Goal: Use online tool/utility: Use online tool/utility

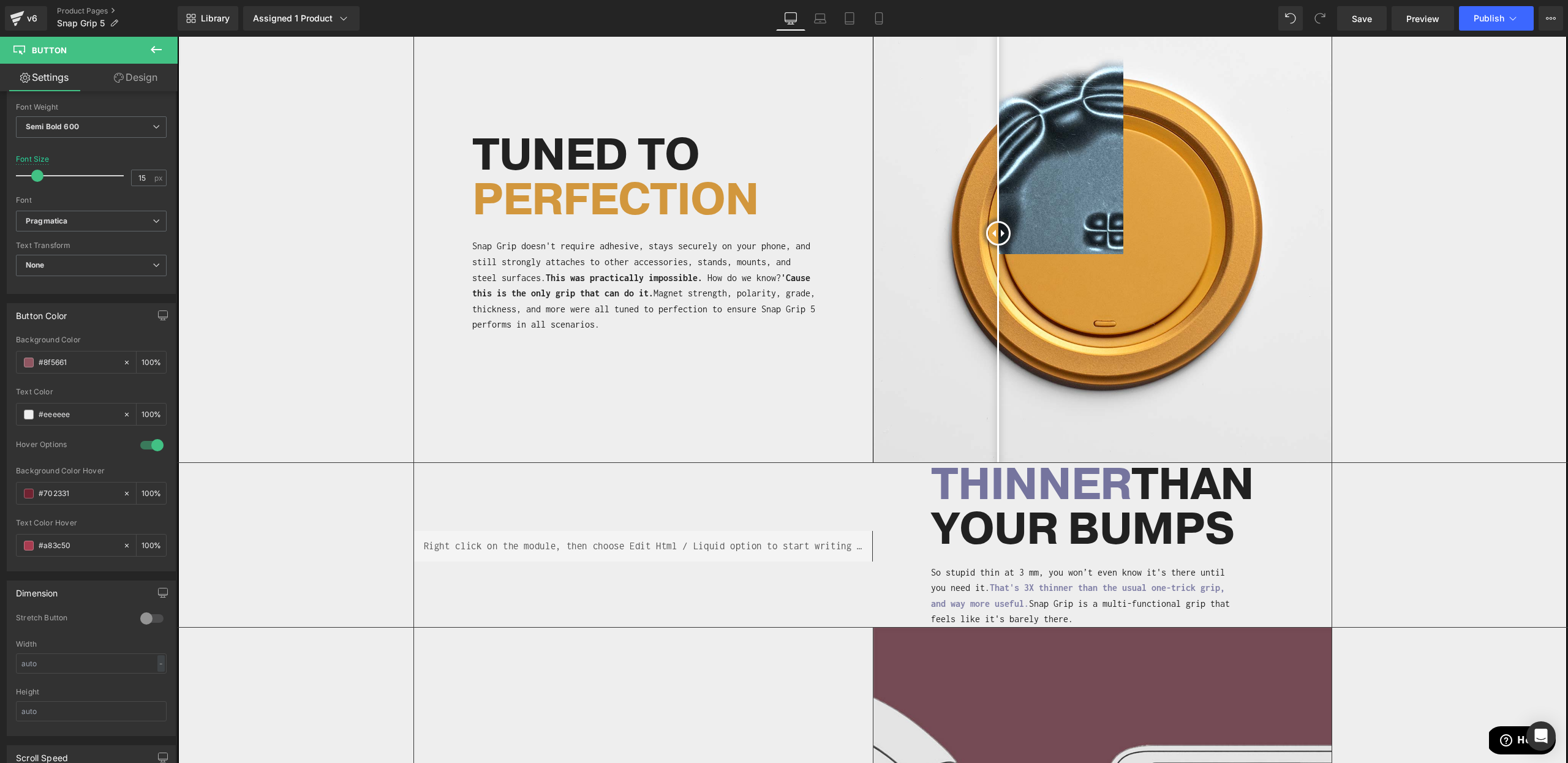
scroll to position [1208, 0]
click at [561, 292] on span "'Cause this is the only grip that can do it." at bounding box center [641, 284] width 338 height 26
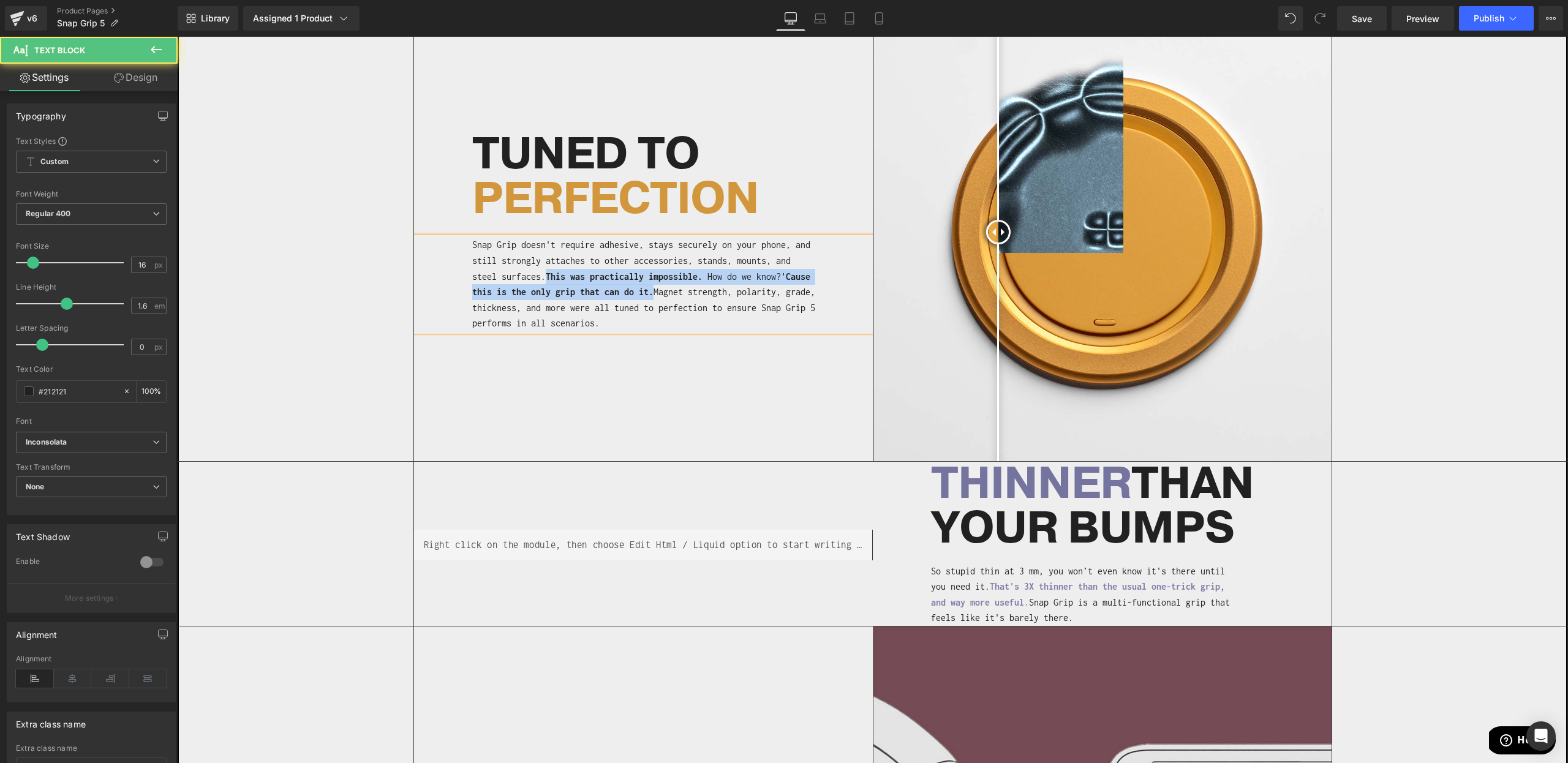
drag, startPoint x: 688, startPoint y: 294, endPoint x: 552, endPoint y: 277, distance: 137.1
click at [552, 277] on p "Snap Grip doesn't require adhesive, stays securely on your phone, and still str…" at bounding box center [645, 284] width 345 height 95
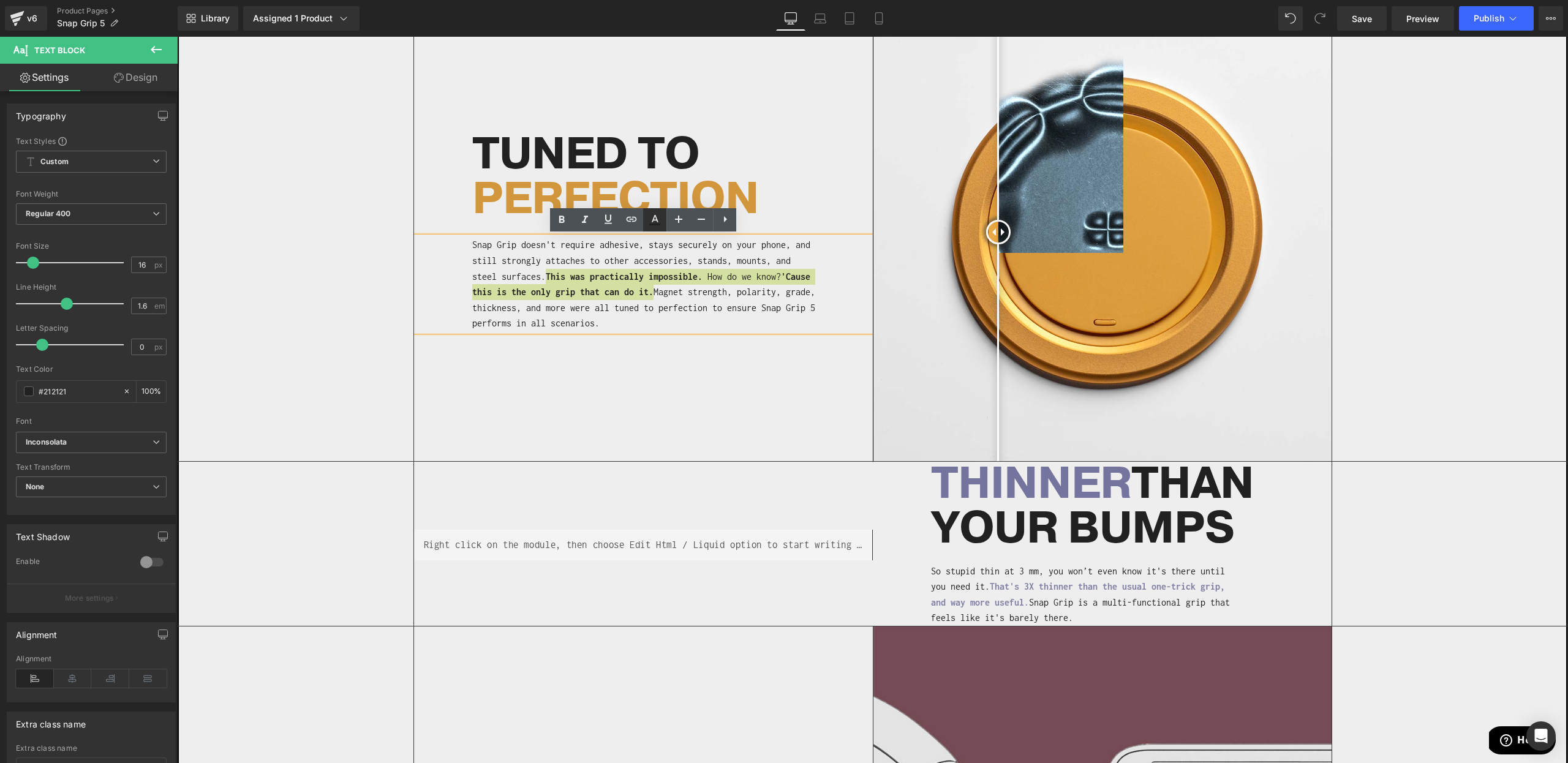
click at [655, 222] on icon at bounding box center [655, 220] width 15 height 15
type input "#212121"
type input "100"
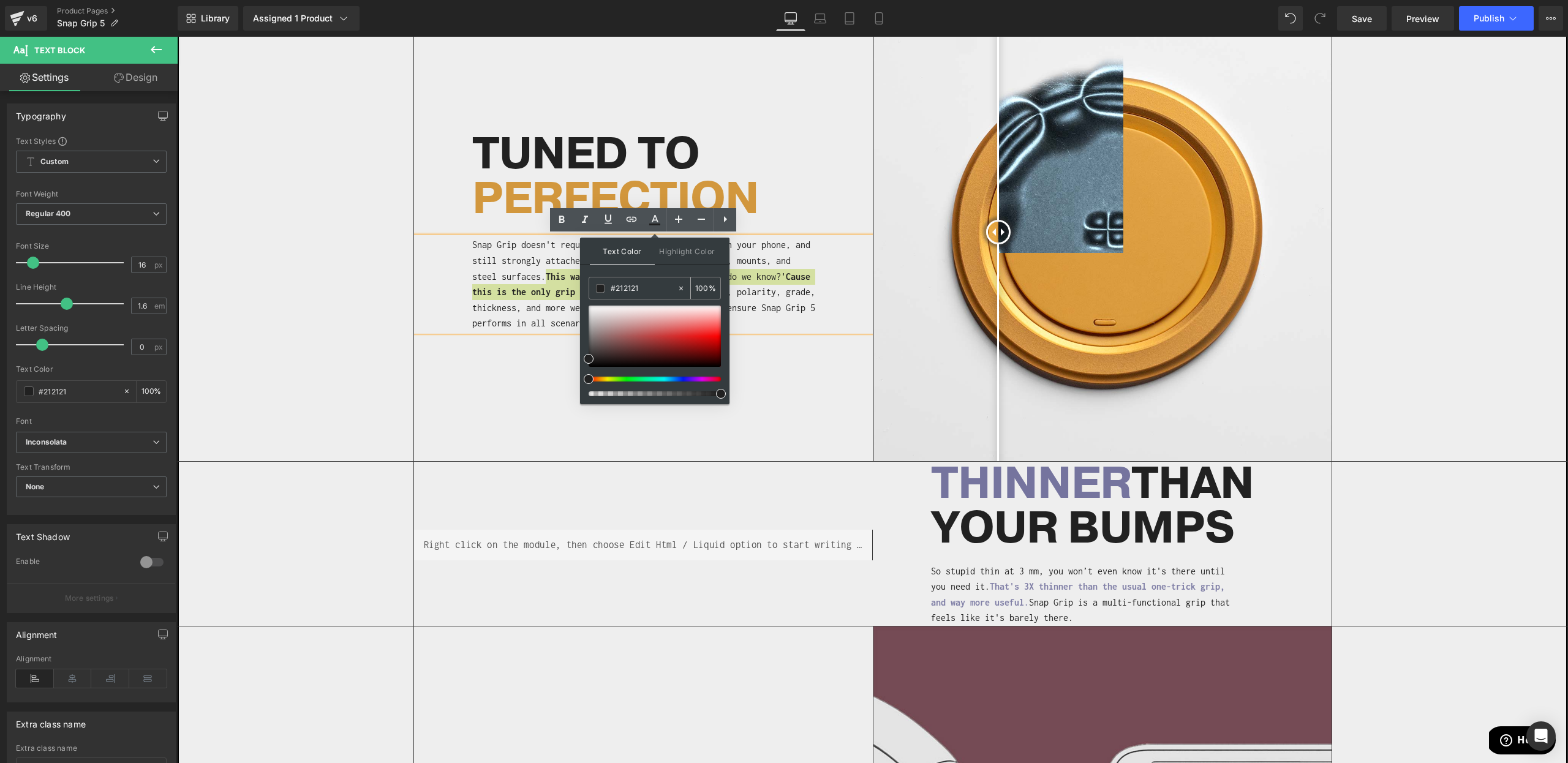
click at [645, 286] on input "#212121" at bounding box center [644, 289] width 66 height 14
click at [630, 289] on input "#212121" at bounding box center [644, 289] width 66 height 14
paste input "D2973D"
click at [671, 335] on span at bounding box center [671, 335] width 10 height 10
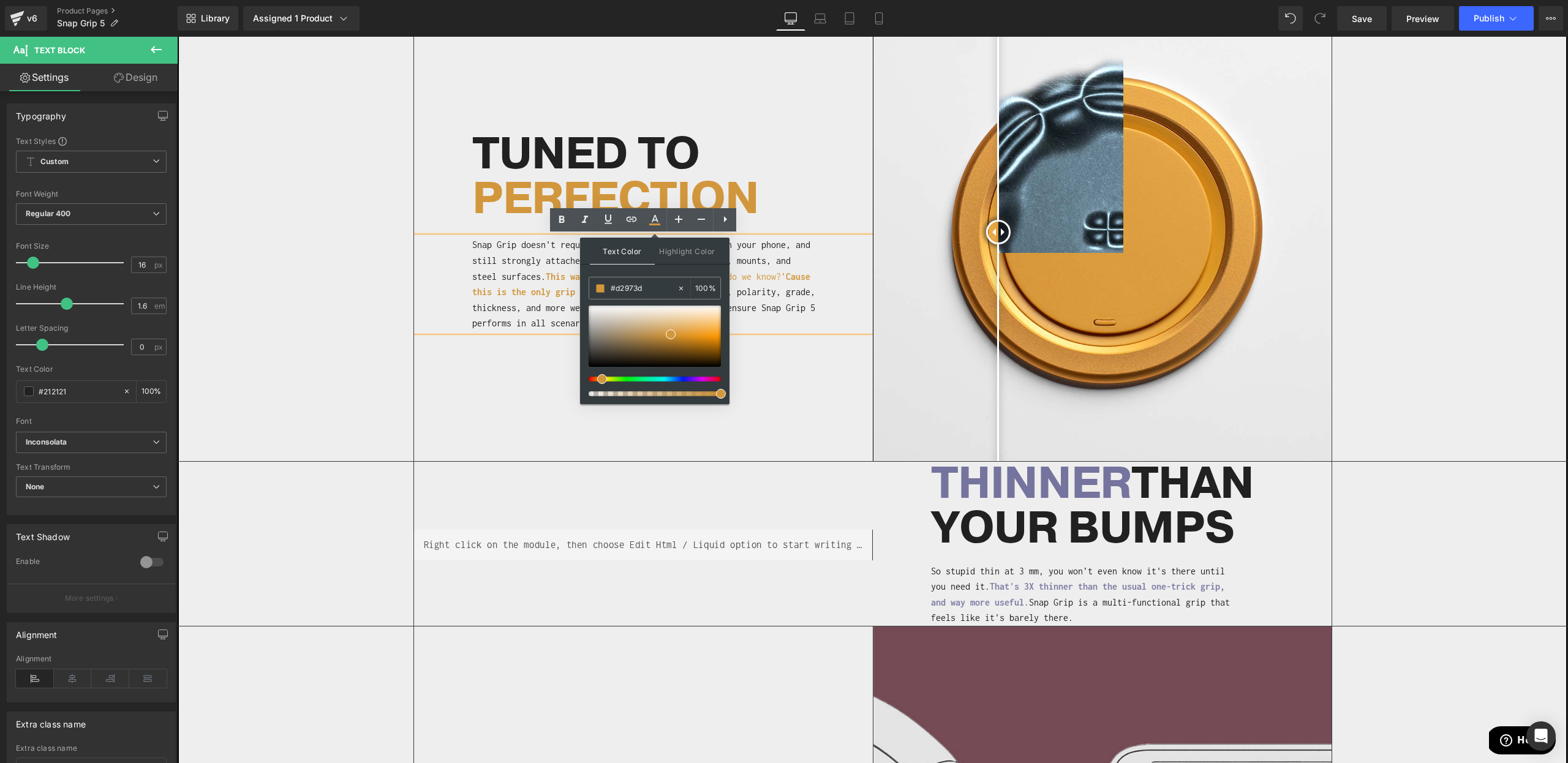
click at [798, 292] on p "Snap Grip doesn't require adhesive, stays securely on your phone, and still str…" at bounding box center [645, 284] width 345 height 95
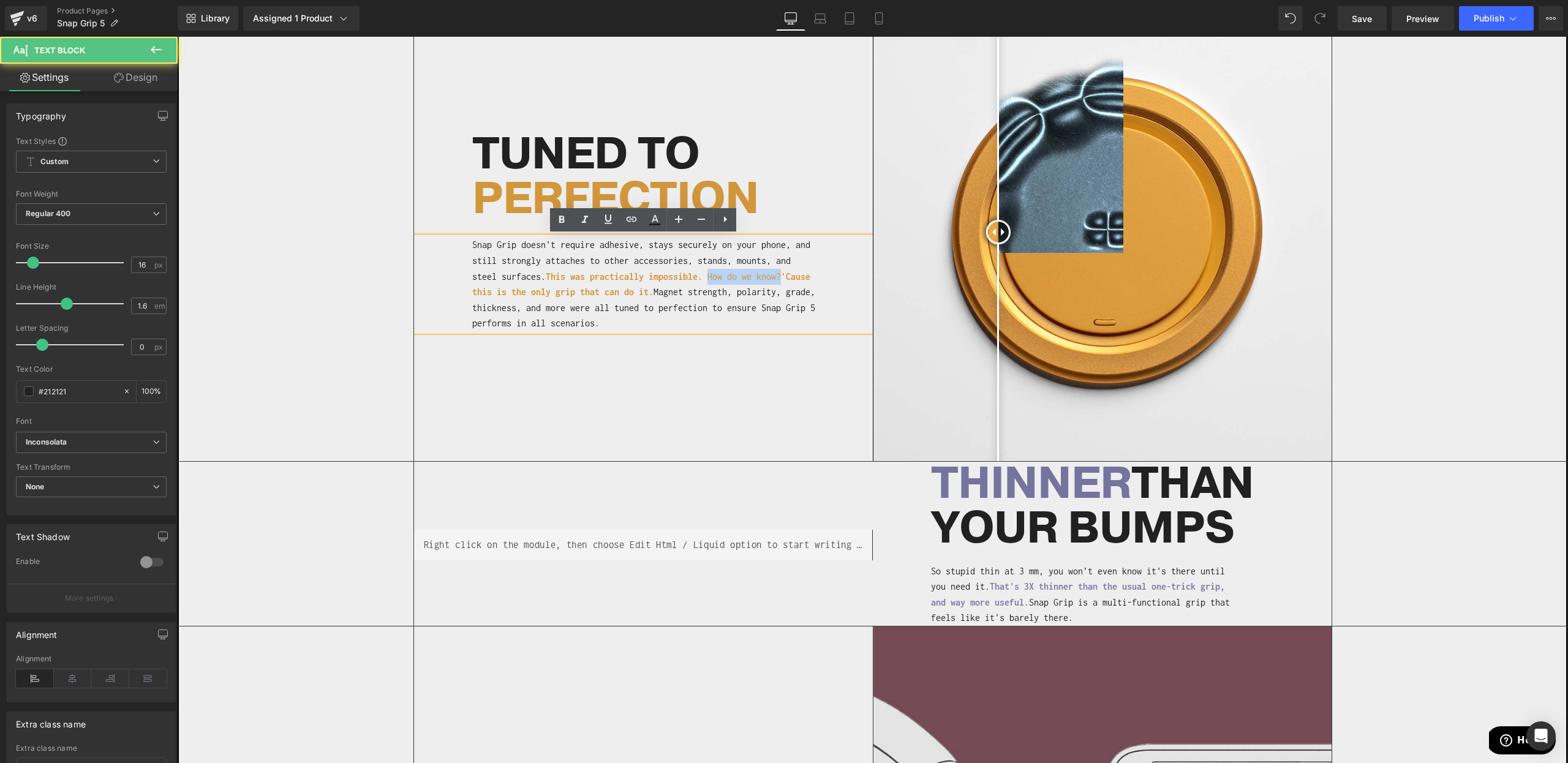
drag, startPoint x: 715, startPoint y: 277, endPoint x: 798, endPoint y: 275, distance: 83.0
click at [798, 275] on p "Snap Grip doesn't require adhesive, stays securely on your phone, and still str…" at bounding box center [645, 284] width 345 height 95
click at [651, 311] on span "Magnet strength, polarity, grade, thickness, and more were all tuned to perfect…" at bounding box center [643, 307] width 343 height 42
click at [686, 296] on span "'Cause this is the only grip that can do it." at bounding box center [643, 284] width 343 height 26
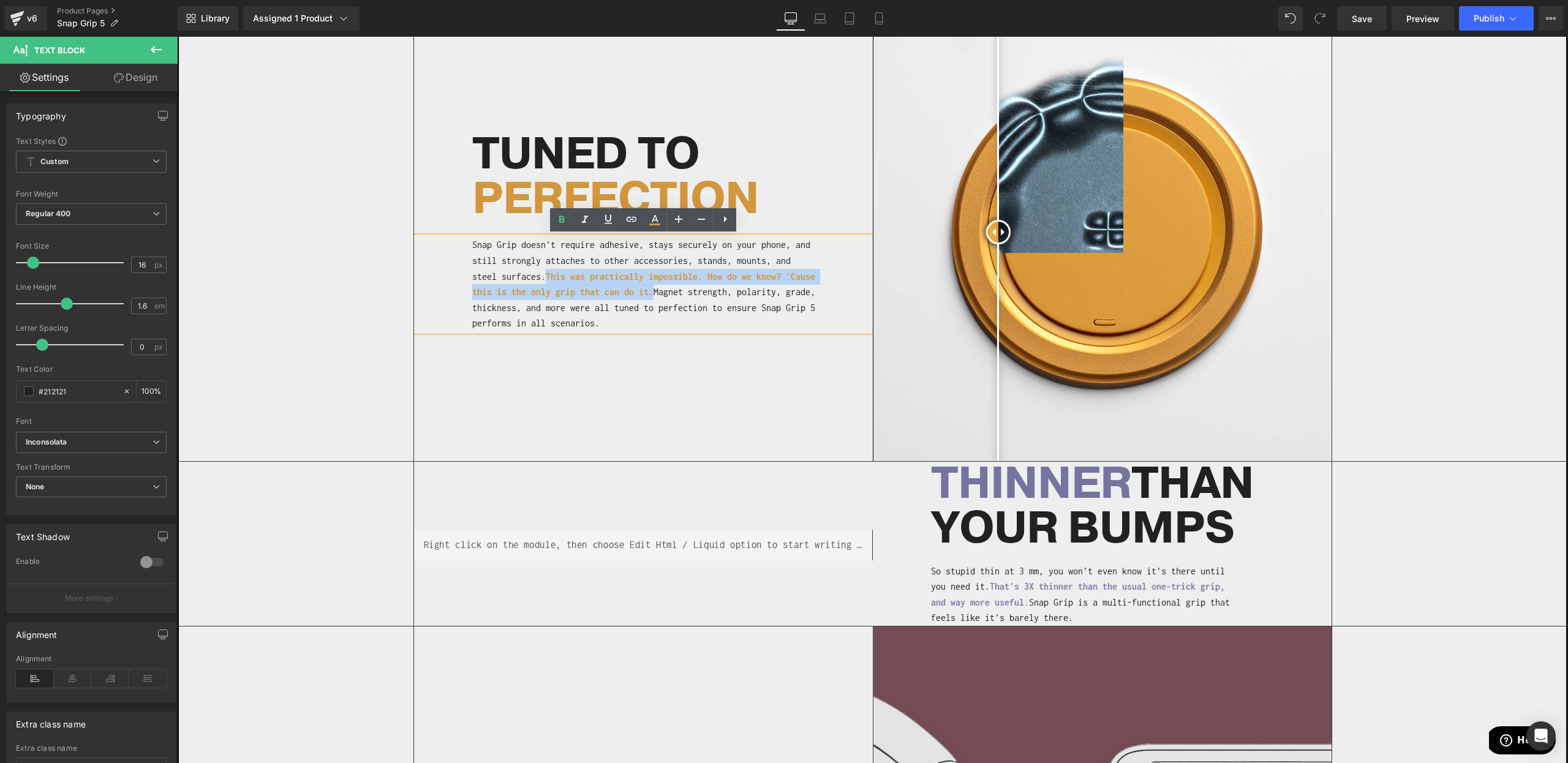
drag, startPoint x: 688, startPoint y: 295, endPoint x: 551, endPoint y: 271, distance: 139.1
click at [551, 271] on p "Snap Grip doesn't require adhesive, stays securely on your phone, and still str…" at bounding box center [645, 284] width 345 height 95
click at [653, 217] on icon at bounding box center [655, 219] width 7 height 7
type input "#212121"
type input "100"
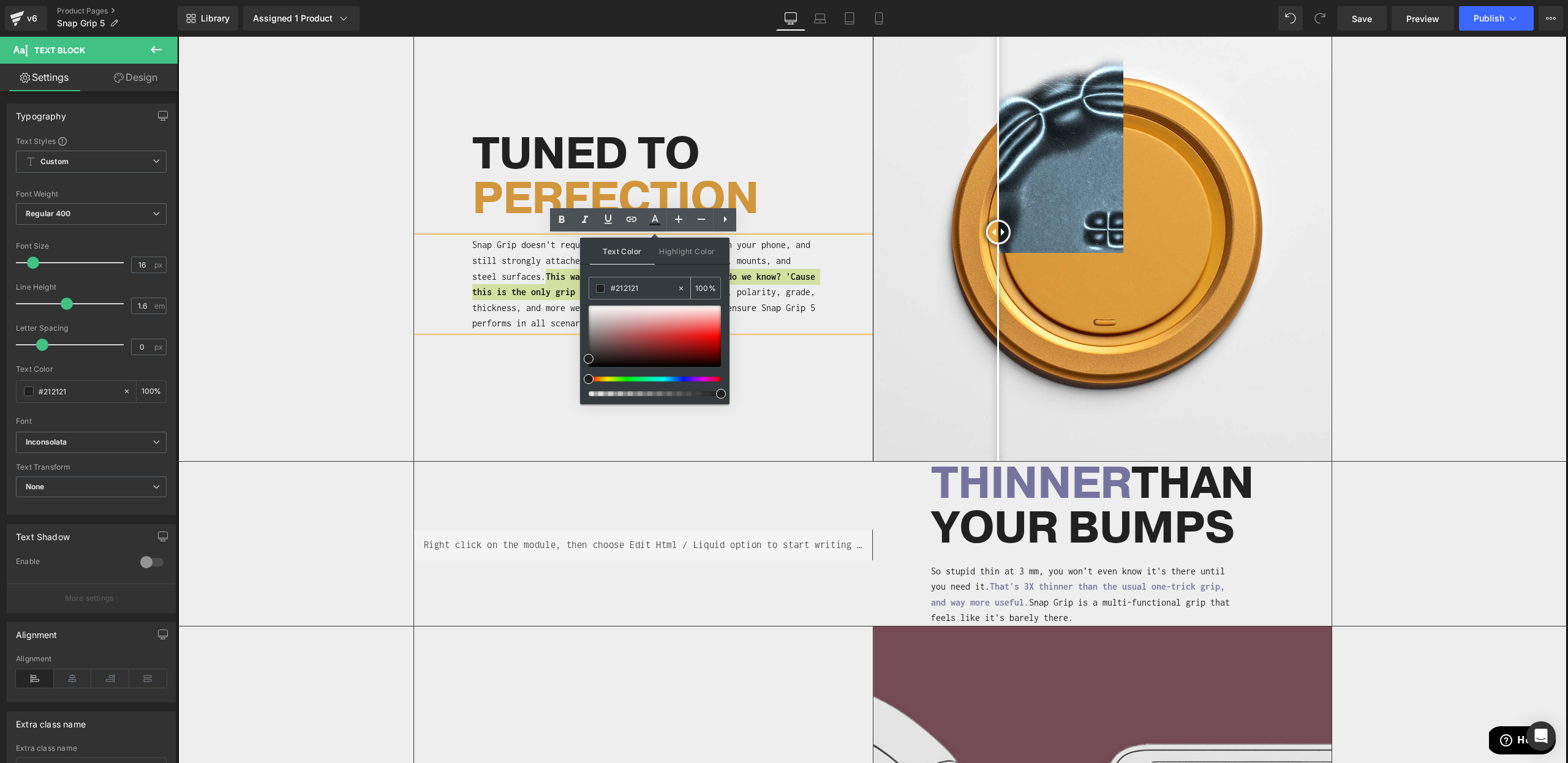
click at [627, 287] on input "#212121" at bounding box center [644, 289] width 66 height 14
paste input "D2973D"
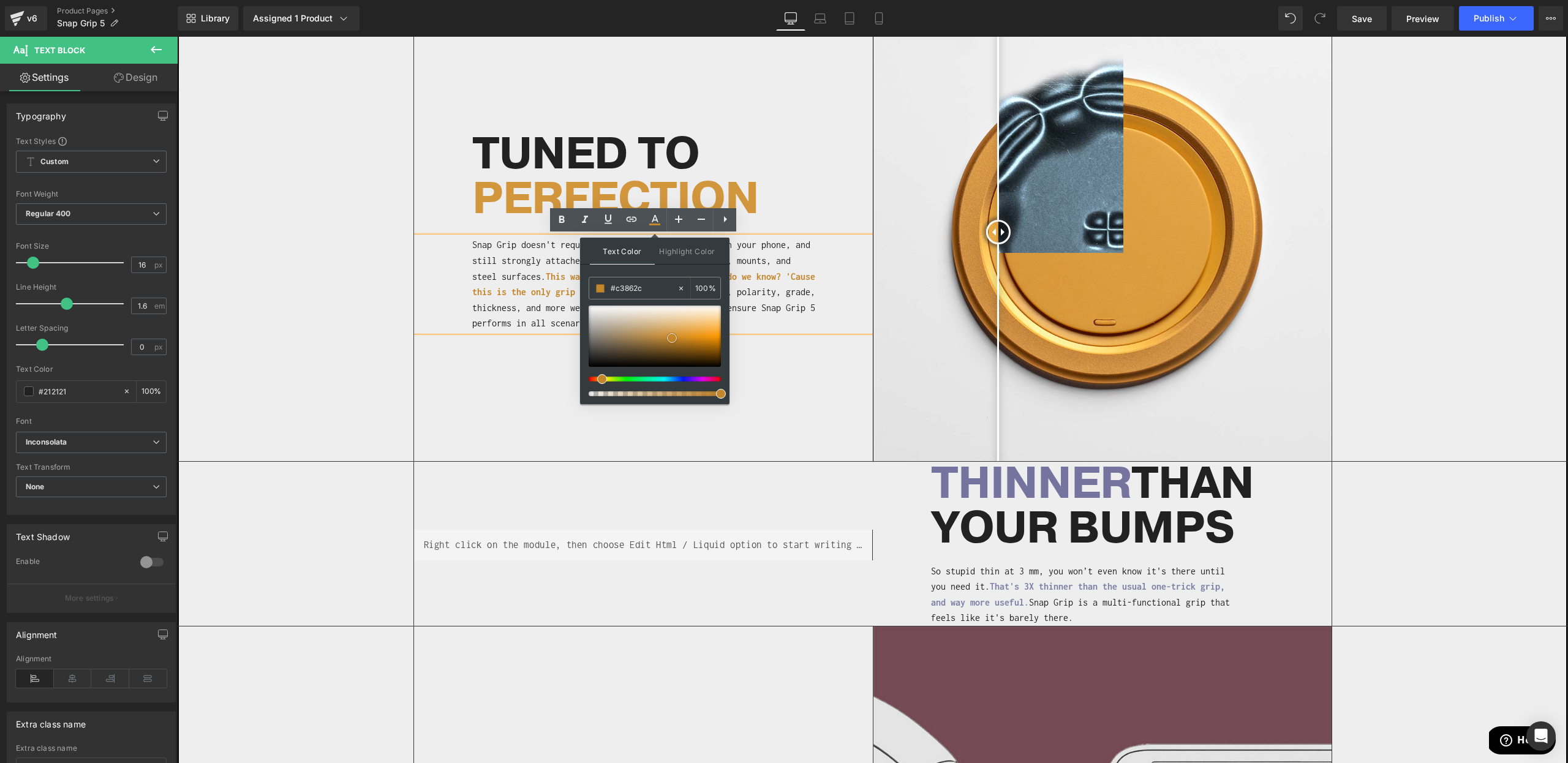
type input "#bf842b"
click at [676, 340] on span at bounding box center [673, 339] width 10 height 10
click at [773, 338] on div "Separator Before and After Images TUNED TO PERFECTION Heading Snap Grip doesn't…" at bounding box center [873, 232] width 919 height 458
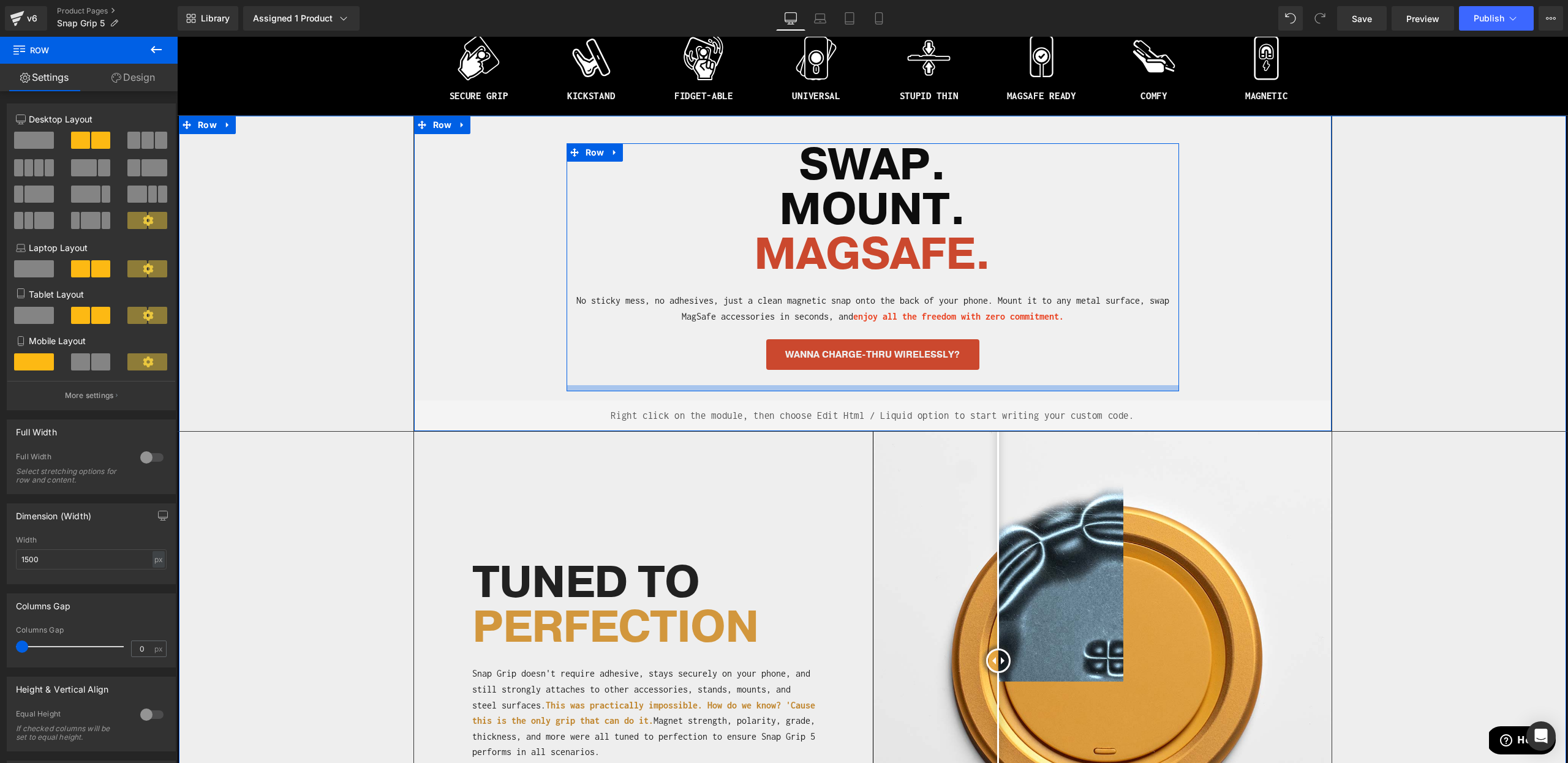
scroll to position [766, 0]
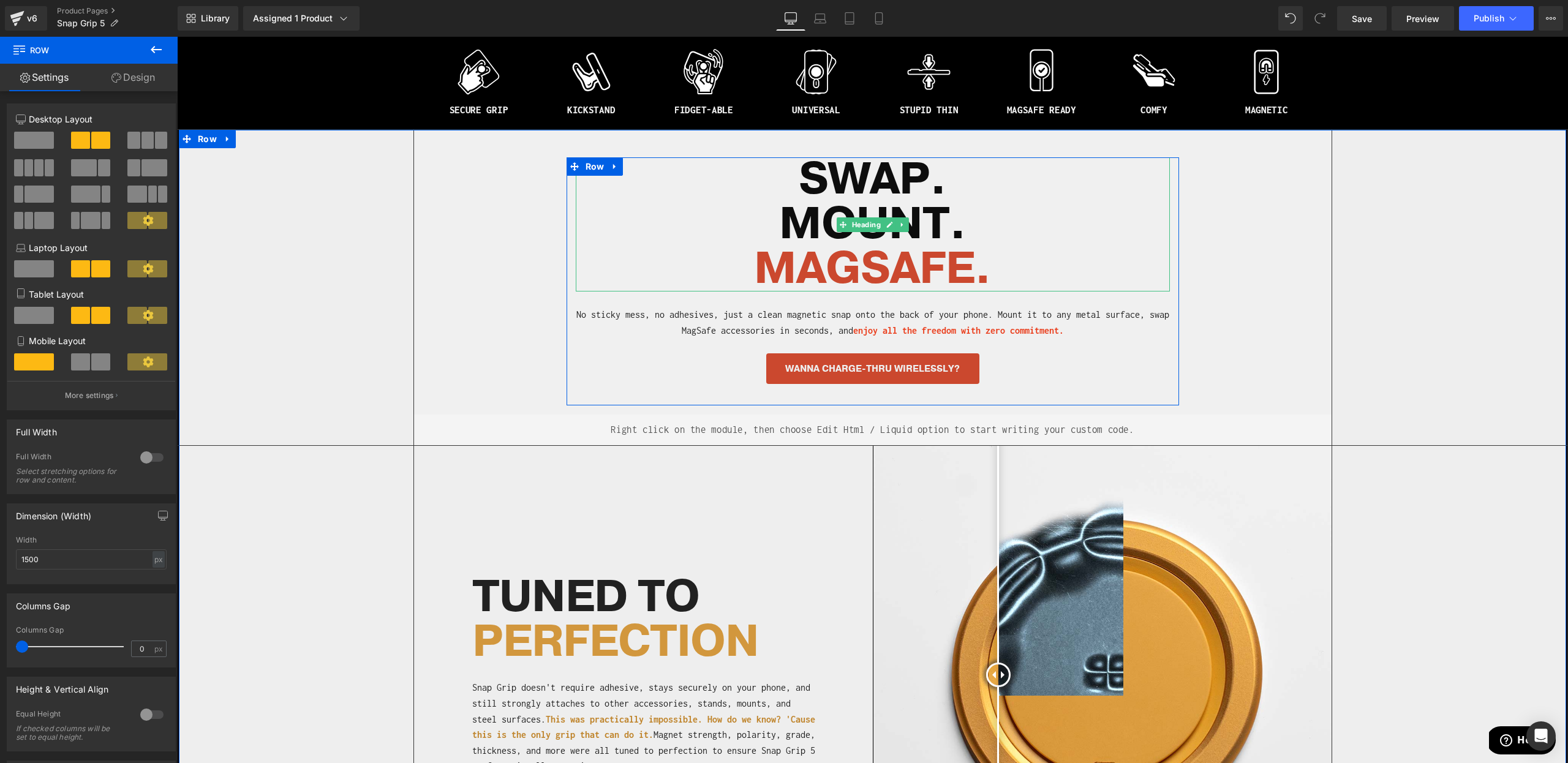
click at [857, 274] on span "MAGSAFE" at bounding box center [864, 269] width 220 height 60
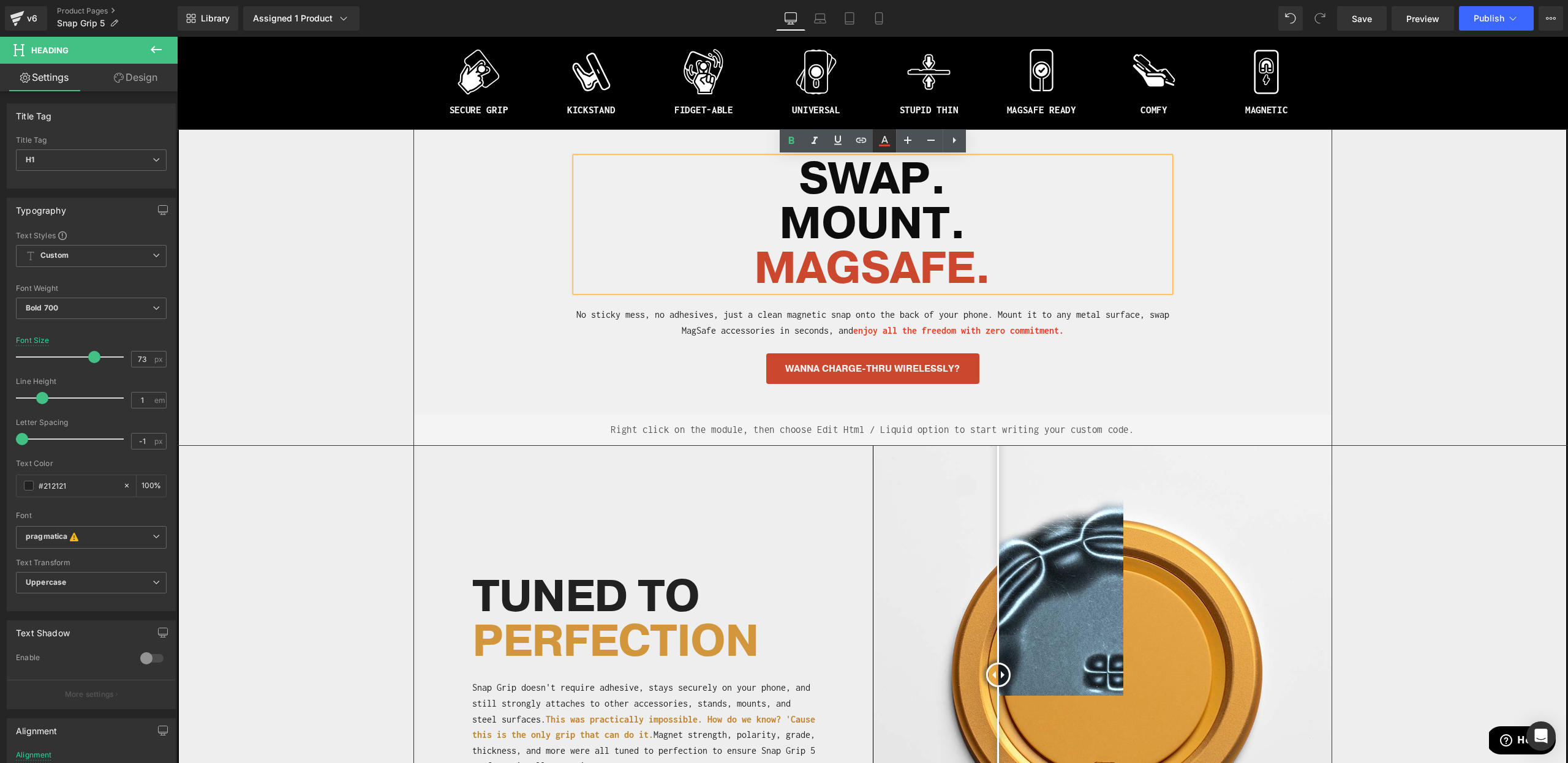
click at [882, 144] on icon at bounding box center [885, 141] width 15 height 15
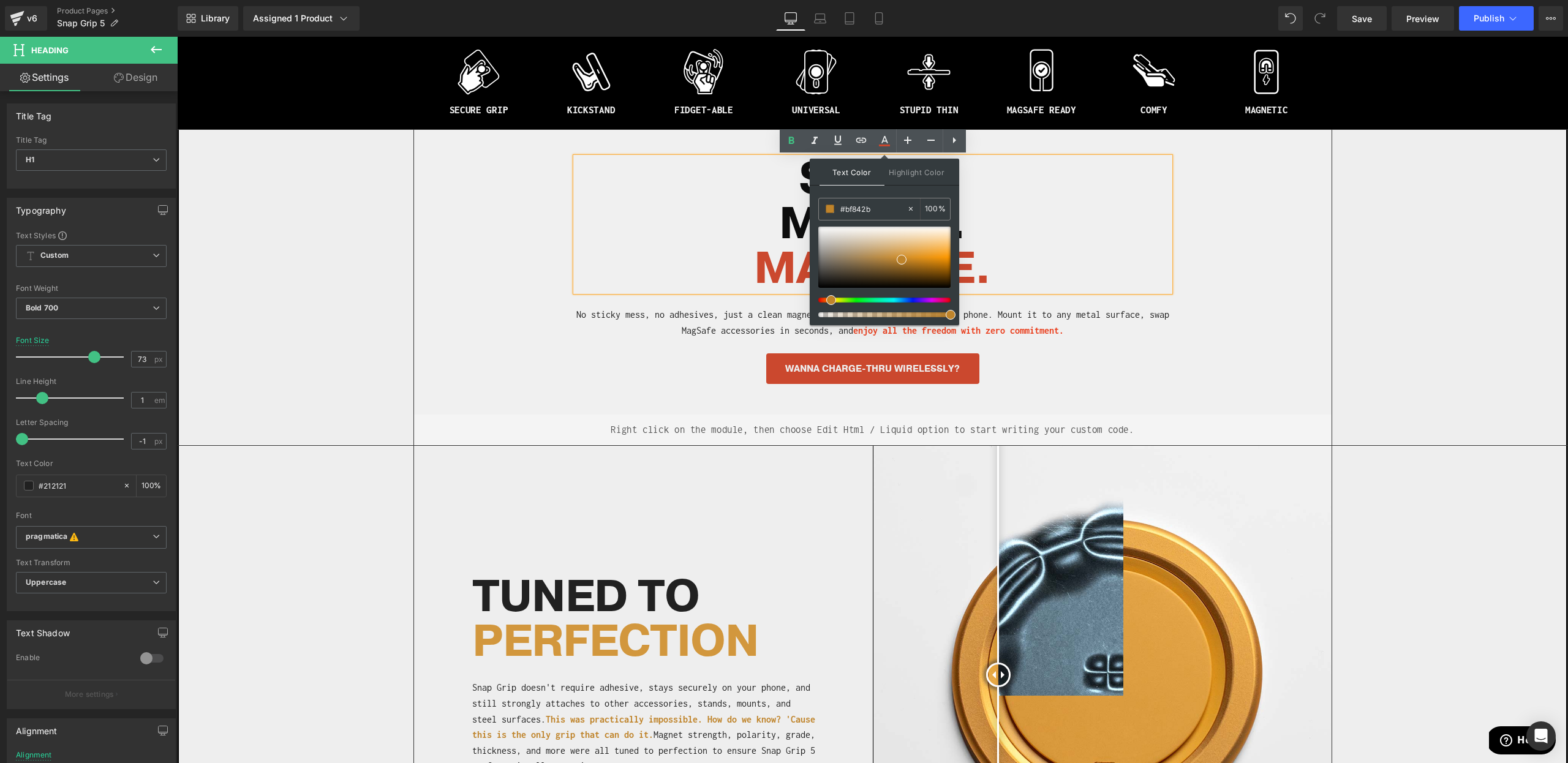
drag, startPoint x: 1088, startPoint y: 247, endPoint x: 997, endPoint y: 247, distance: 91.0
click at [1088, 247] on h1 "MAGSAFE ." at bounding box center [872, 269] width 594 height 45
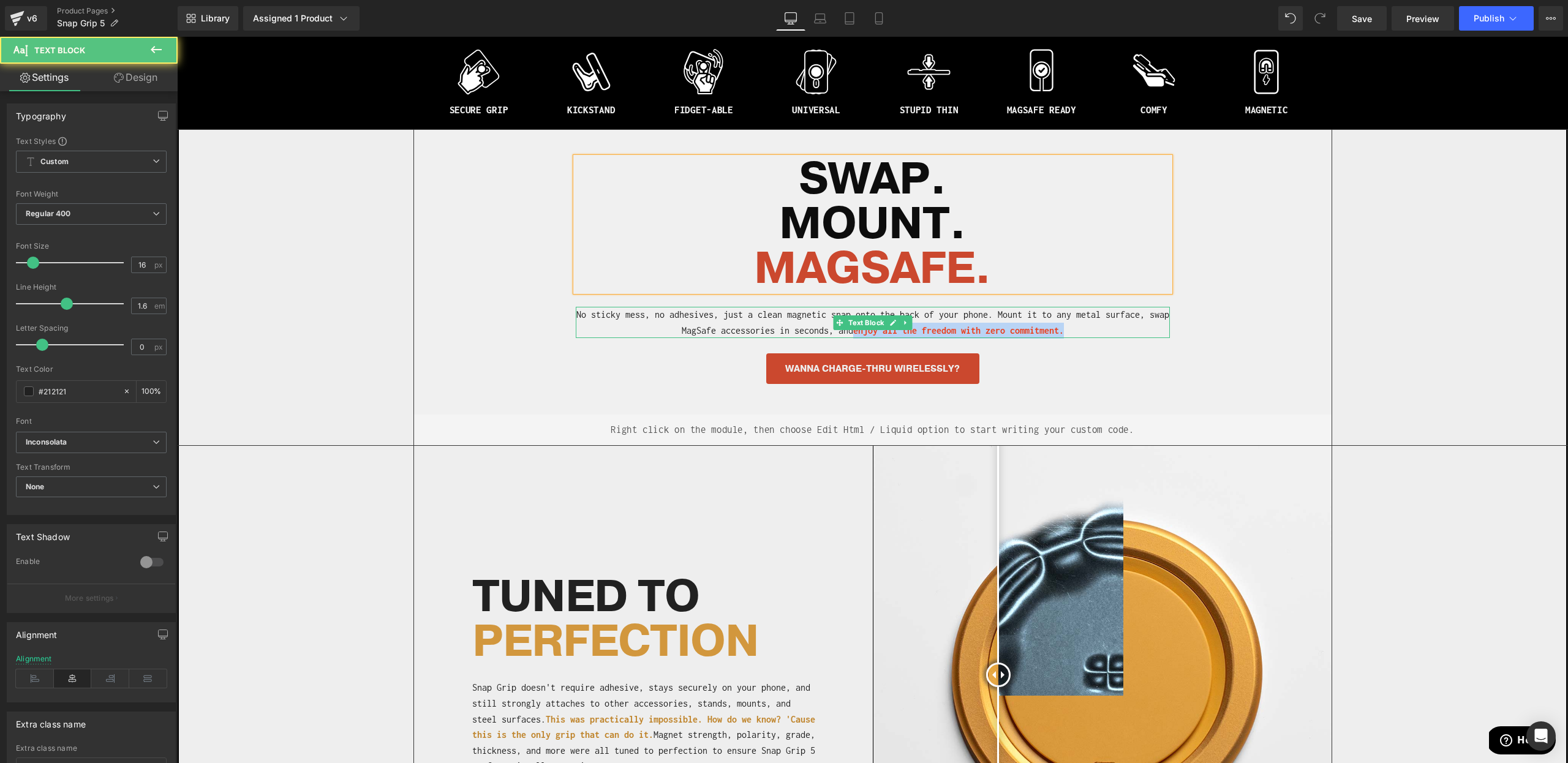
drag, startPoint x: 856, startPoint y: 332, endPoint x: 1065, endPoint y: 329, distance: 209.0
click at [1064, 329] on strong "enjoy all the freedom with zero commitment." at bounding box center [958, 330] width 211 height 11
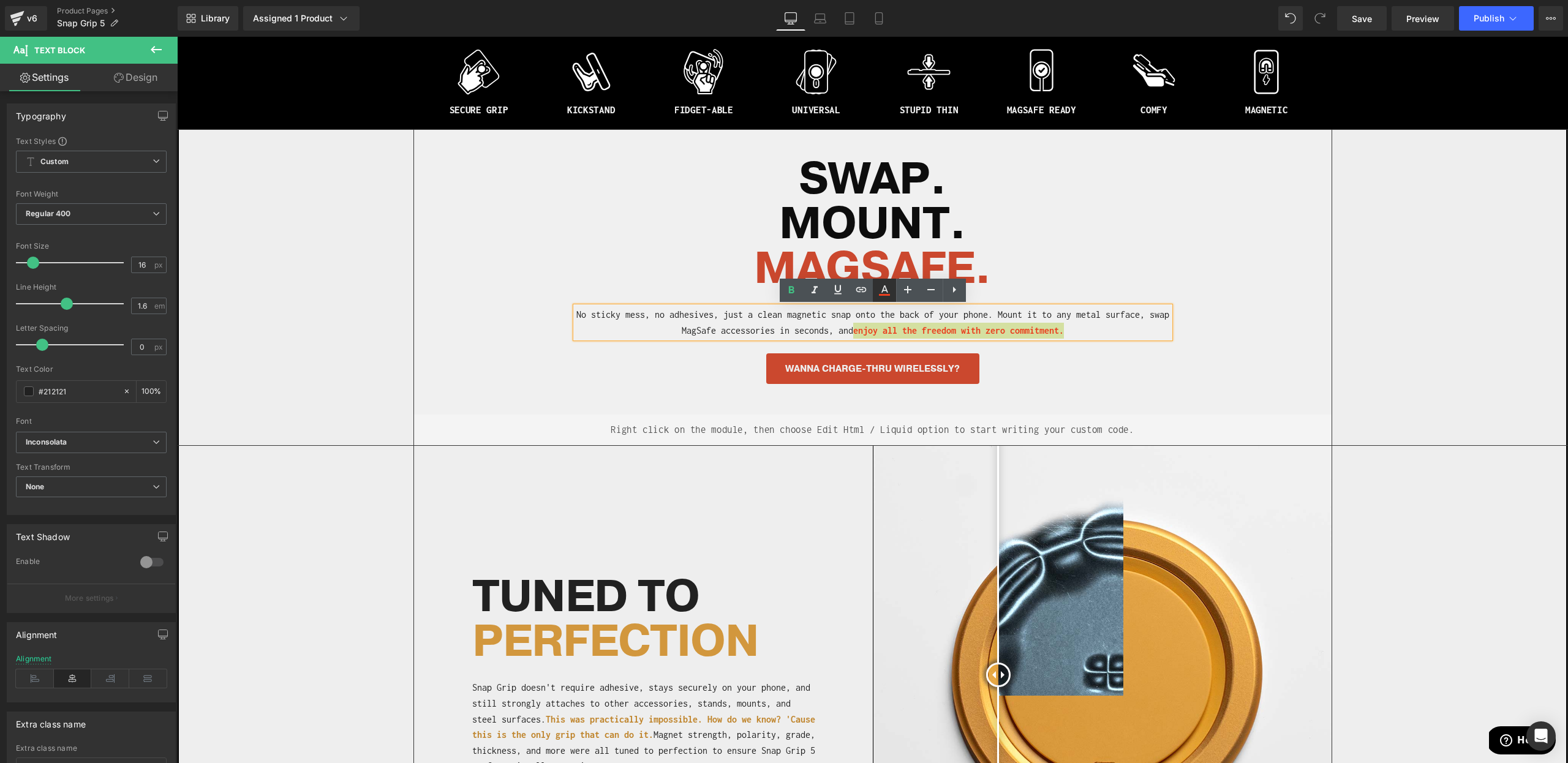
click at [892, 295] on link at bounding box center [884, 290] width 23 height 23
type input "#ea401f"
type input "100"
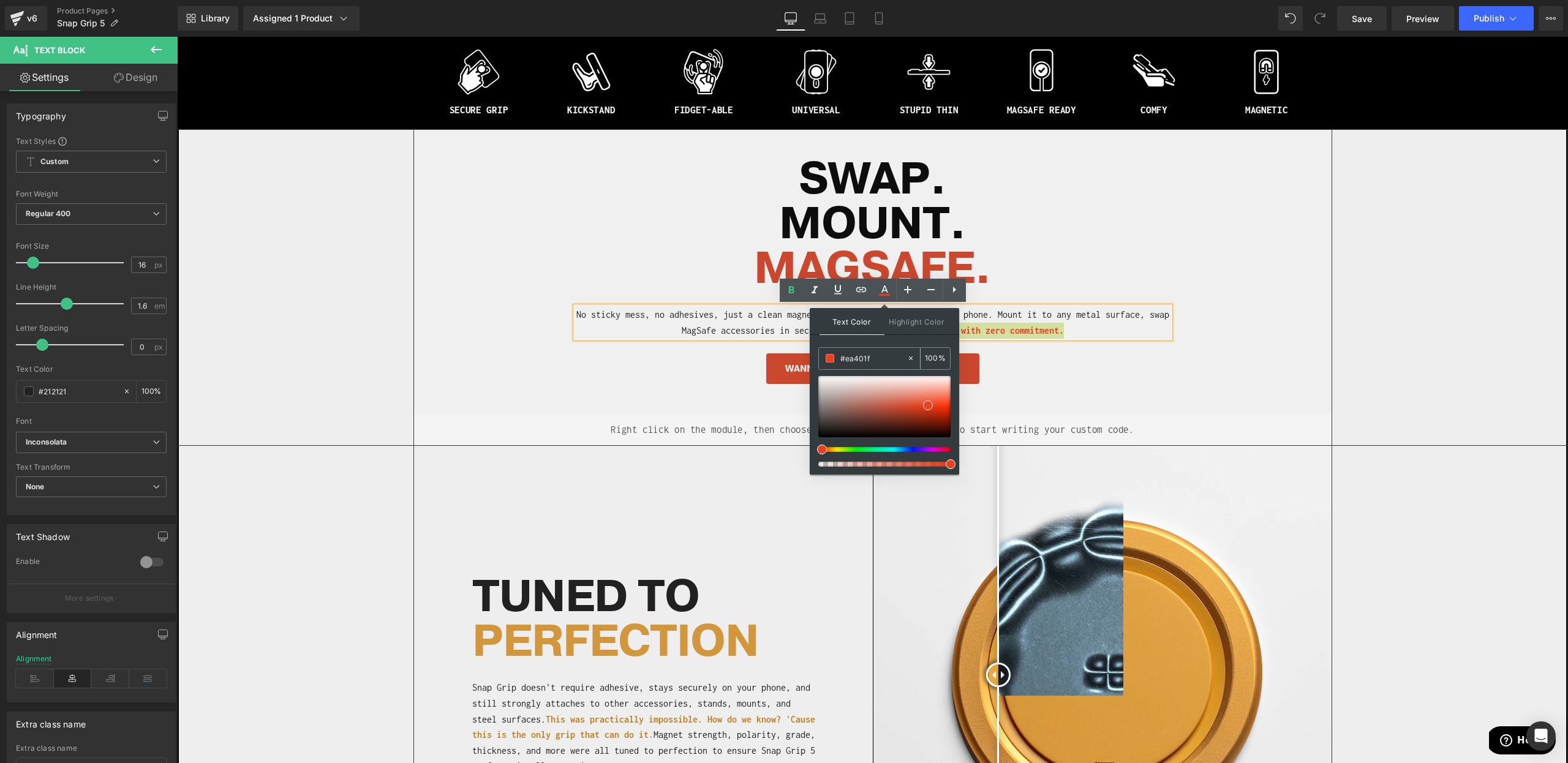
click at [859, 361] on input "#ea401f" at bounding box center [874, 358] width 66 height 14
click at [859, 360] on input "#ea401f" at bounding box center [874, 358] width 66 height 14
paste input "CB492F"
type input "#cb492f"
click at [898, 407] on span at bounding box center [900, 407] width 10 height 10
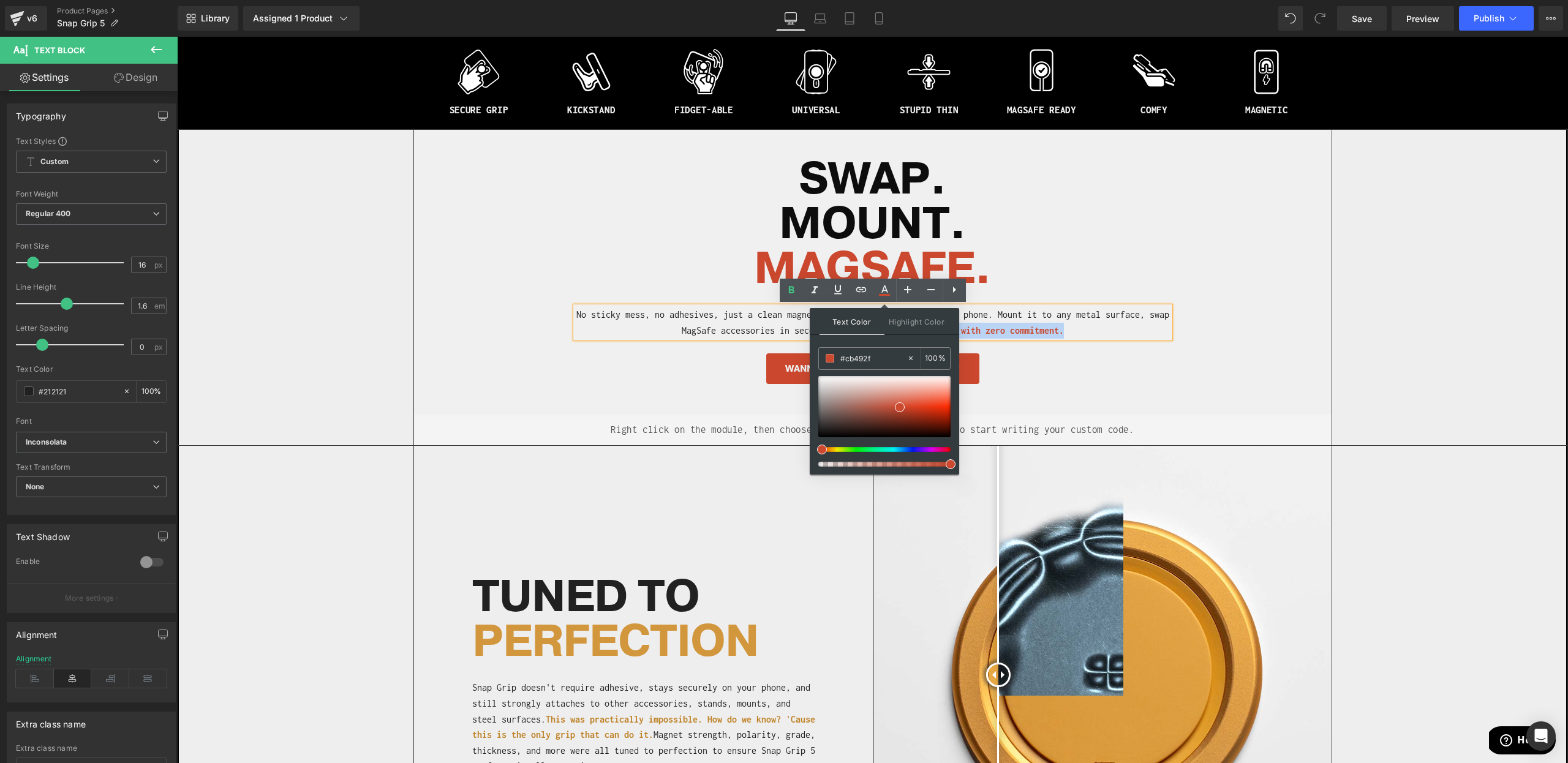
click at [1161, 391] on div "Liquid SWAP. MOUNT. [GEOGRAPHIC_DATA] . Heading No sticky mess, no adhesives, j…" at bounding box center [873, 278] width 613 height 241
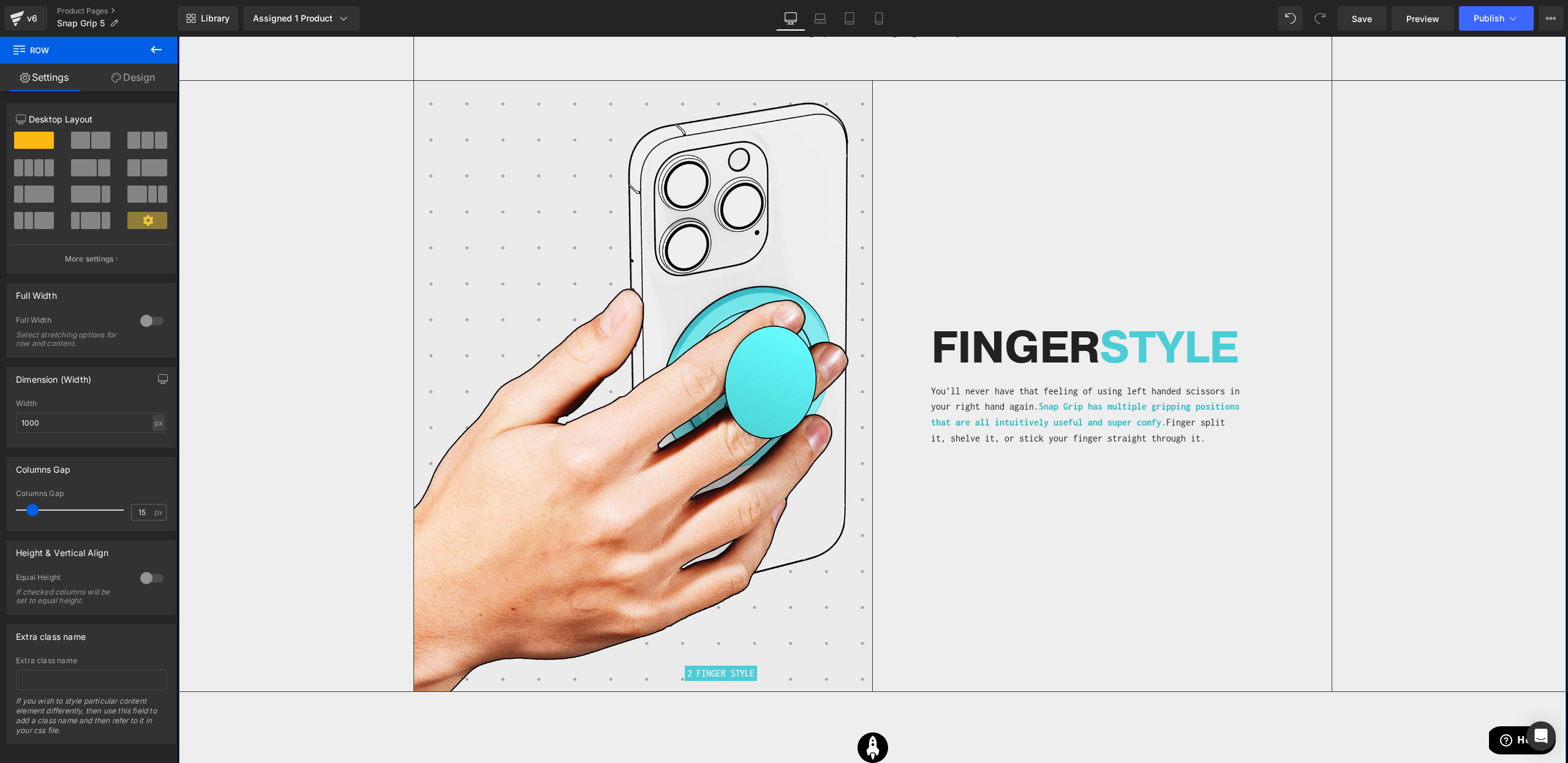
scroll to position [2311, 0]
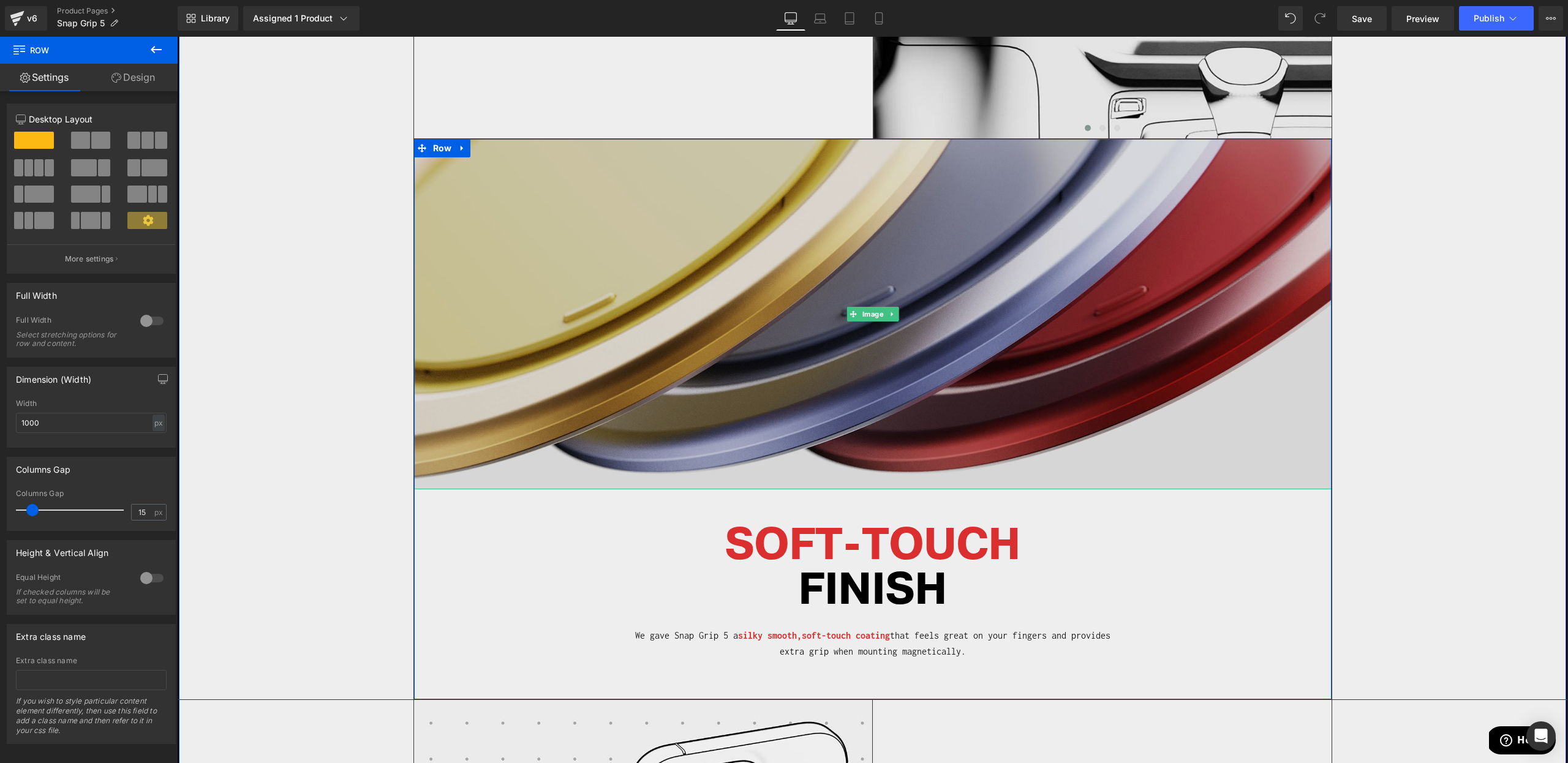
click at [1085, 297] on img at bounding box center [873, 314] width 918 height 351
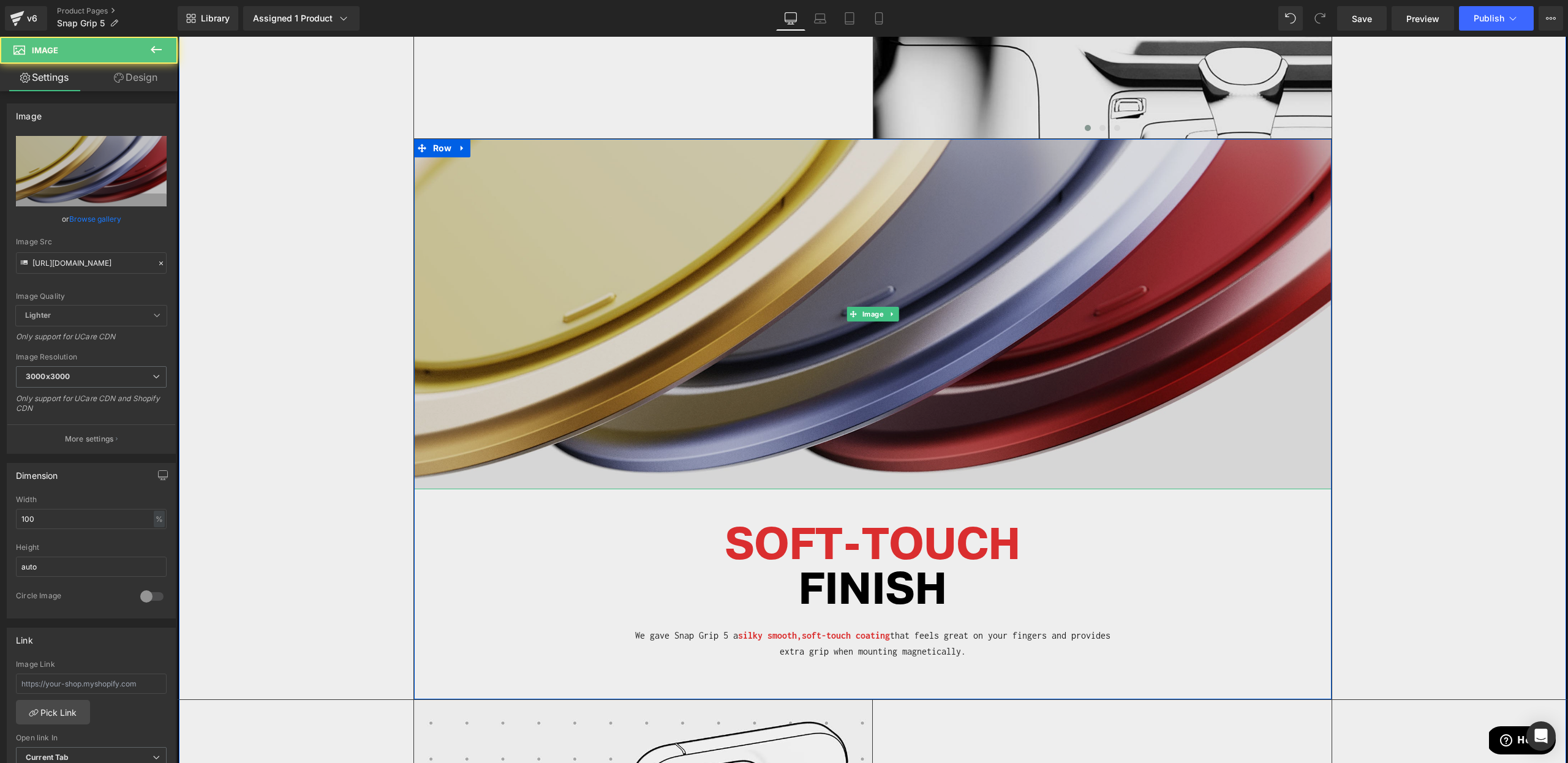
click at [782, 369] on img at bounding box center [873, 314] width 918 height 351
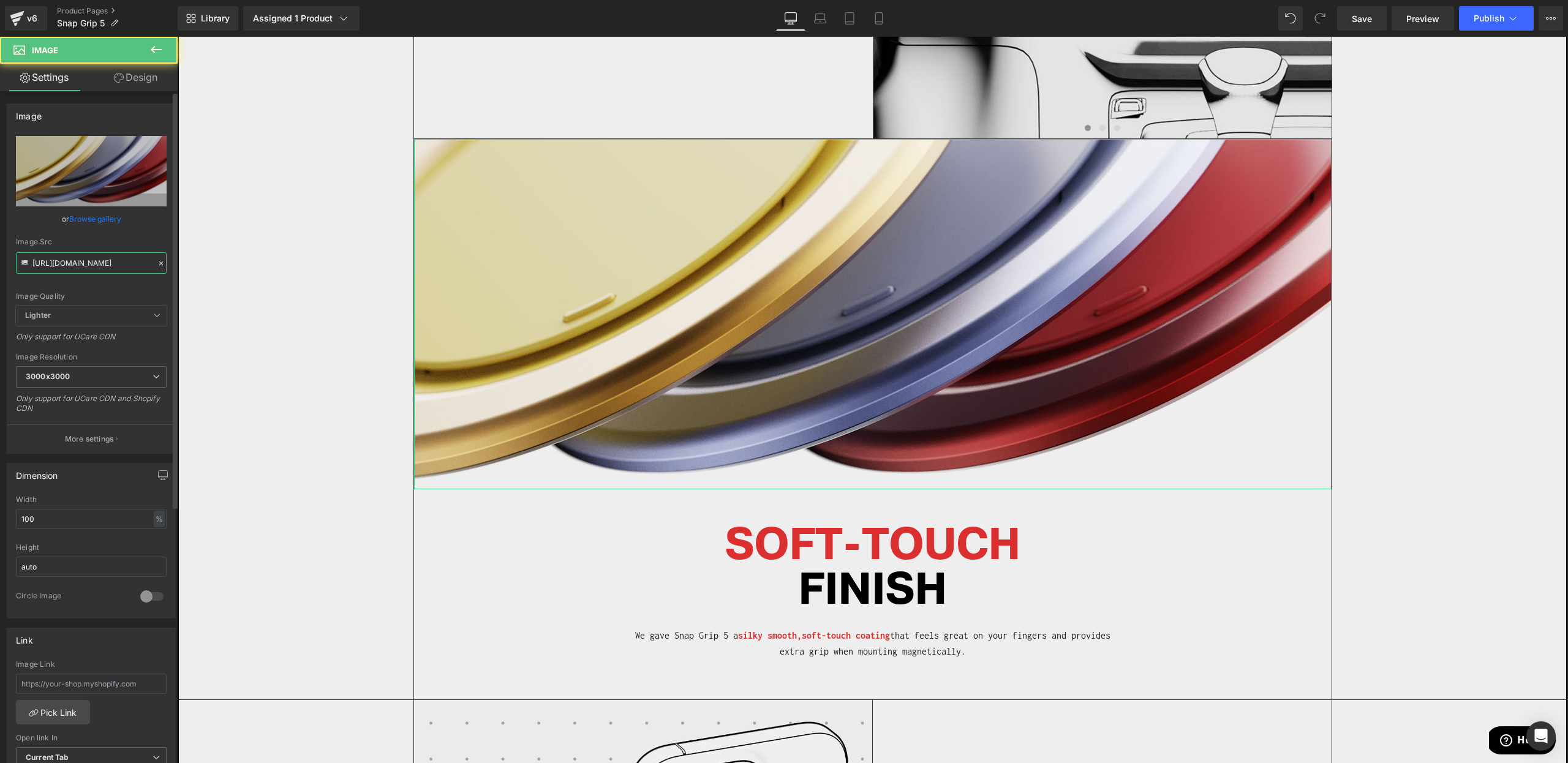
click at [70, 265] on input "[URL][DOMAIN_NAME]" at bounding box center [91, 263] width 151 height 21
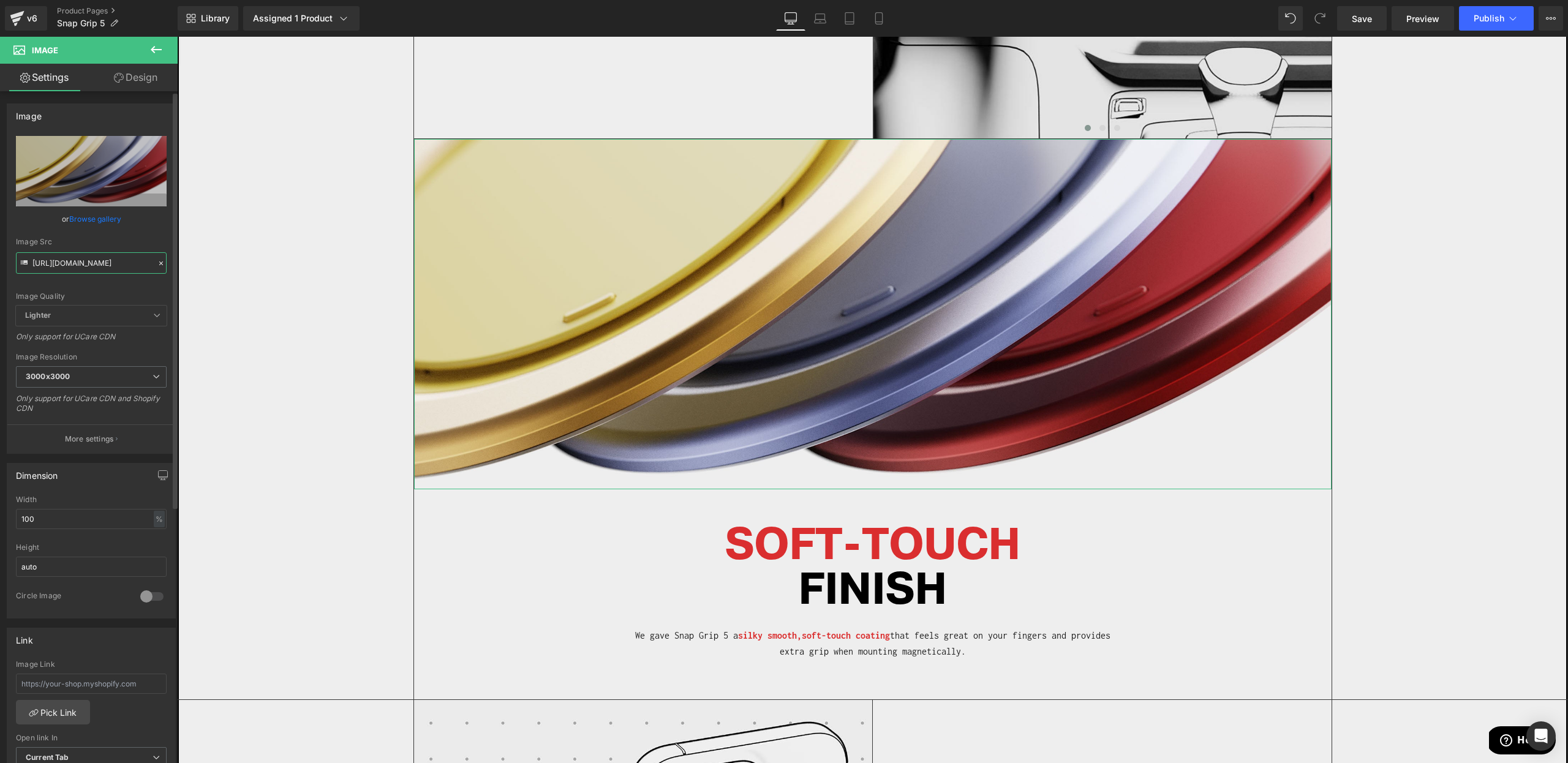
click at [70, 265] on input "[URL][DOMAIN_NAME]" at bounding box center [91, 263] width 151 height 21
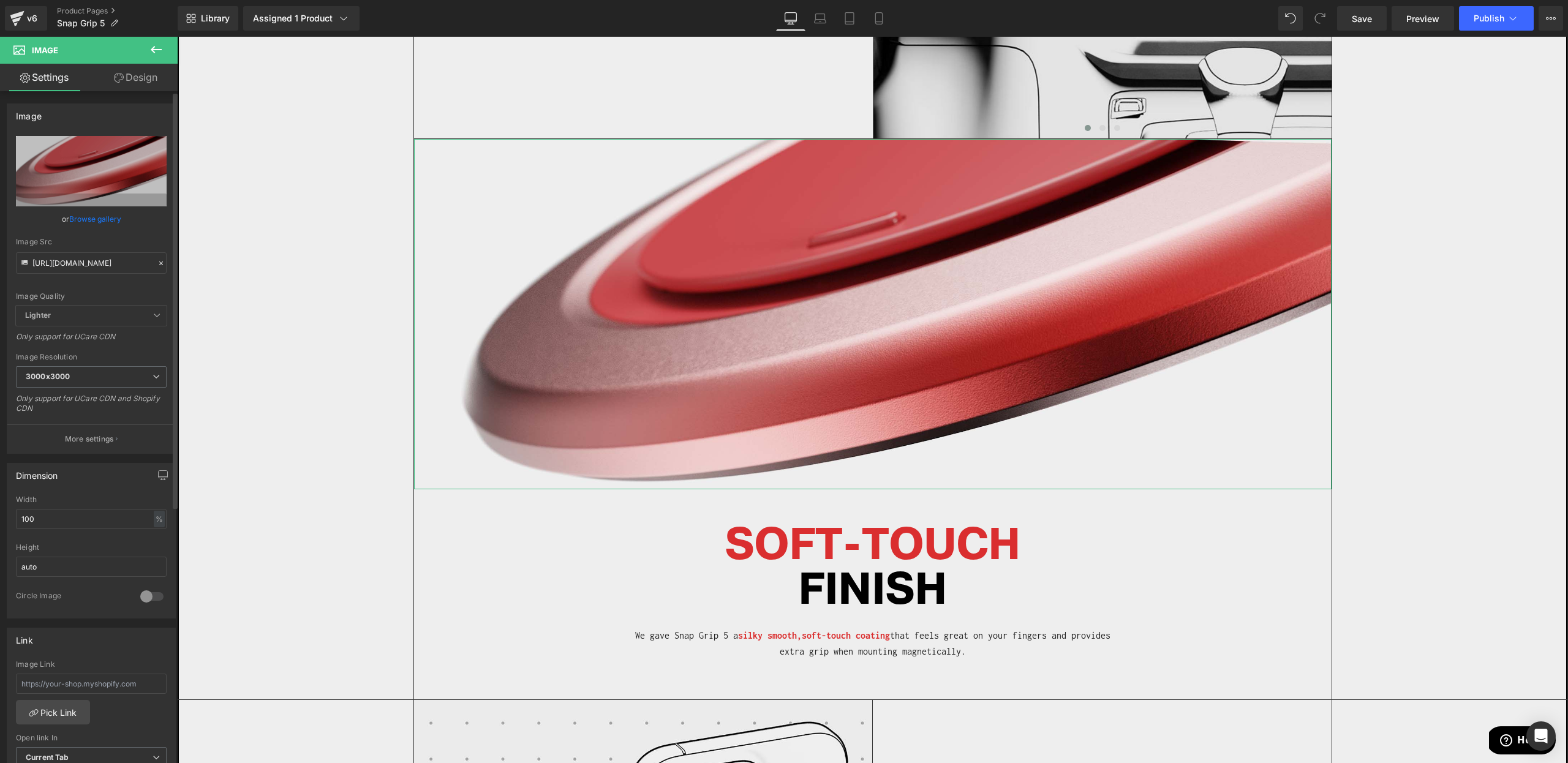
click at [91, 290] on div "Image Quality Lighter Lightest Lighter Lighter Lightest Only support for UCare …" at bounding box center [91, 221] width 151 height 170
type input "[URL][DOMAIN_NAME]"
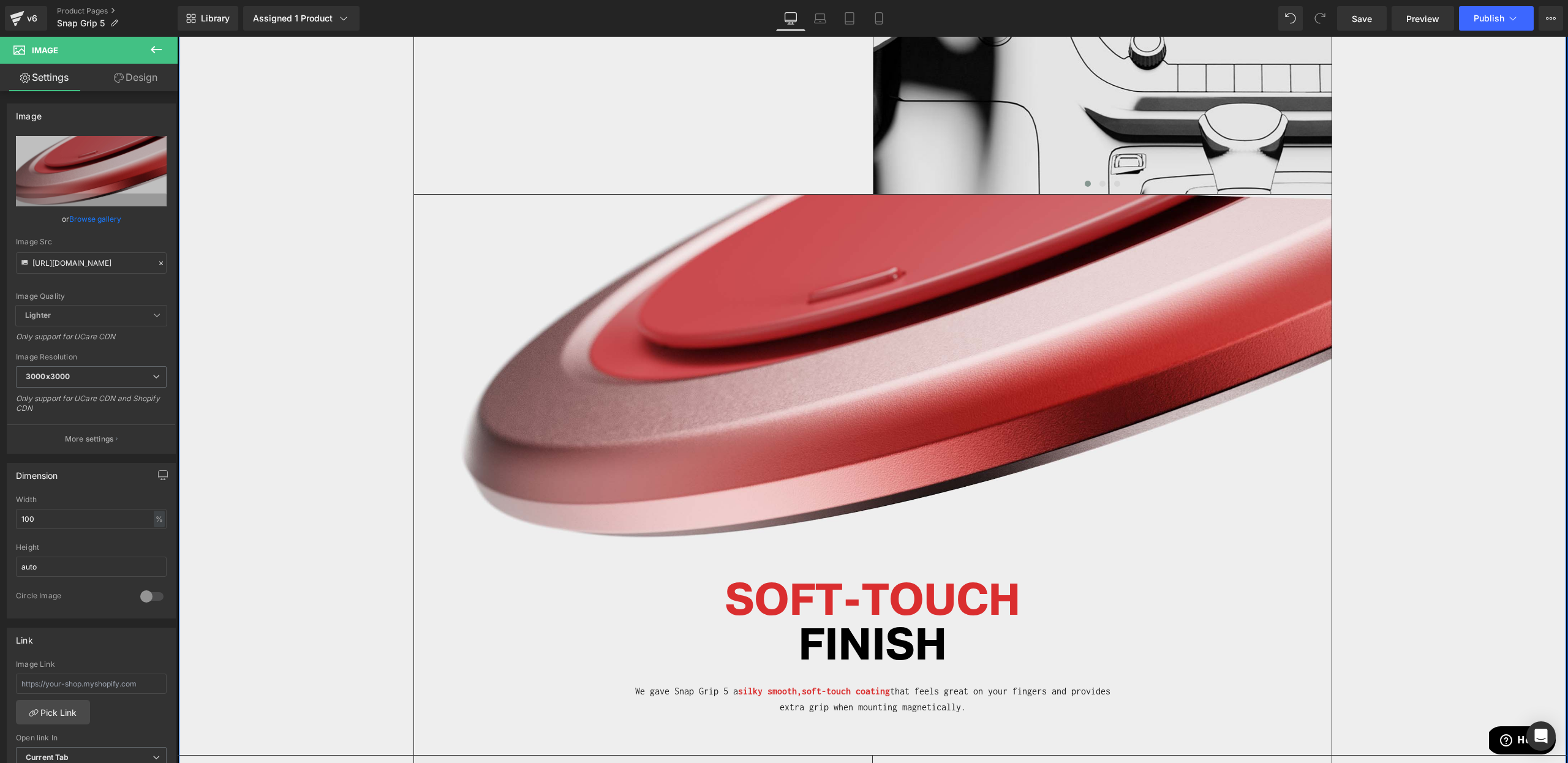
scroll to position [2407, 0]
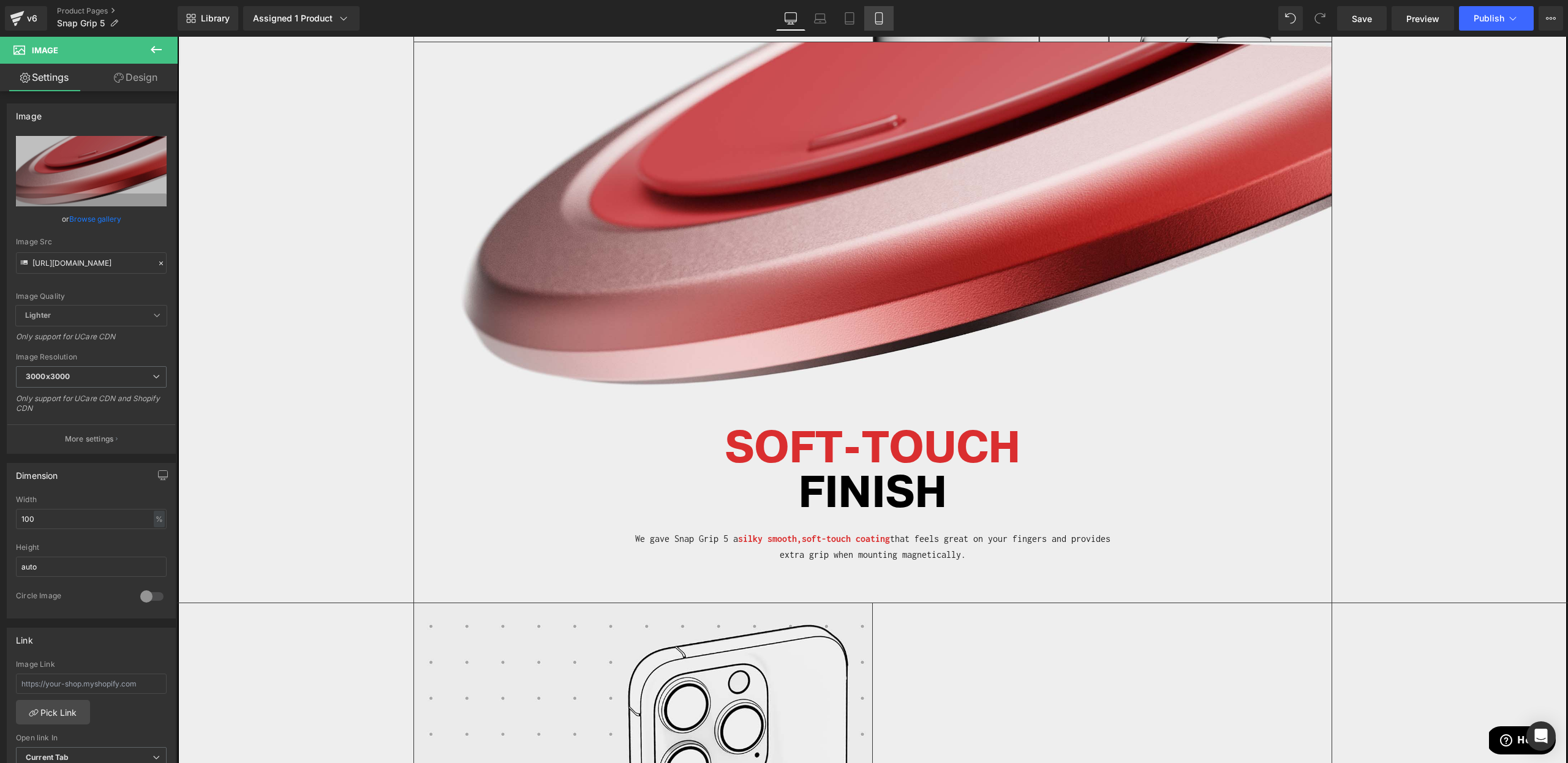
click at [877, 22] on icon at bounding box center [879, 22] width 7 height 0
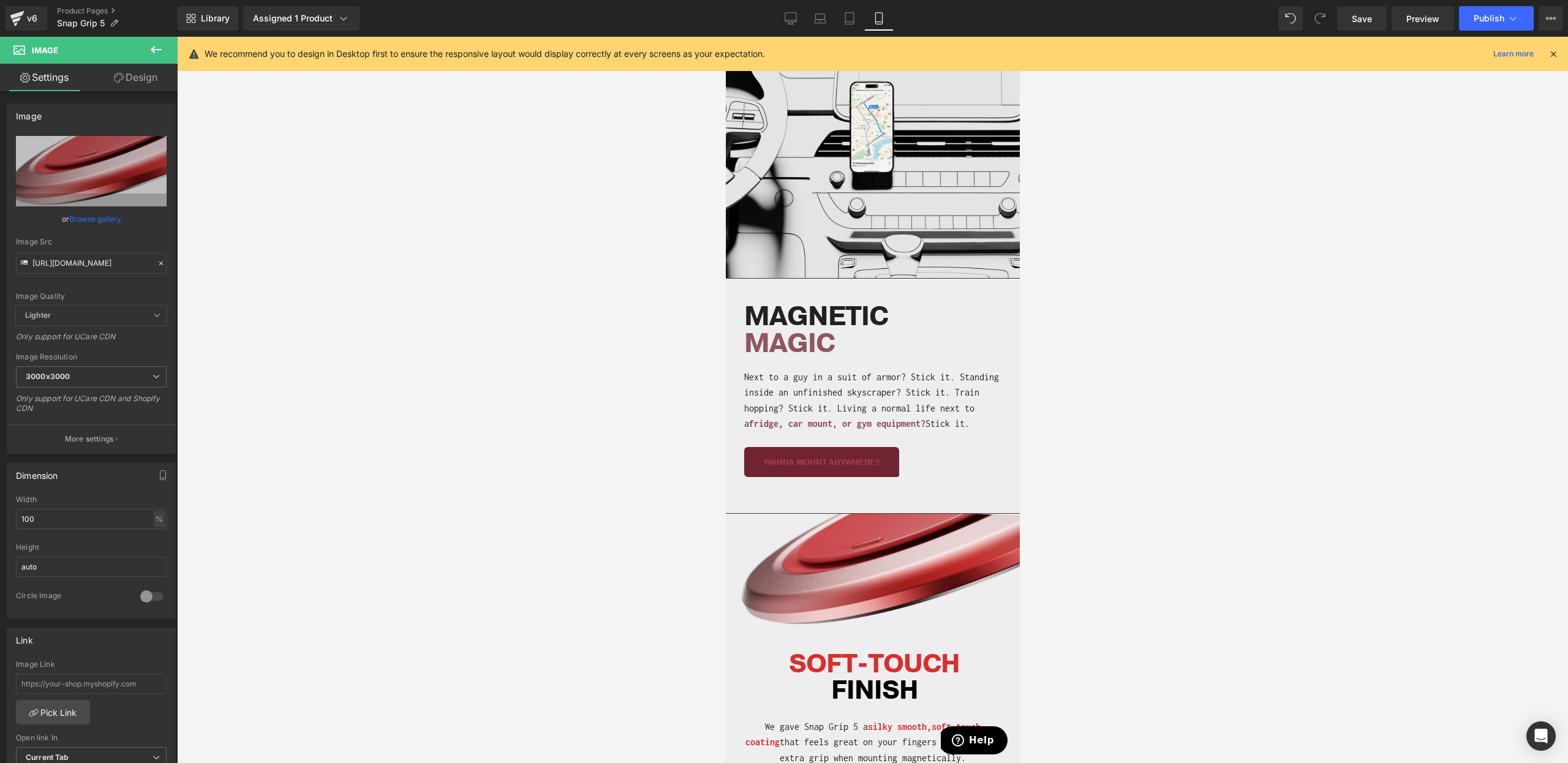
scroll to position [2165, 0]
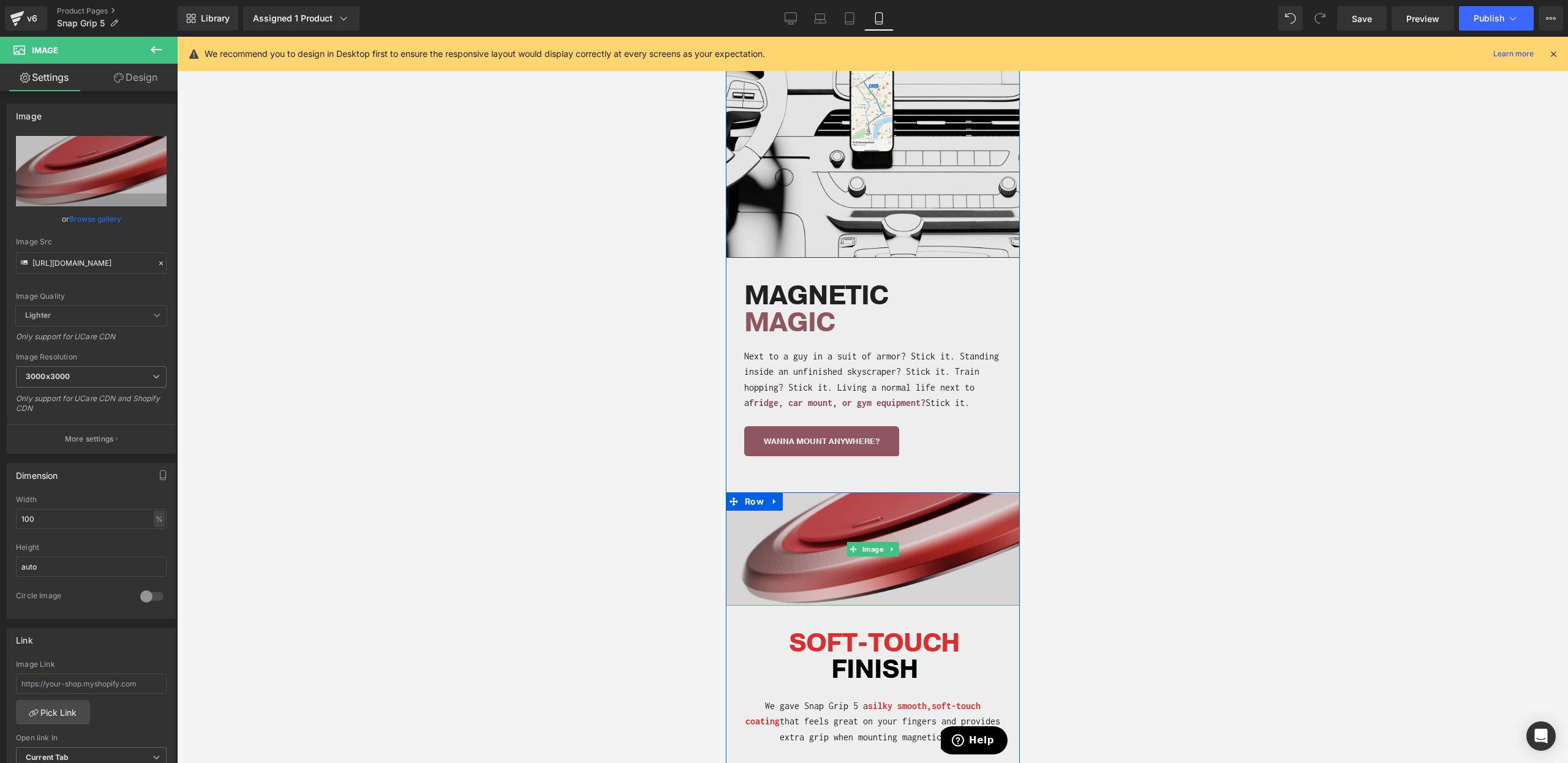
click at [821, 539] on img at bounding box center [872, 549] width 294 height 113
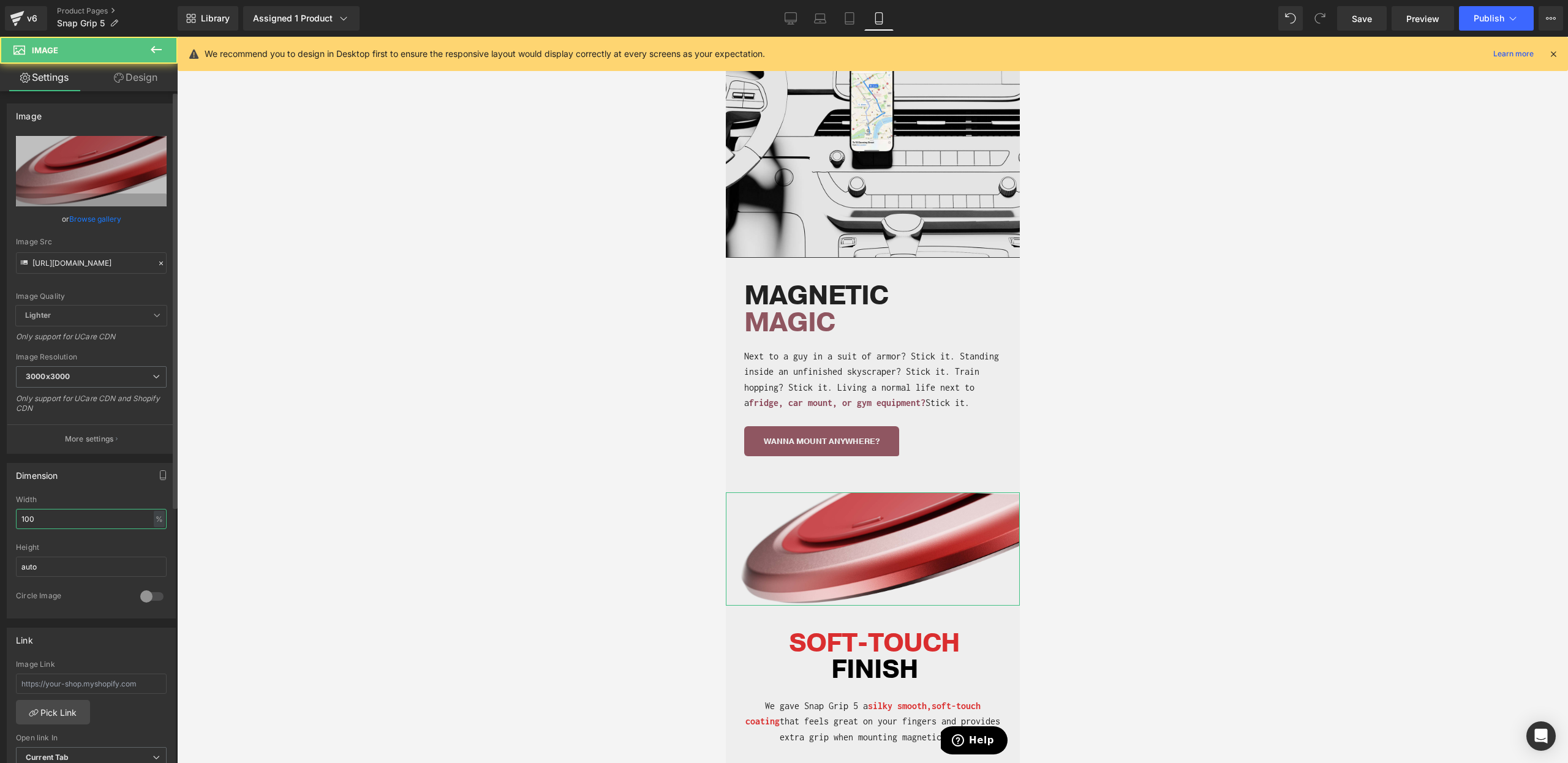
click at [104, 510] on input "100" at bounding box center [91, 519] width 151 height 20
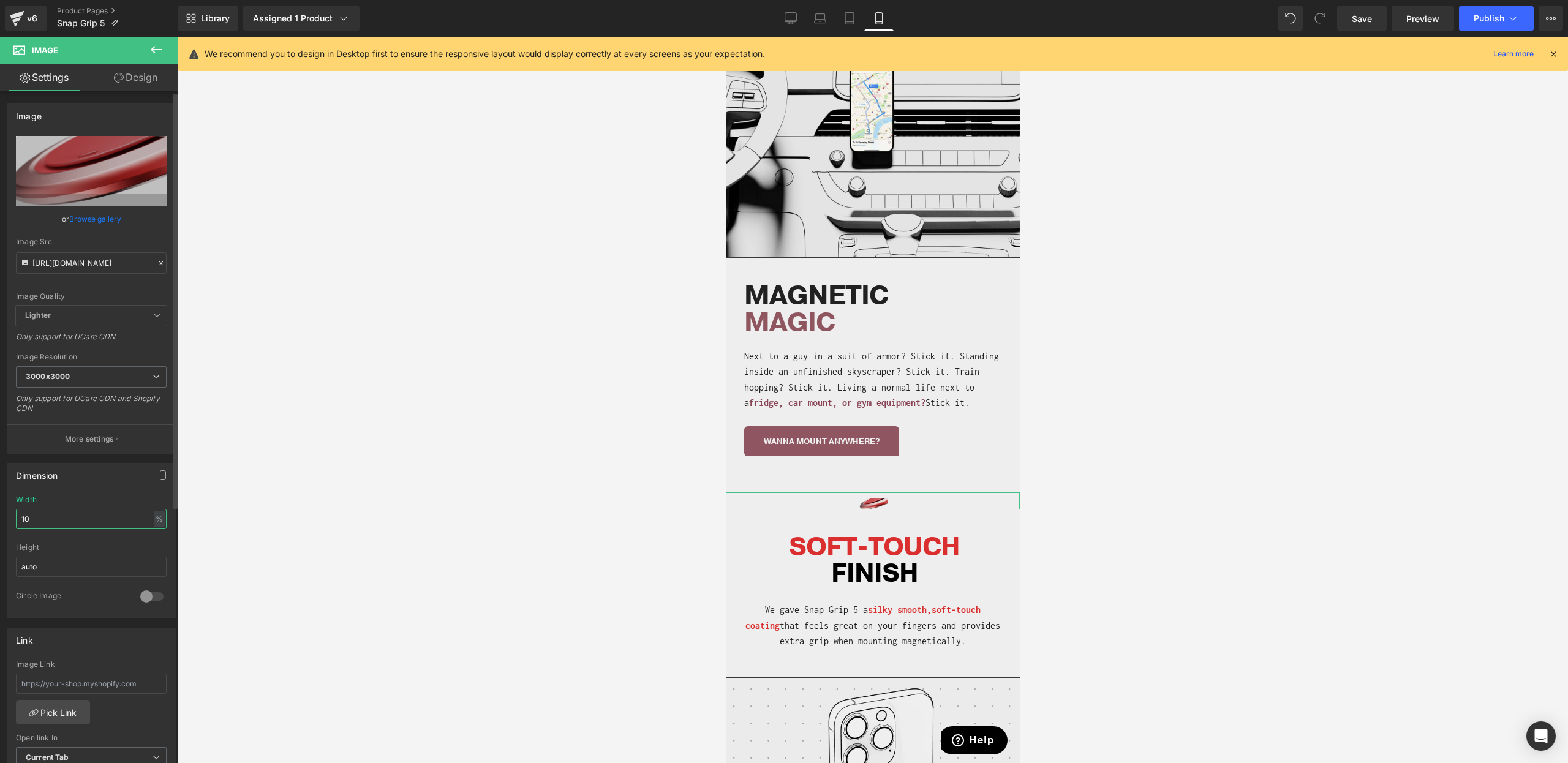
type input "100"
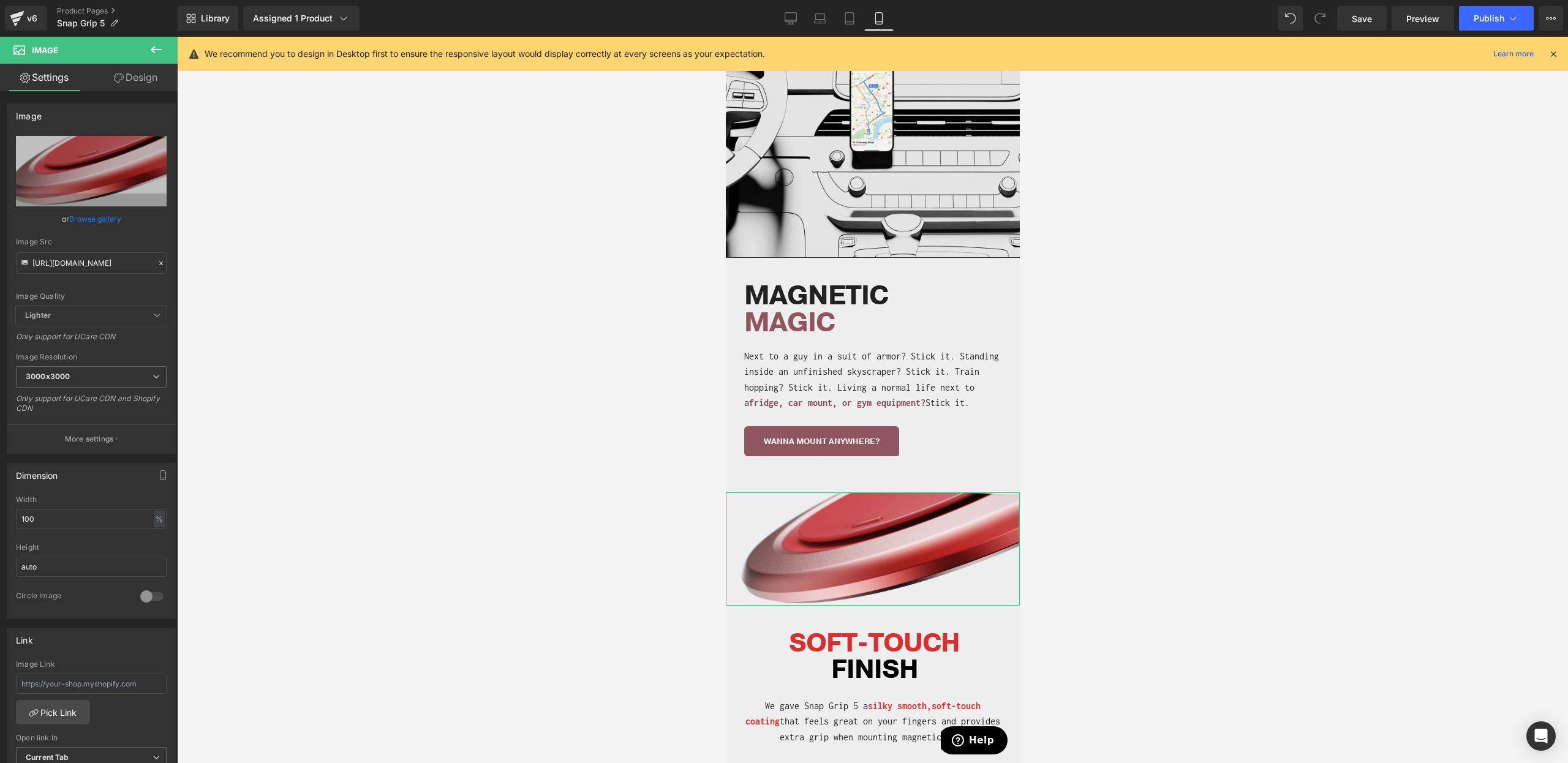
click at [146, 81] on link "Design" at bounding box center [136, 77] width 89 height 27
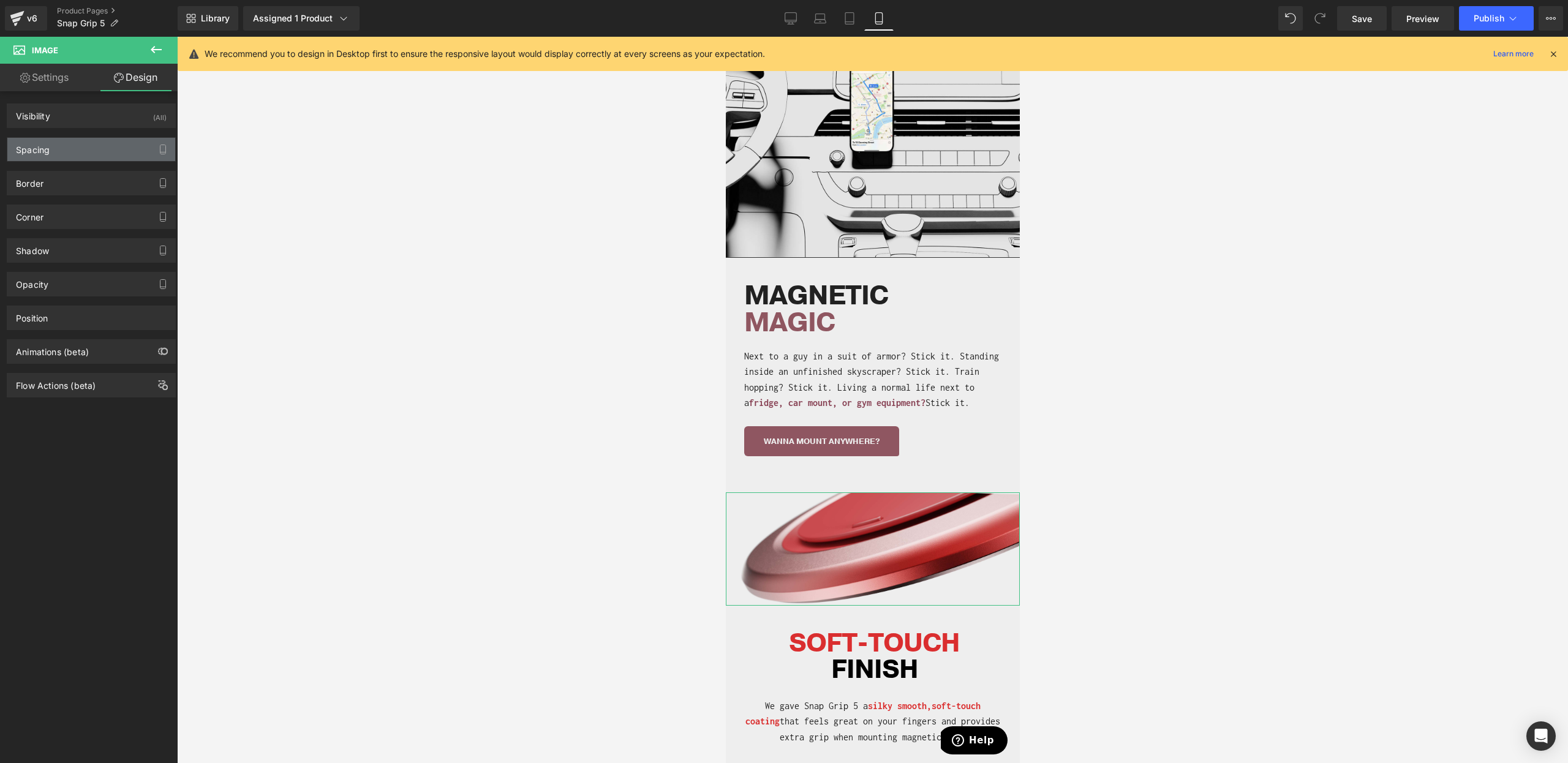
click at [87, 148] on div "Spacing" at bounding box center [91, 149] width 168 height 23
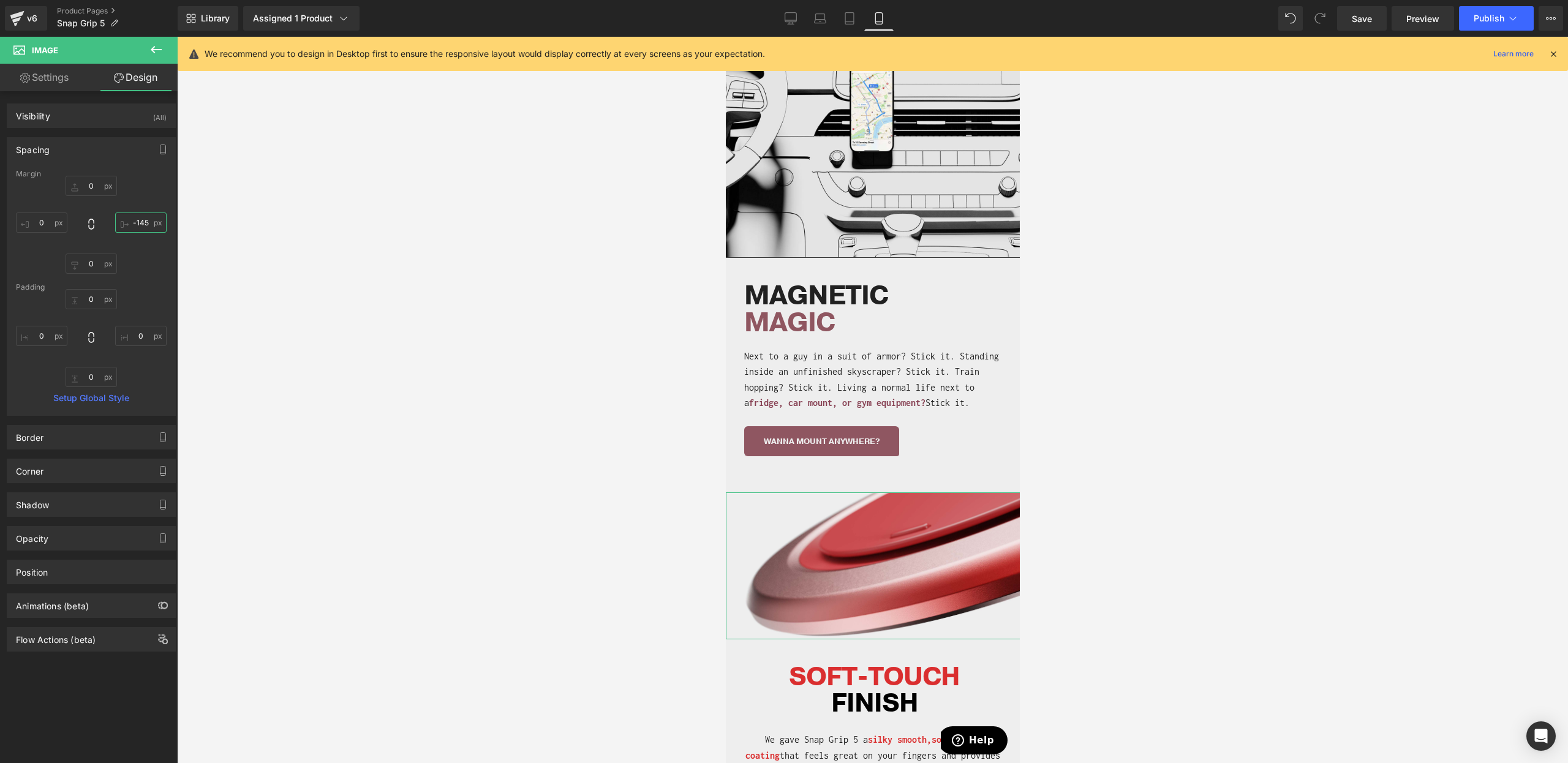
type input "-145"
drag, startPoint x: 135, startPoint y: 232, endPoint x: 144, endPoint y: 313, distance: 81.5
click at [144, 313] on div "Margin 0px 0 -145px -145 0px 0 0px 0 [GEOGRAPHIC_DATA] 0px 0 0px 0 0px 0 0px 0 …" at bounding box center [91, 292] width 168 height 246
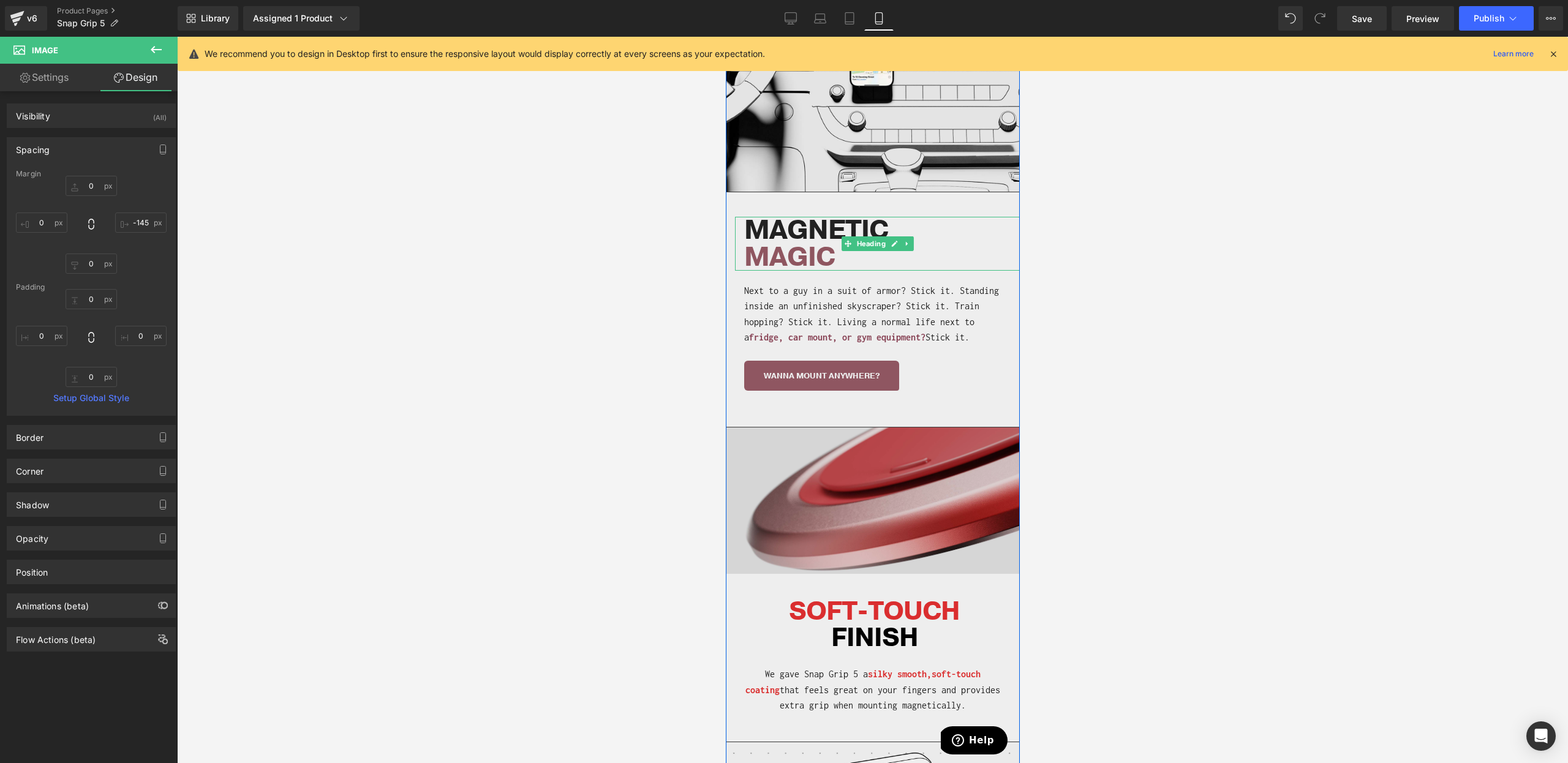
scroll to position [2427, 0]
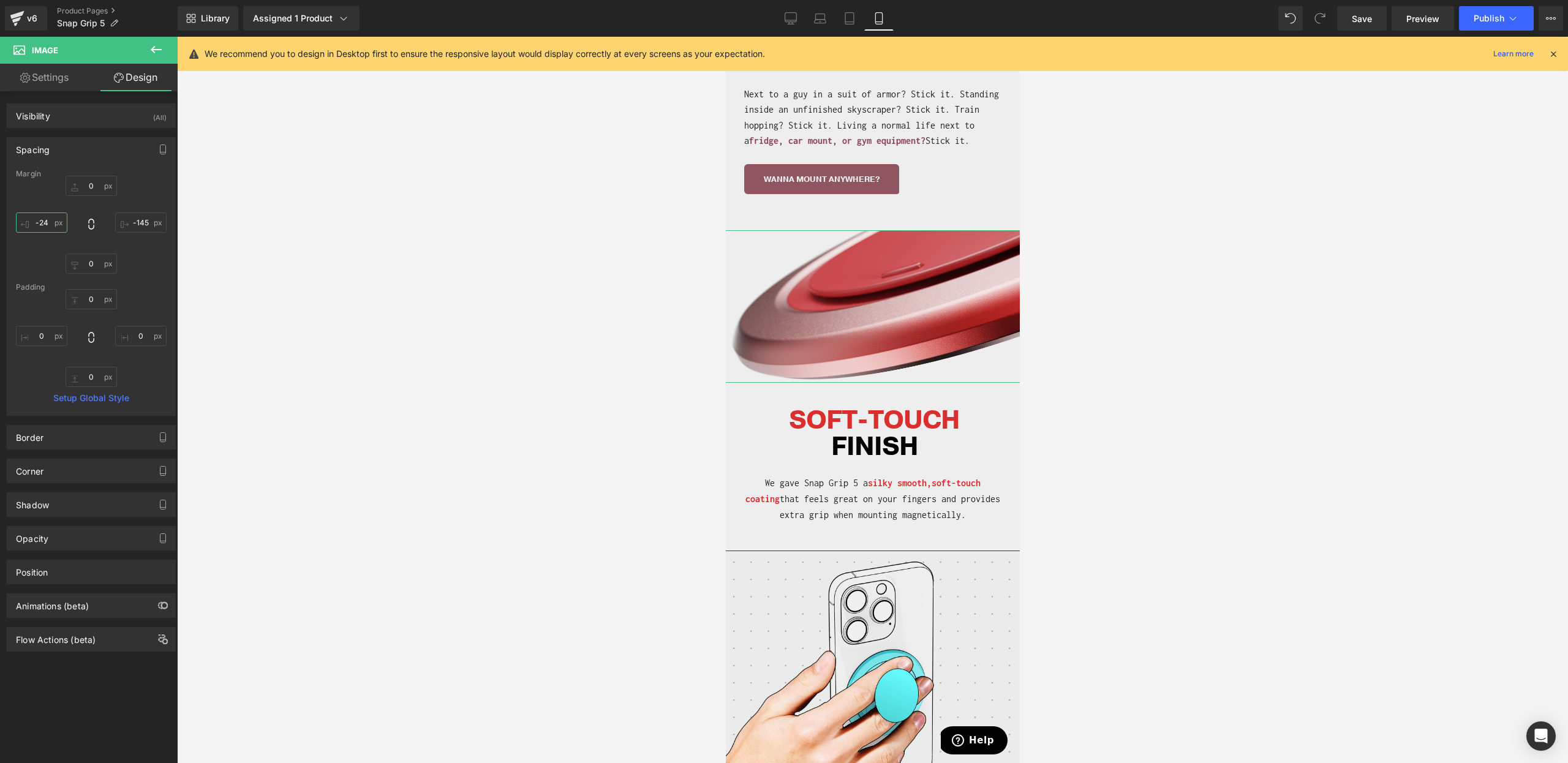
type input "-24"
drag, startPoint x: 35, startPoint y: 228, endPoint x: 32, endPoint y: 239, distance: 11.4
click at [32, 239] on div "0px 0 -145px -145 0px 0 -24px -24" at bounding box center [91, 225] width 151 height 98
drag, startPoint x: 1349, startPoint y: 34, endPoint x: 1357, endPoint y: 29, distance: 9.4
click at [1351, 32] on div "Library Assigned 1 Product Product Preview Snap Grip - Do Not Purchase Manage a…" at bounding box center [873, 18] width 1391 height 37
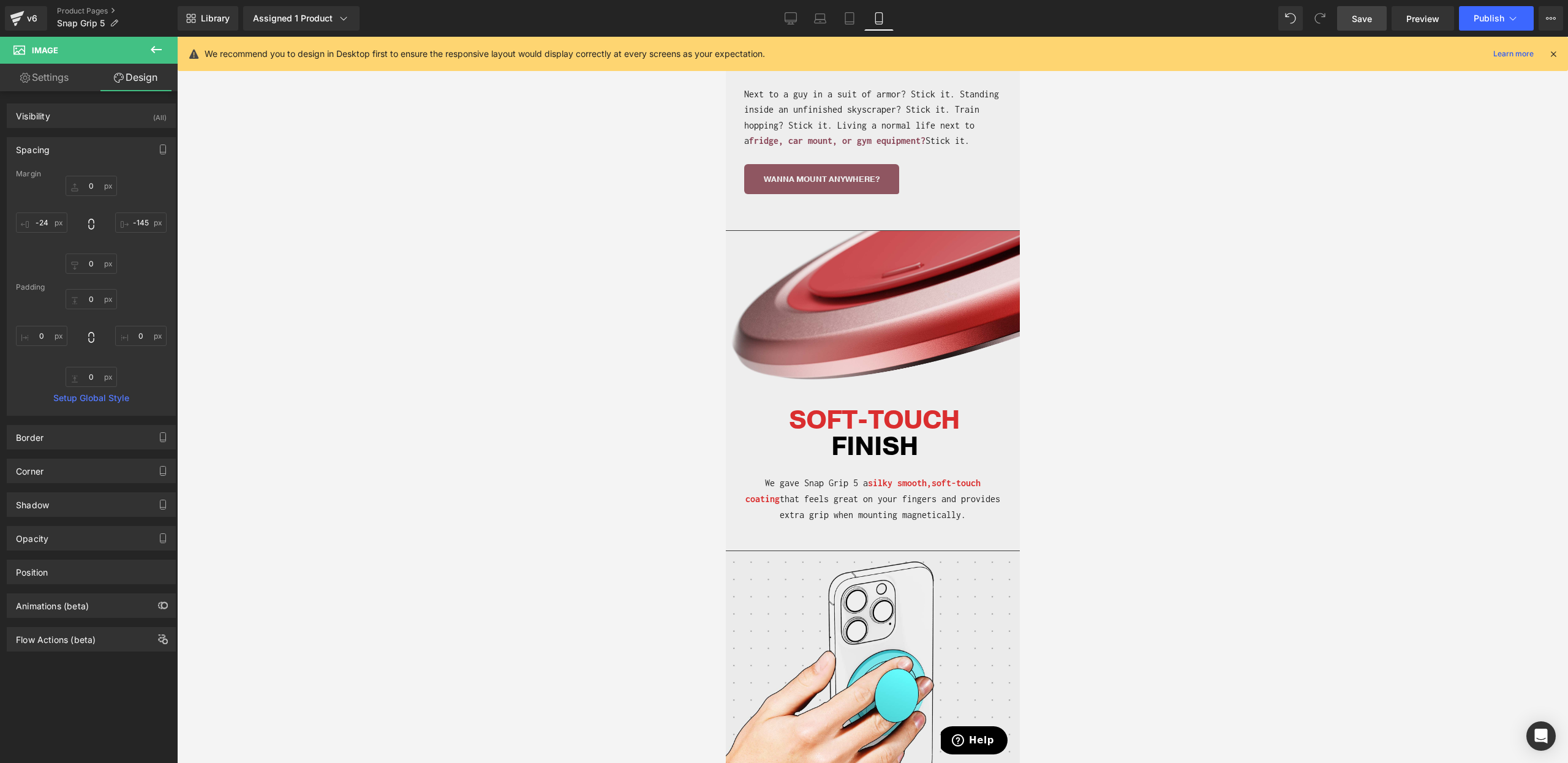
drag, startPoint x: 1351, startPoint y: 28, endPoint x: 158, endPoint y: 274, distance: 1218.1
click at [1351, 28] on link "Save" at bounding box center [1362, 18] width 50 height 24
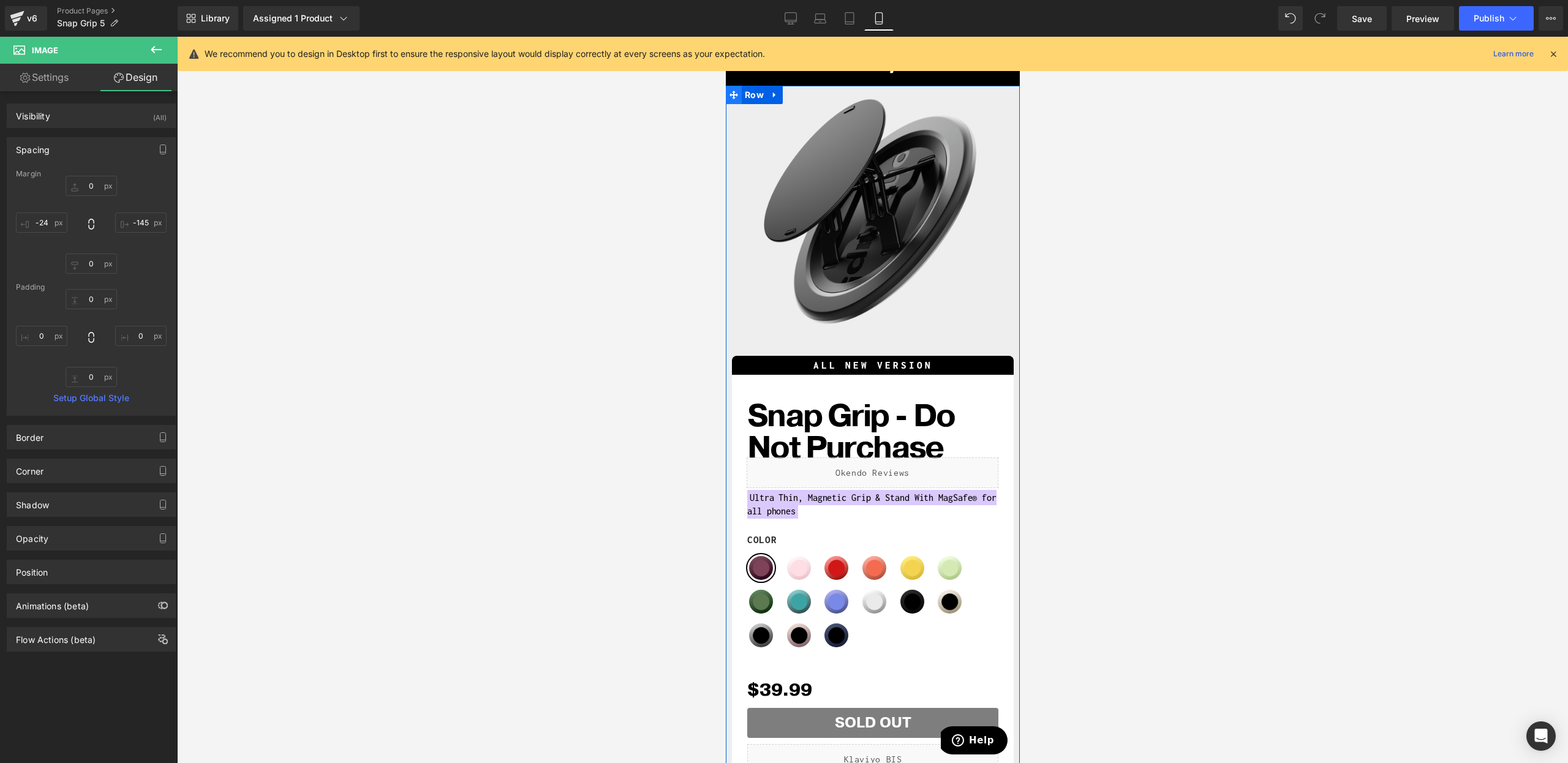
scroll to position [19, 0]
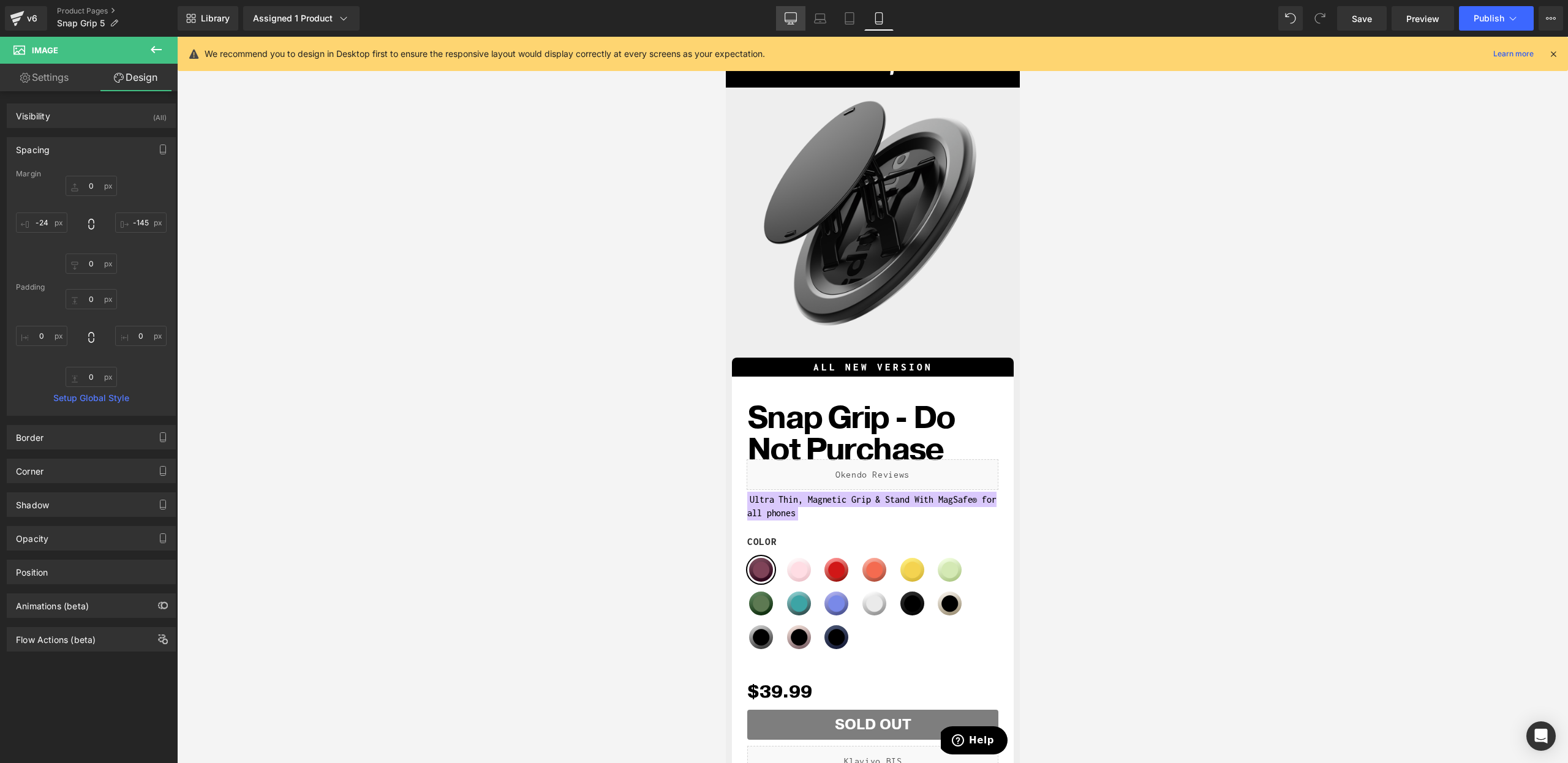
click at [781, 16] on link "Desktop" at bounding box center [790, 18] width 29 height 24
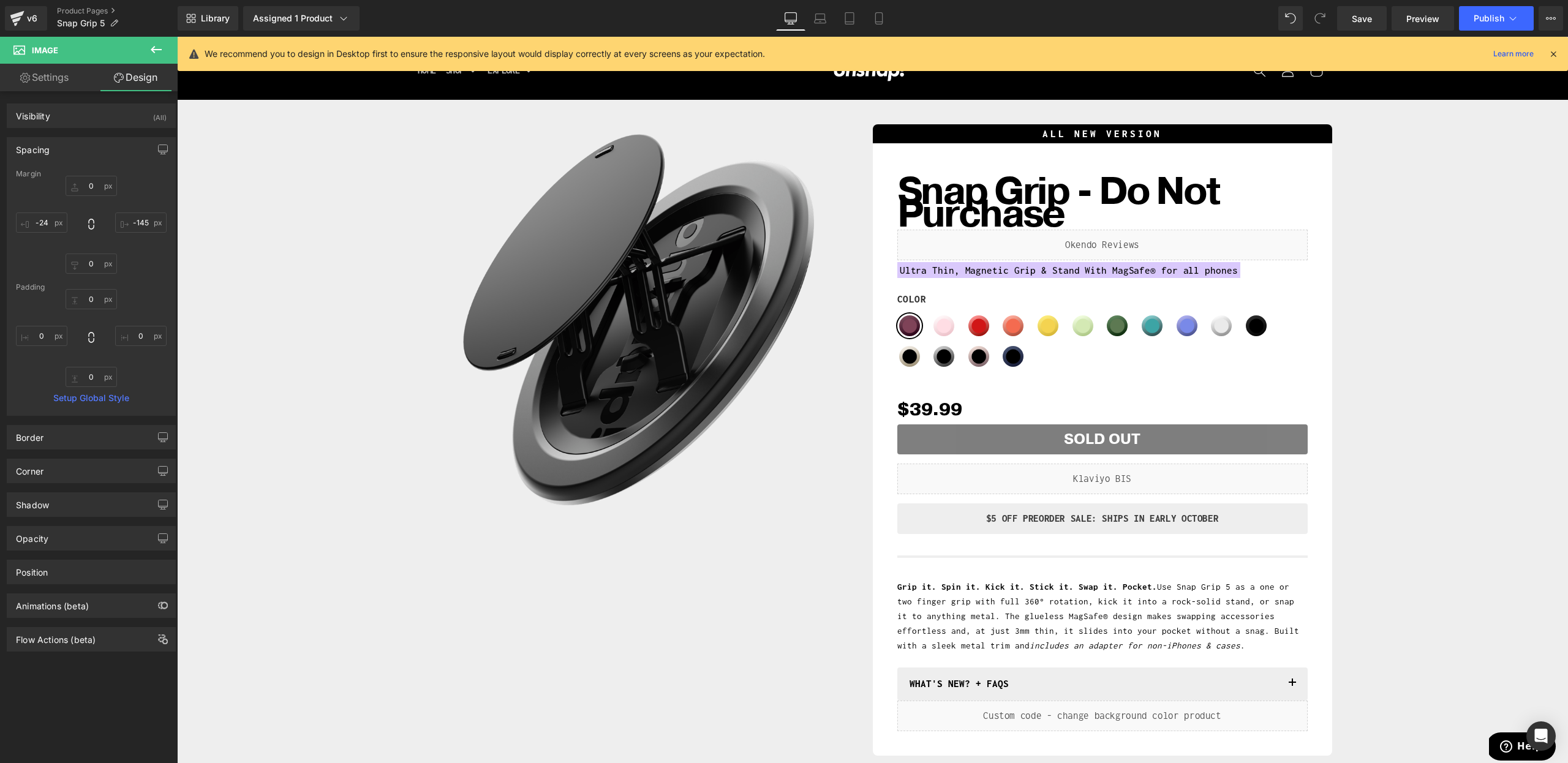
type input "0"
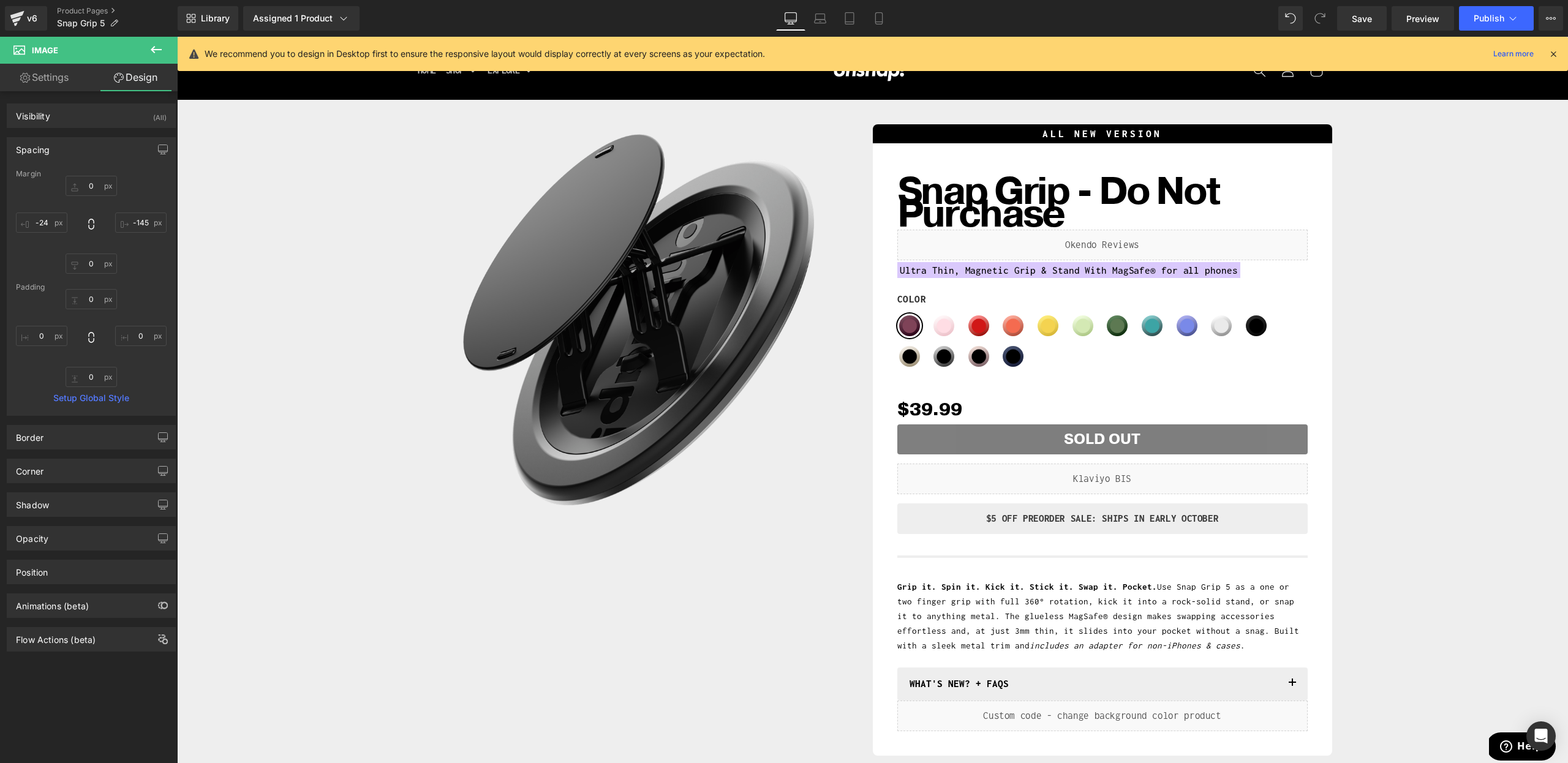
type input "0"
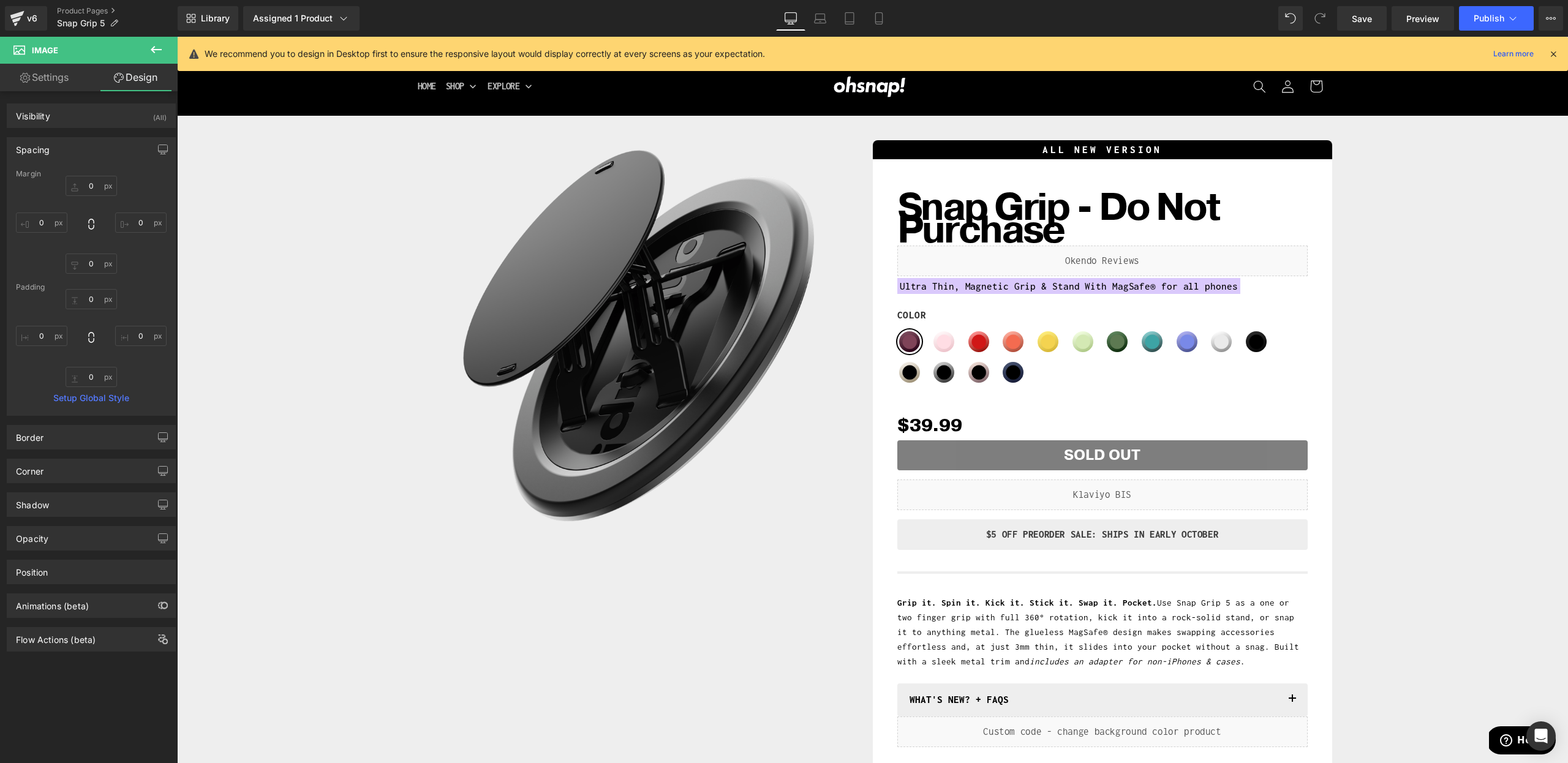
scroll to position [0, 0]
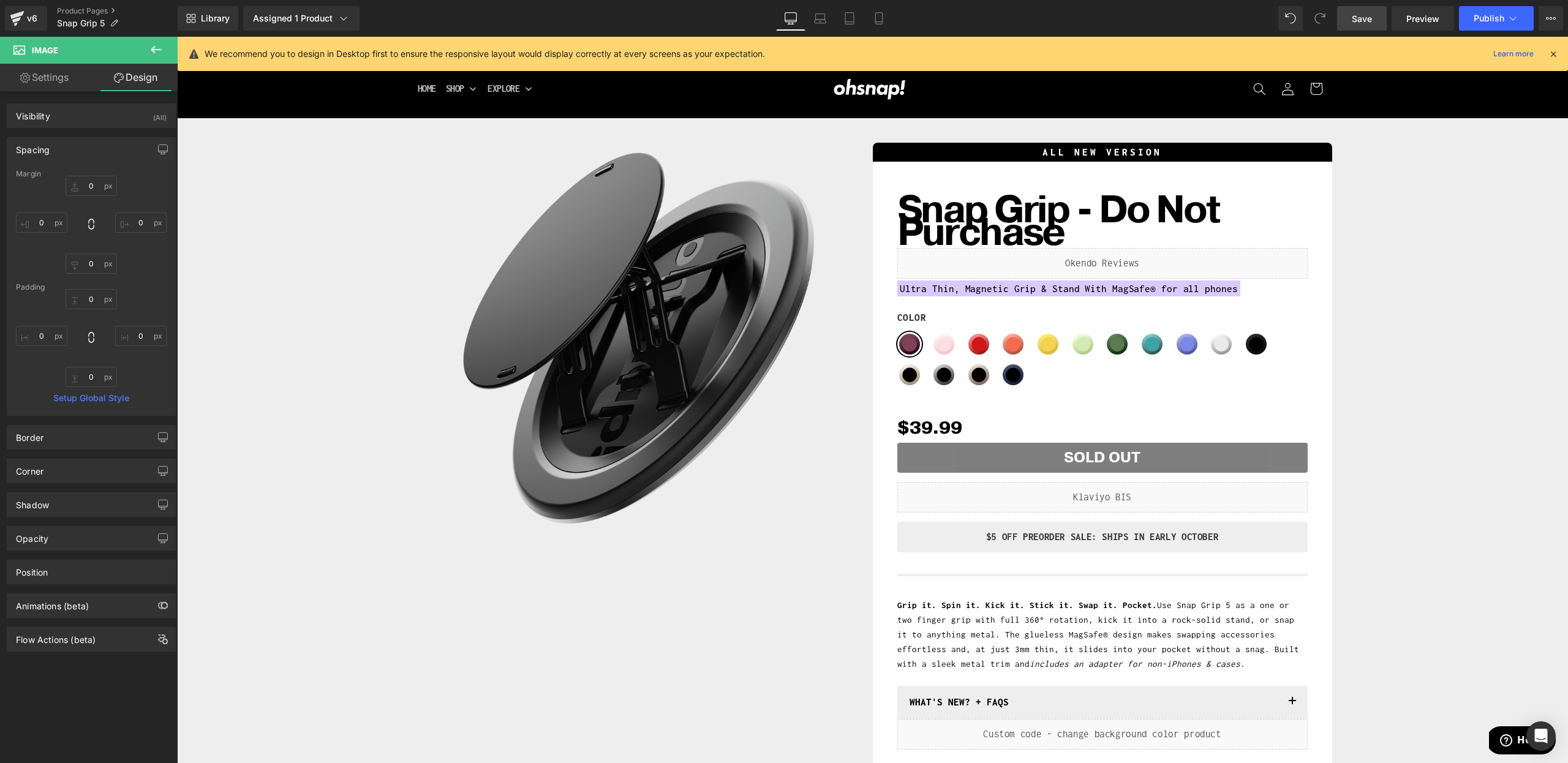
click at [1384, 18] on link "Save" at bounding box center [1362, 18] width 50 height 24
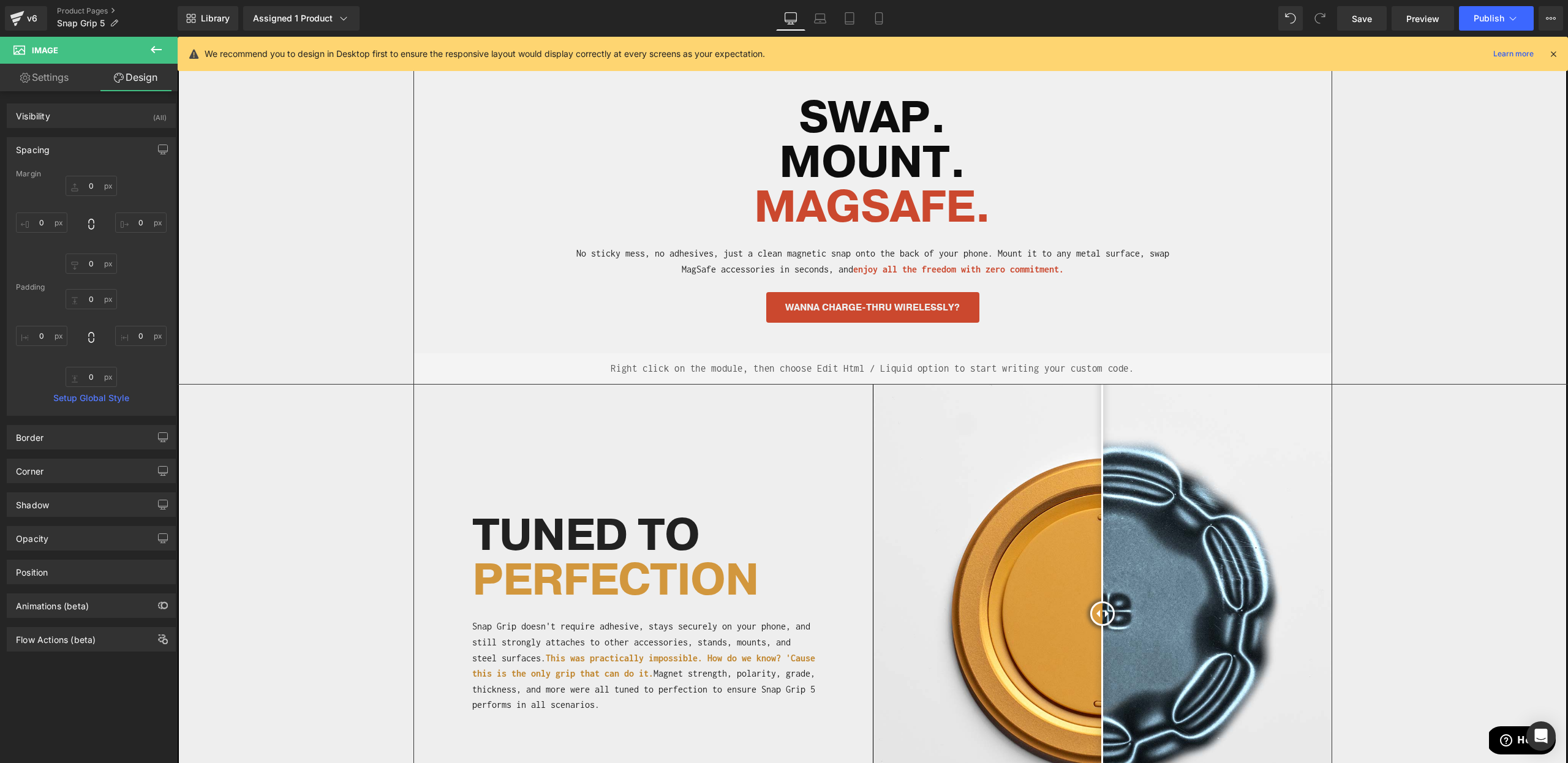
scroll to position [828, 0]
click at [851, 231] on span "MAGSAFE" at bounding box center [864, 207] width 220 height 60
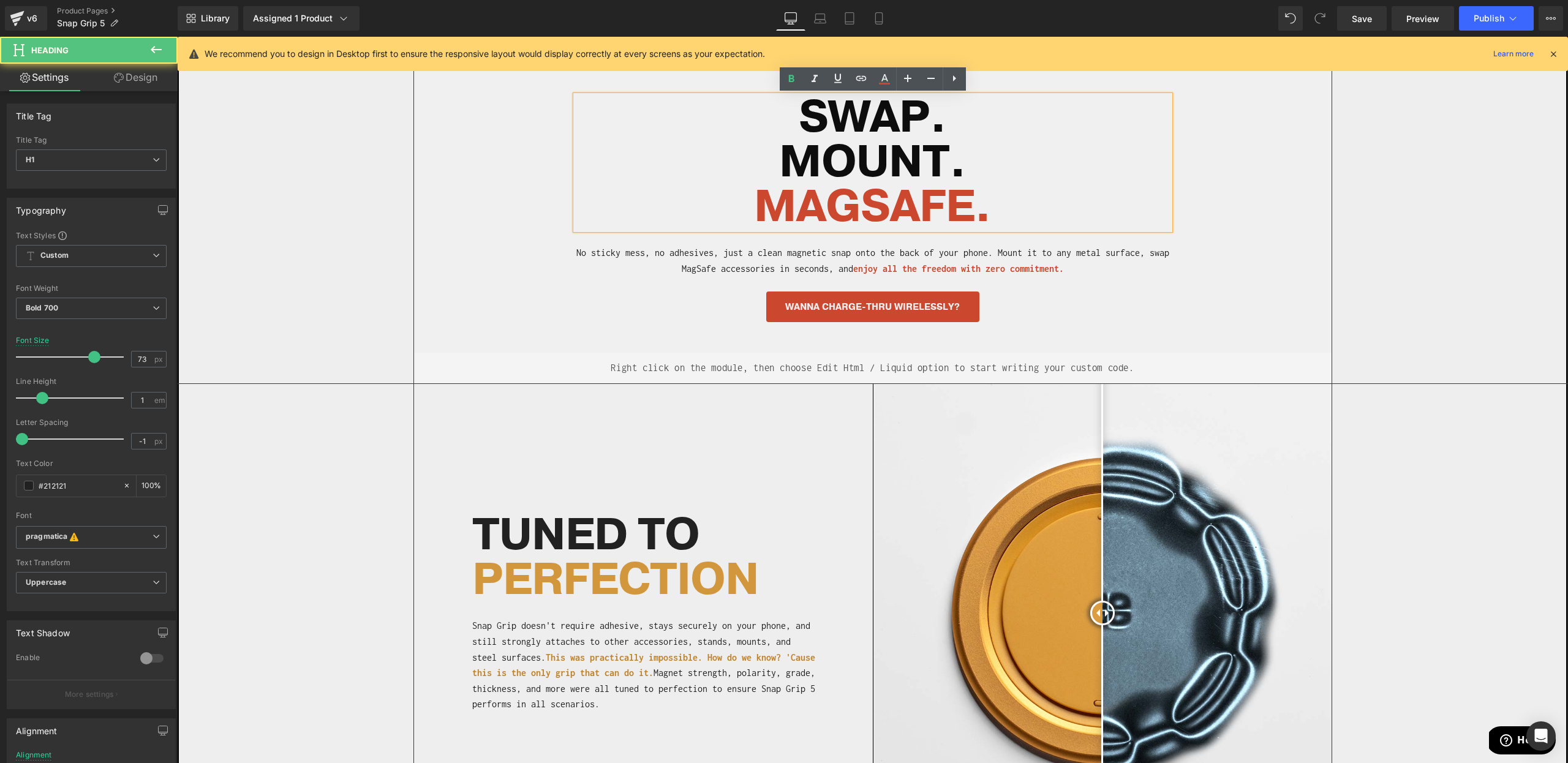
click at [822, 214] on span "MAGSAFE" at bounding box center [864, 207] width 220 height 60
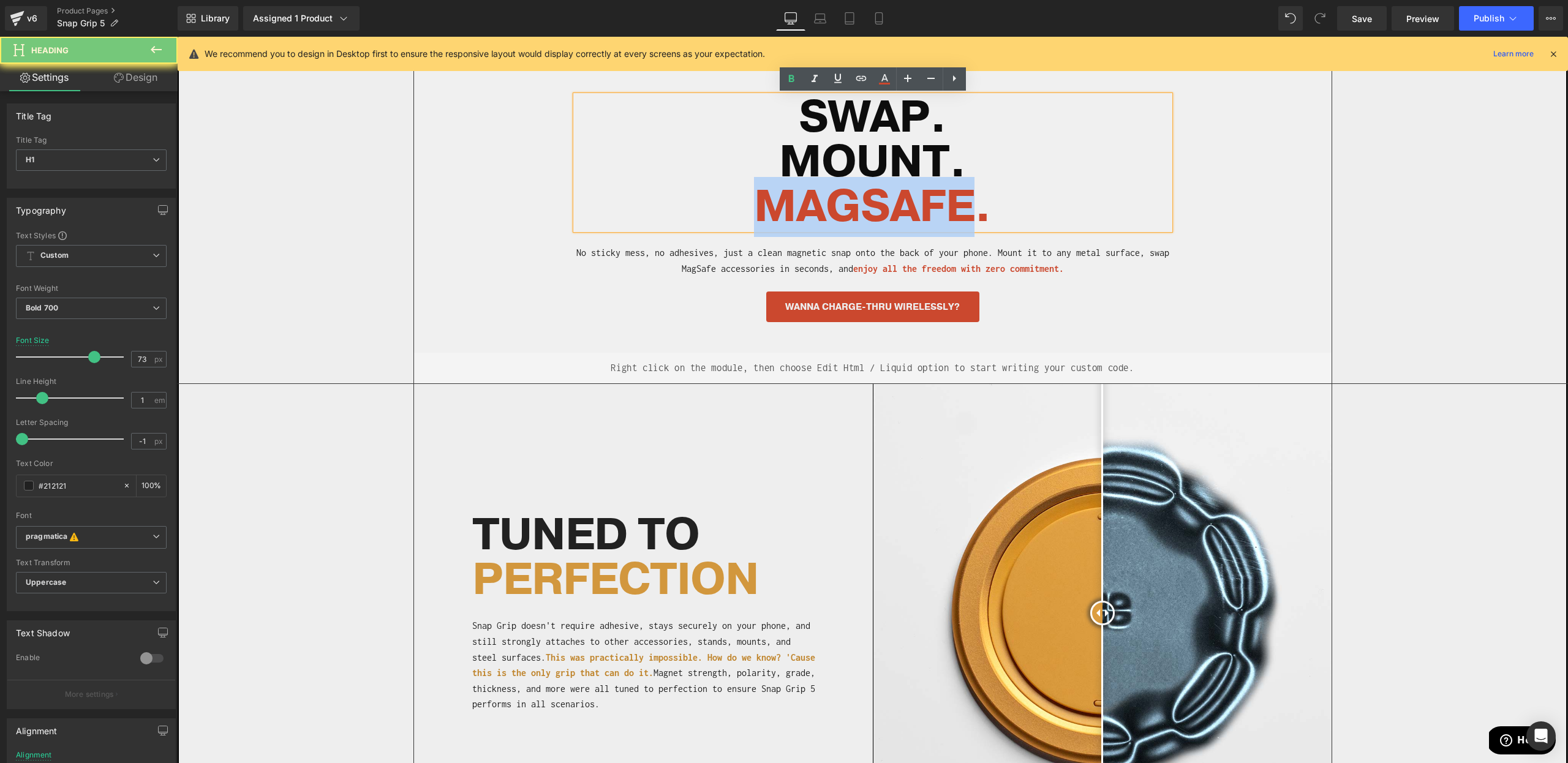
click at [822, 213] on span "MAGSAFE" at bounding box center [864, 207] width 220 height 60
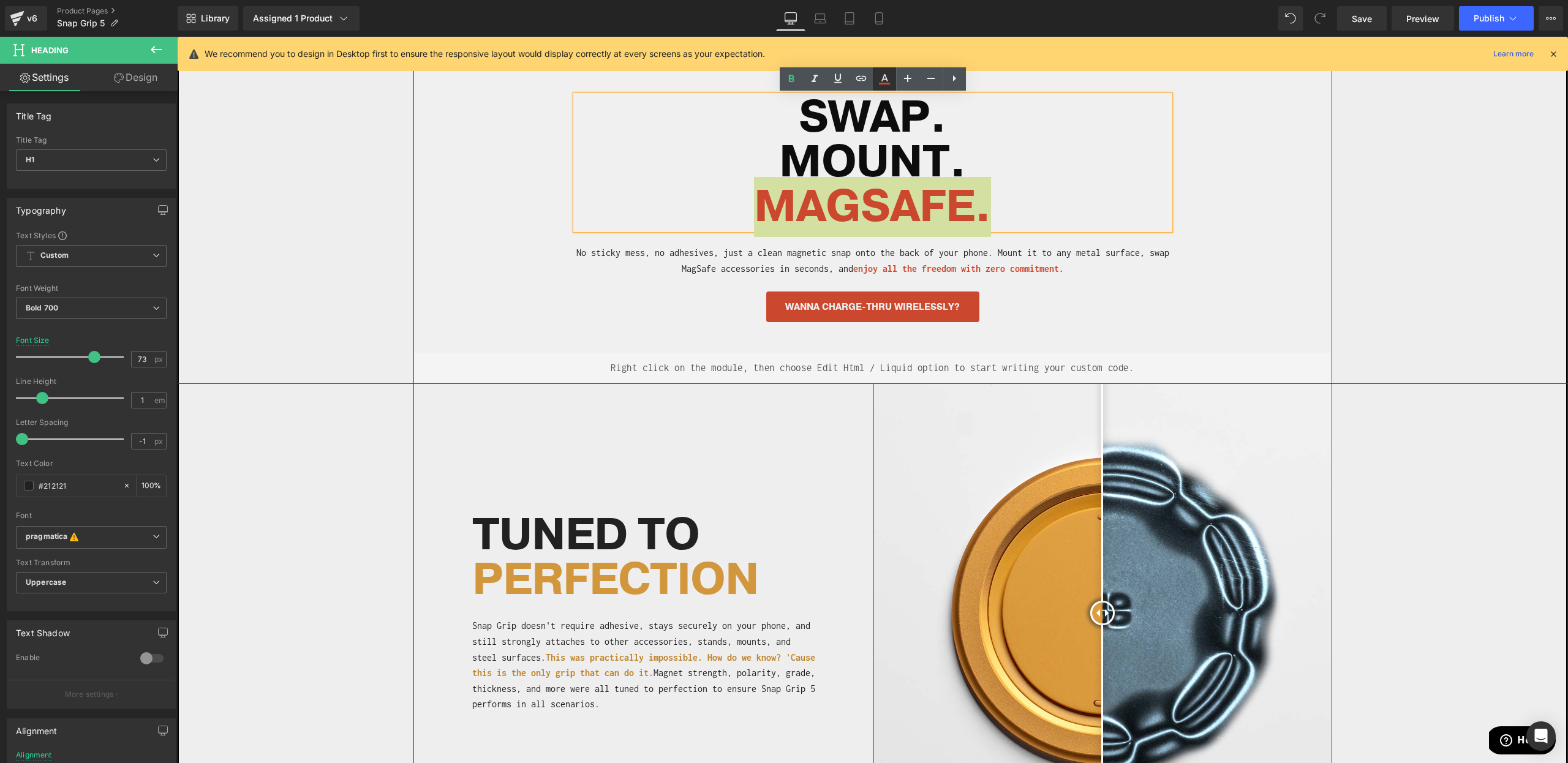
click at [893, 83] on link at bounding box center [884, 78] width 23 height 23
type input "#cb482e"
type input "100"
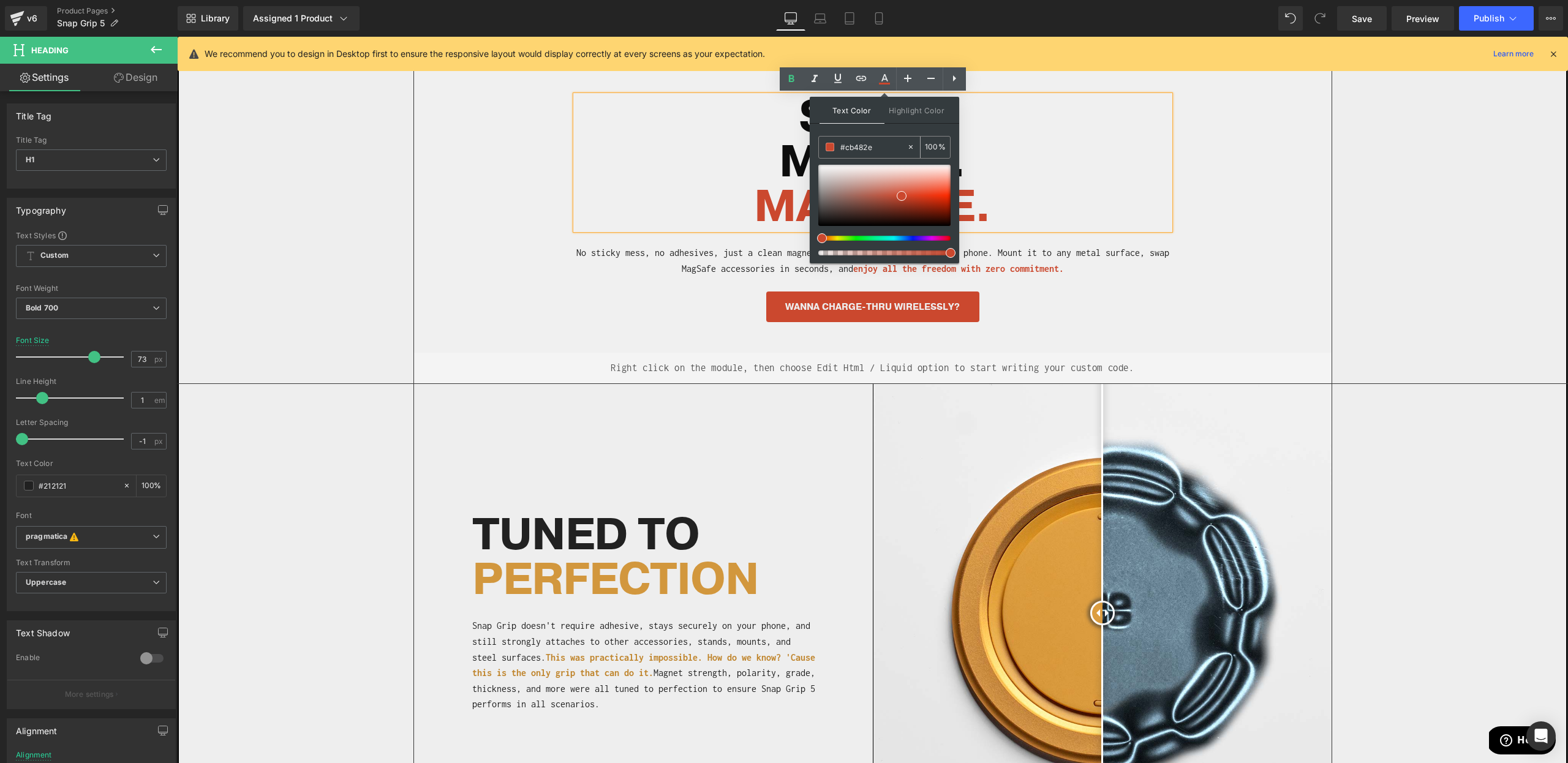
click at [850, 143] on input "#cb482e" at bounding box center [874, 147] width 66 height 14
click at [850, 145] on input "#cb482e" at bounding box center [874, 147] width 66 height 14
paste input "7D896D"
click at [835, 197] on span at bounding box center [833, 197] width 10 height 10
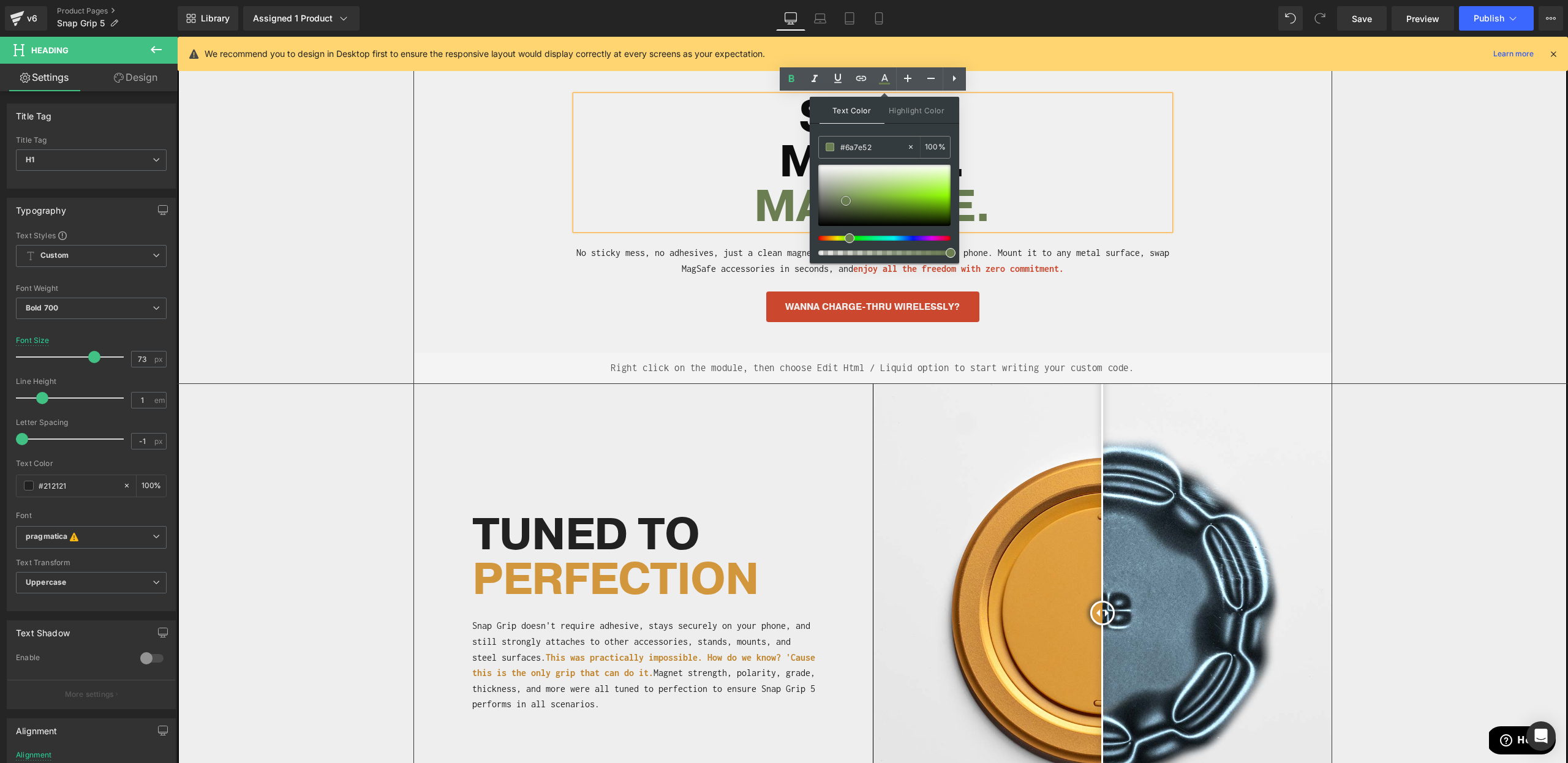
drag, startPoint x: 836, startPoint y: 198, endPoint x: 849, endPoint y: 202, distance: 13.6
click at [849, 202] on span at bounding box center [846, 201] width 10 height 10
drag, startPoint x: 875, startPoint y: 148, endPoint x: 816, endPoint y: 143, distance: 59.2
click at [816, 142] on div "Text Color Highlight Color rgba(106, 126, 82, 1) #6a7e52 100 % transparent tran…" at bounding box center [885, 180] width 149 height 167
click at [1159, 224] on h1 "MAGSAFE ." at bounding box center [872, 207] width 594 height 45
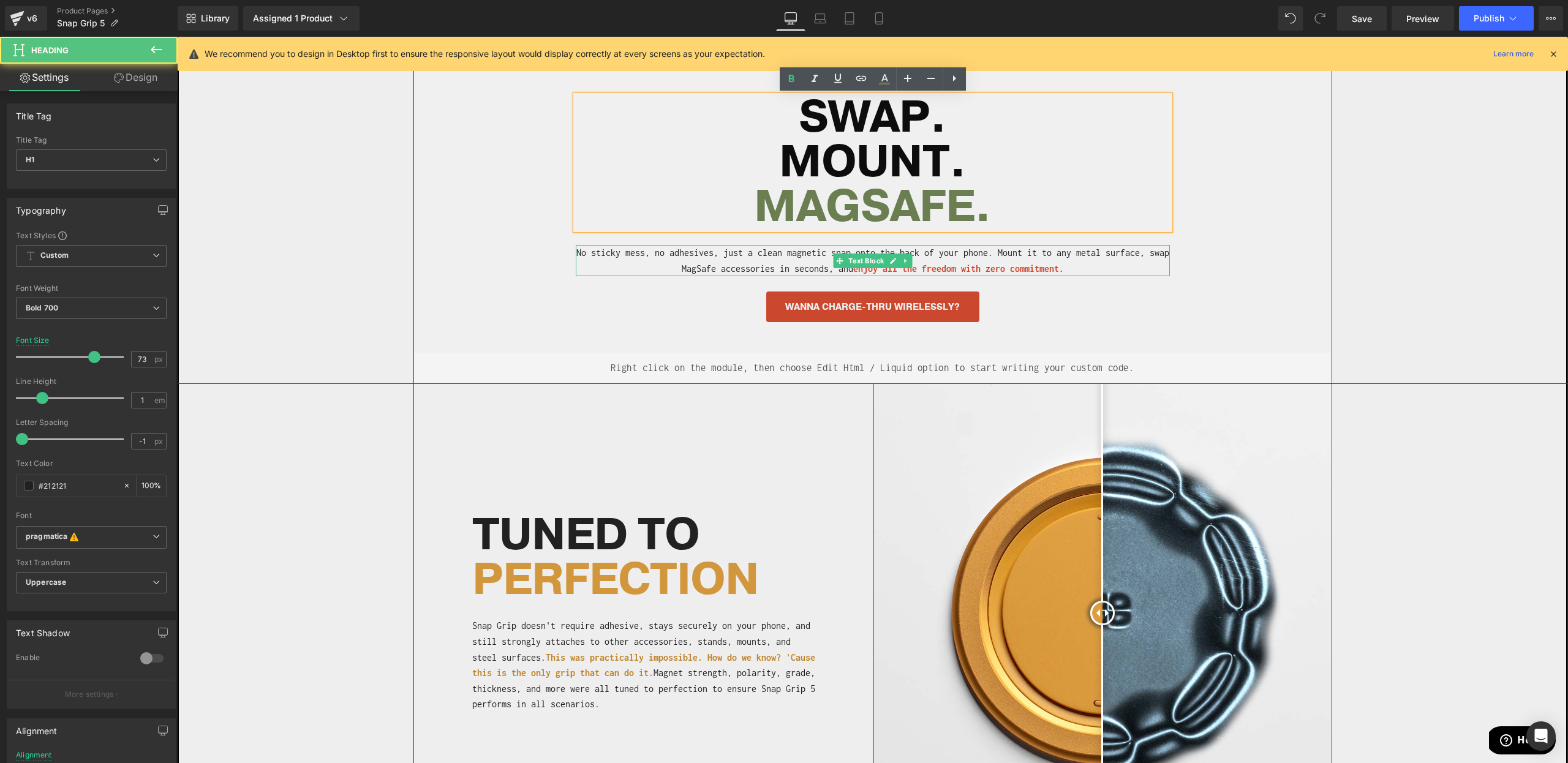
click at [1023, 257] on p "No sticky mess, no adhesives, just a clean magnetic snap onto the back of your …" at bounding box center [872, 261] width 594 height 31
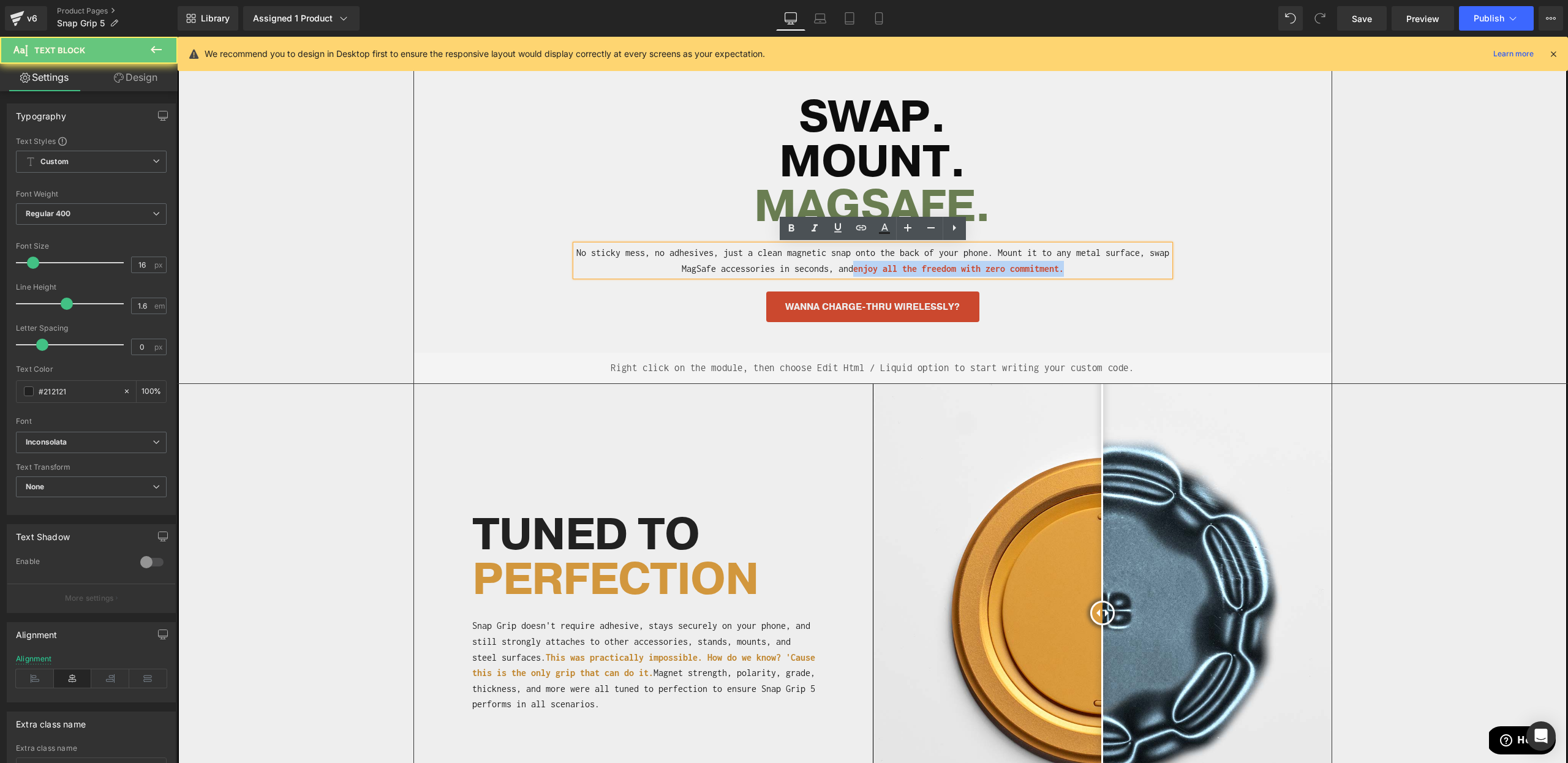
drag, startPoint x: 1066, startPoint y: 269, endPoint x: 856, endPoint y: 274, distance: 210.1
click at [856, 274] on p "No sticky mess, no adhesives, just a clean magnetic snap onto the back of your …" at bounding box center [872, 261] width 594 height 31
click at [881, 229] on icon at bounding box center [885, 228] width 15 height 15
type input "#cb492f"
type input "100"
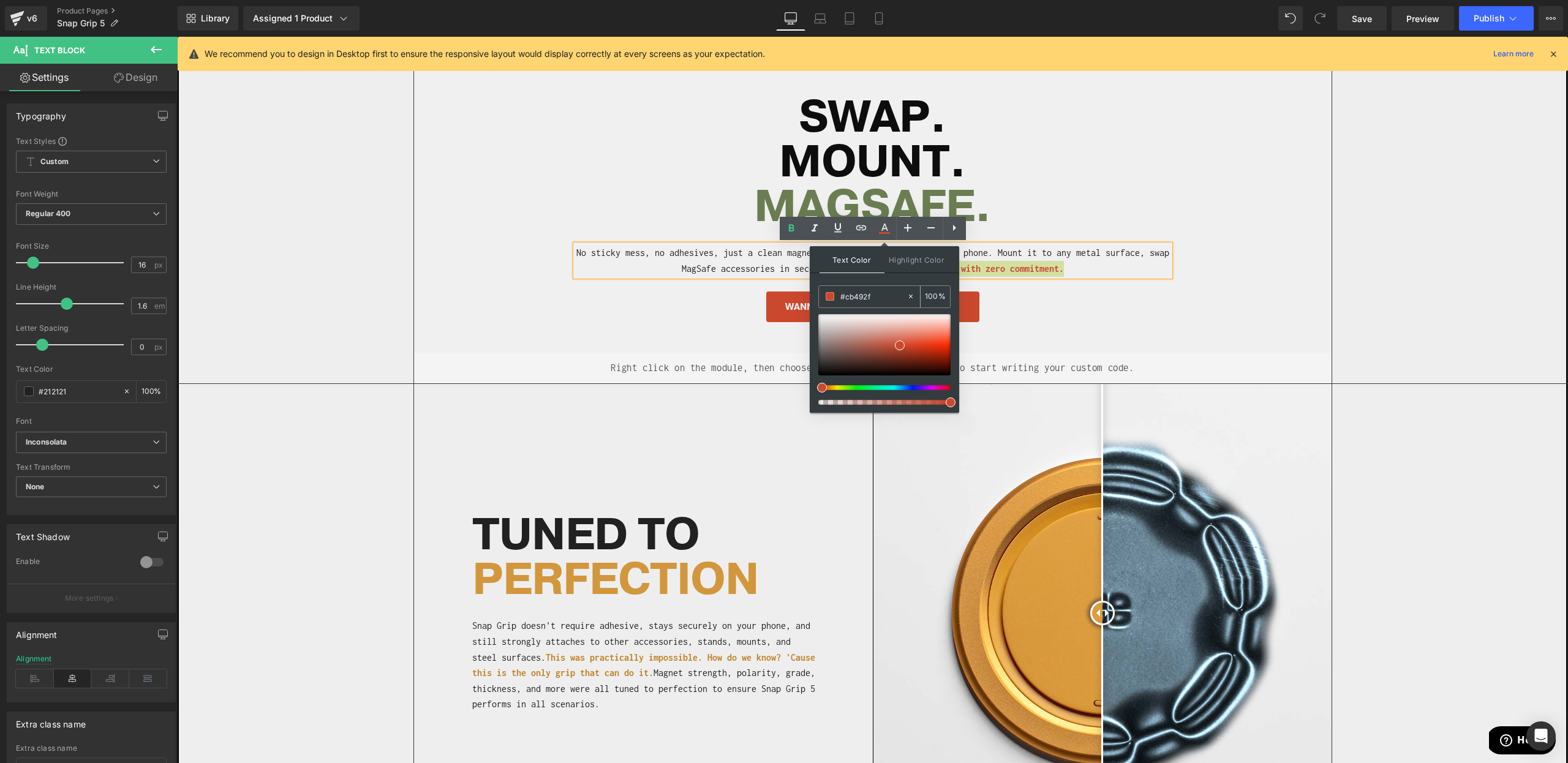
click at [864, 295] on input "#cb492f" at bounding box center [874, 297] width 66 height 14
paste input "6a7e52"
type input "#6a7e52"
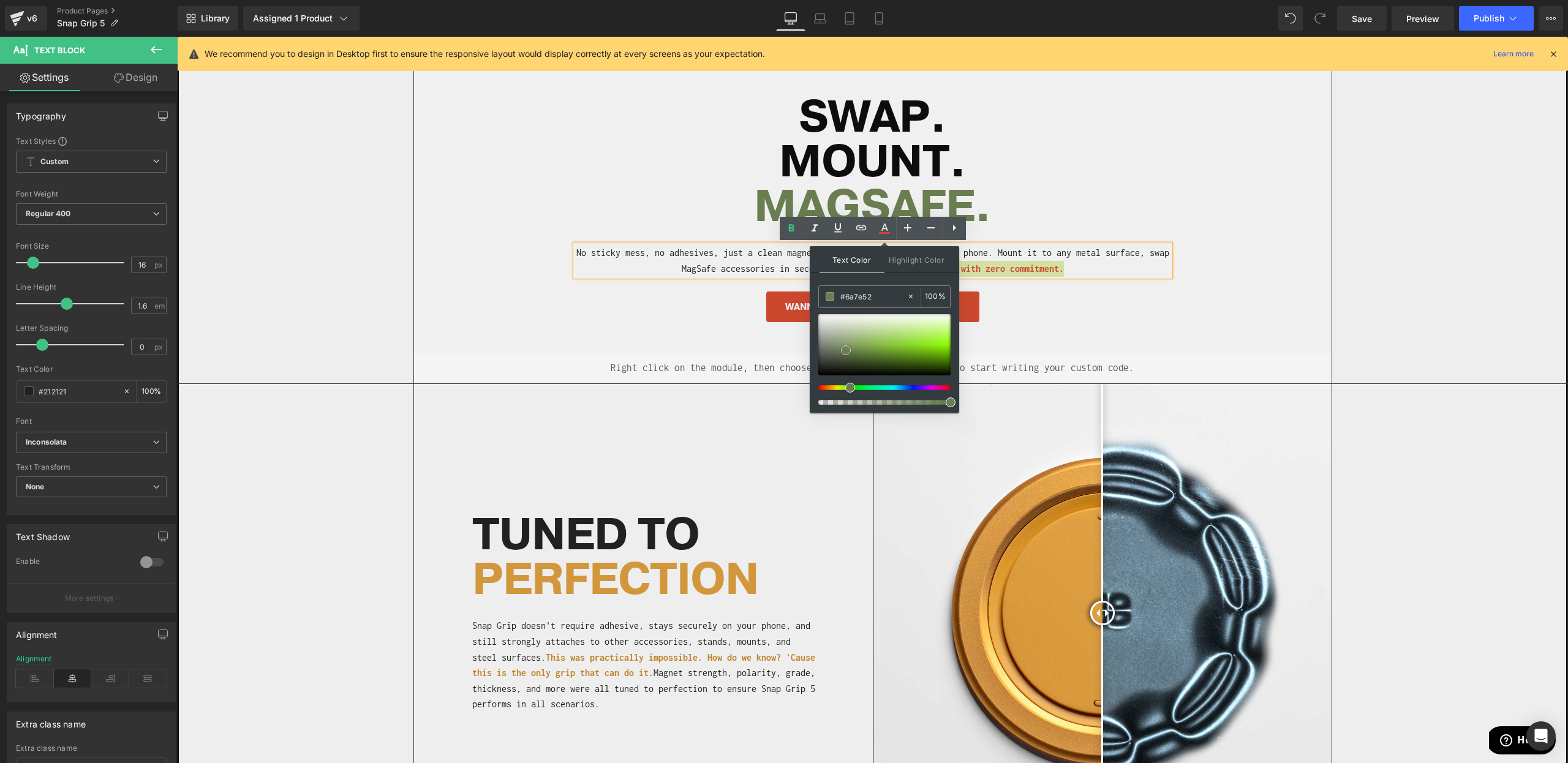
click at [844, 350] on span at bounding box center [846, 350] width 10 height 10
click at [1030, 310] on div "WANNA CHARGE-THRU WIRELESSLY?" at bounding box center [872, 307] width 594 height 30
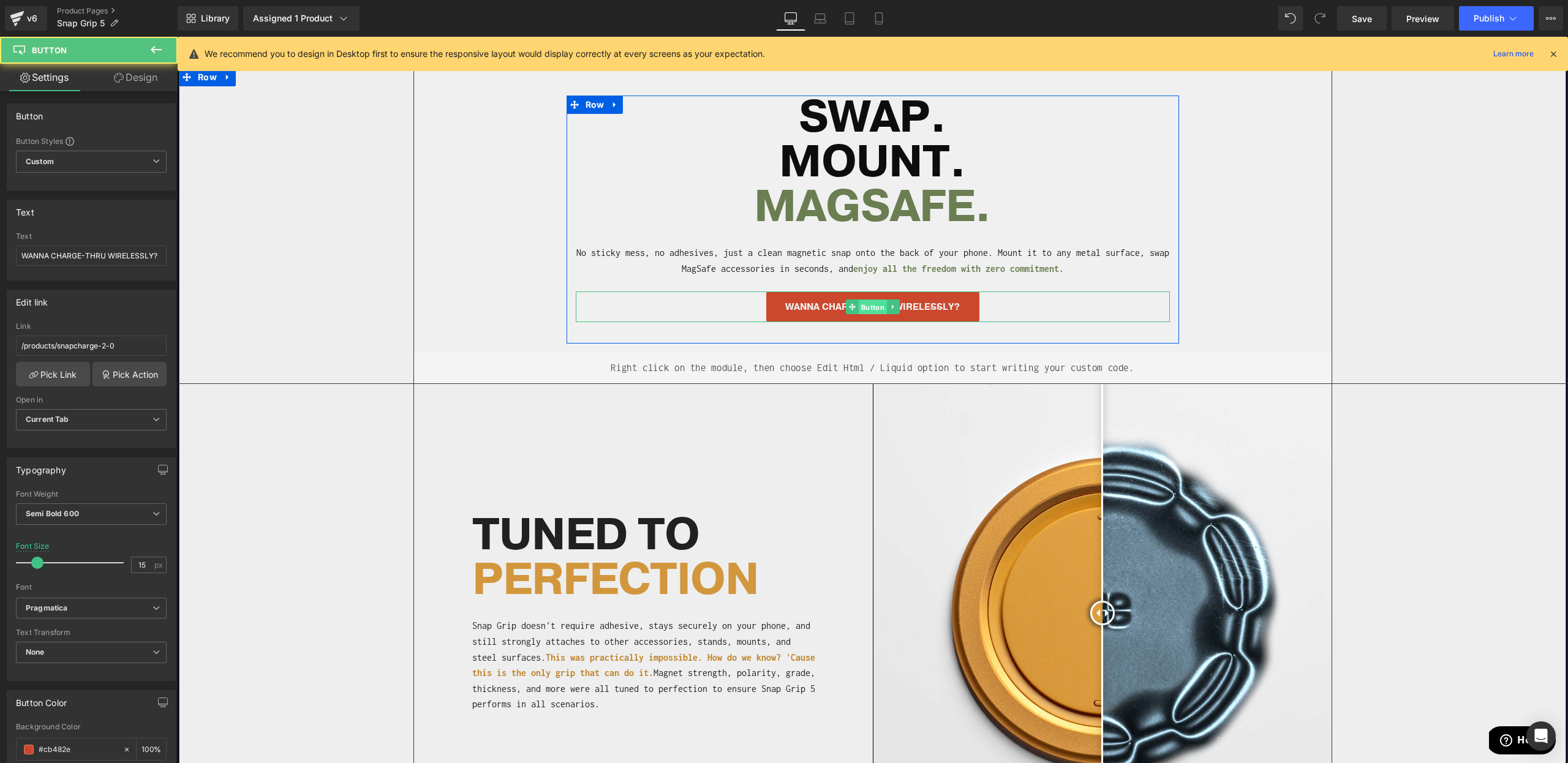
click at [863, 305] on span "Button" at bounding box center [872, 307] width 28 height 15
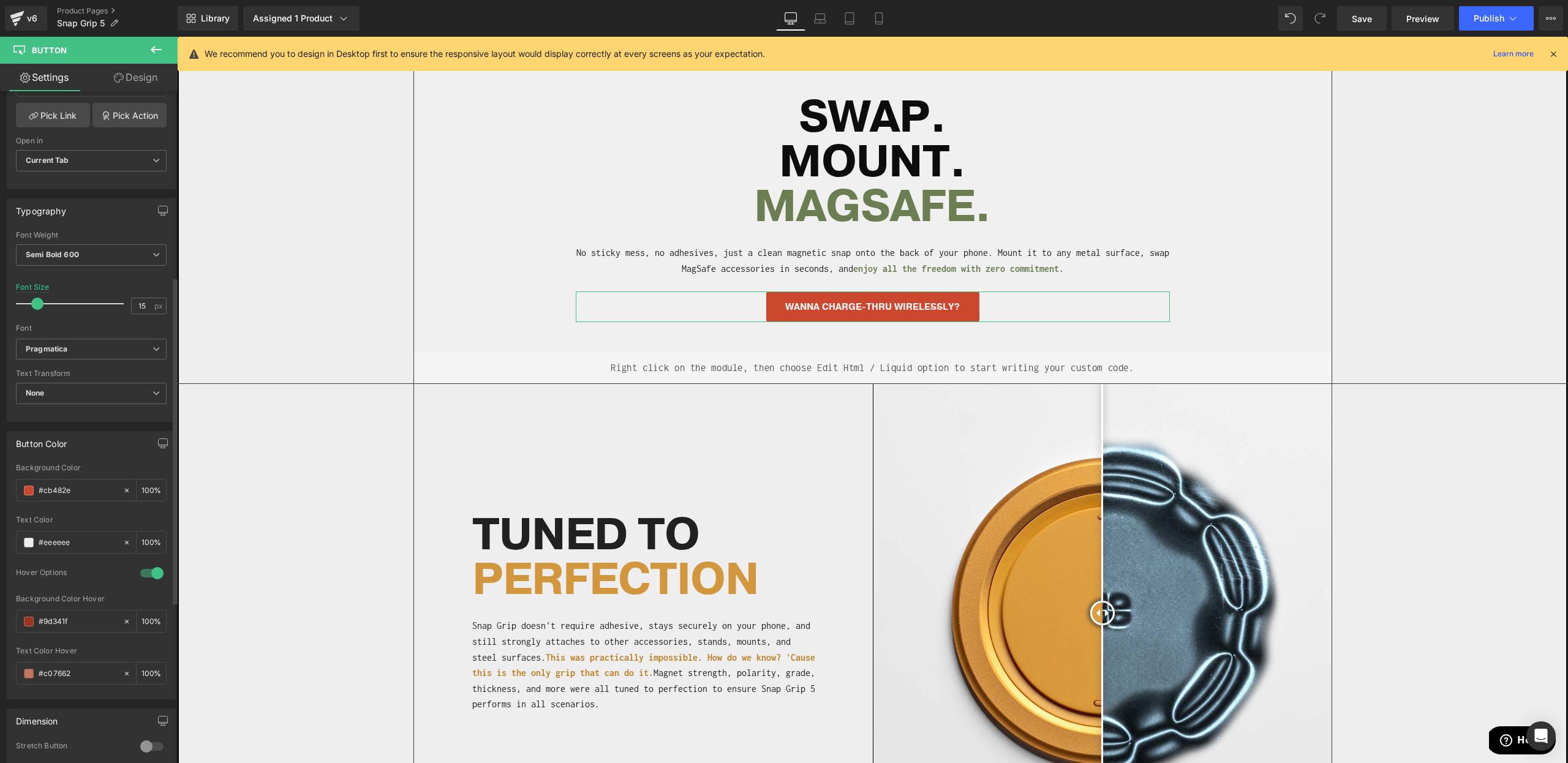
scroll to position [381, 0]
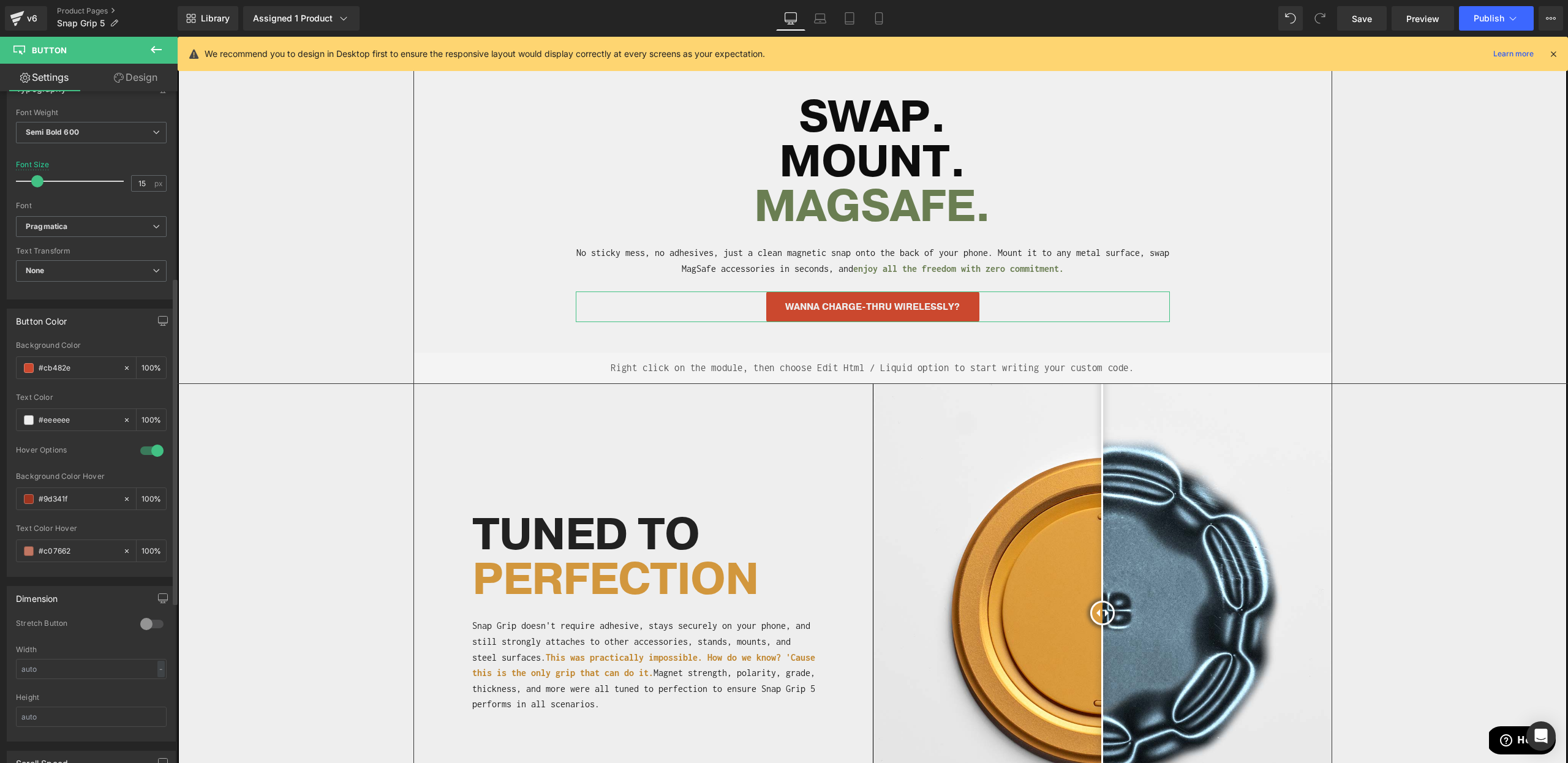
drag, startPoint x: 78, startPoint y: 364, endPoint x: 1, endPoint y: 362, distance: 77.0
click at [1, 362] on div "Button Color rgb(203, 72, 46) Background Color #cb482e 100 % rgba(238, 238, 238…" at bounding box center [91, 438] width 183 height 277
type input "#6a7e52"
click at [58, 500] on input "#9d341f" at bounding box center [78, 499] width 78 height 14
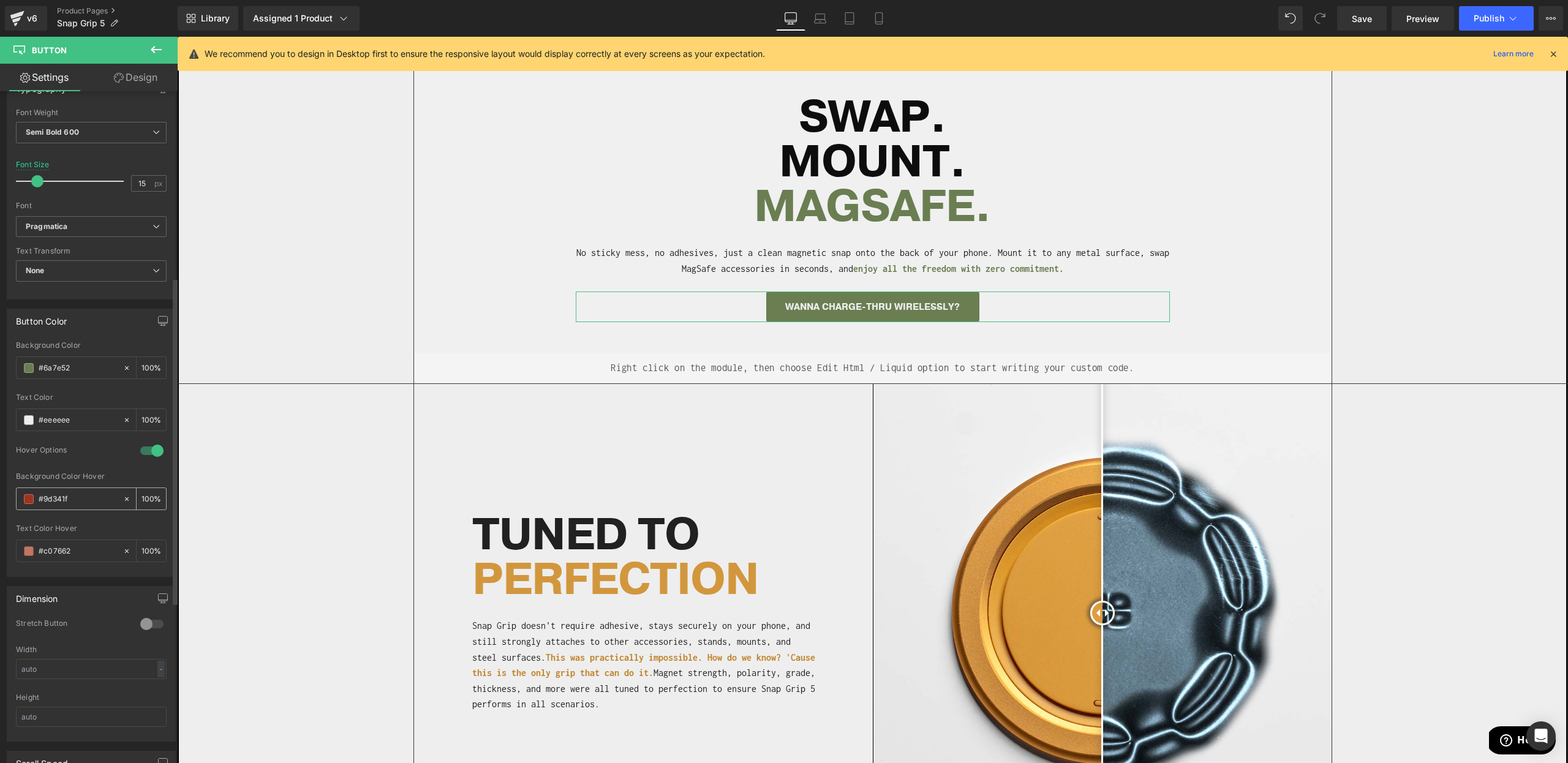
click at [58, 500] on input "#9d341f" at bounding box center [78, 499] width 78 height 14
paste input "6a7e52"
click at [37, 494] on div "#6a7e52" at bounding box center [70, 499] width 106 height 21
click at [28, 498] on span at bounding box center [29, 499] width 10 height 10
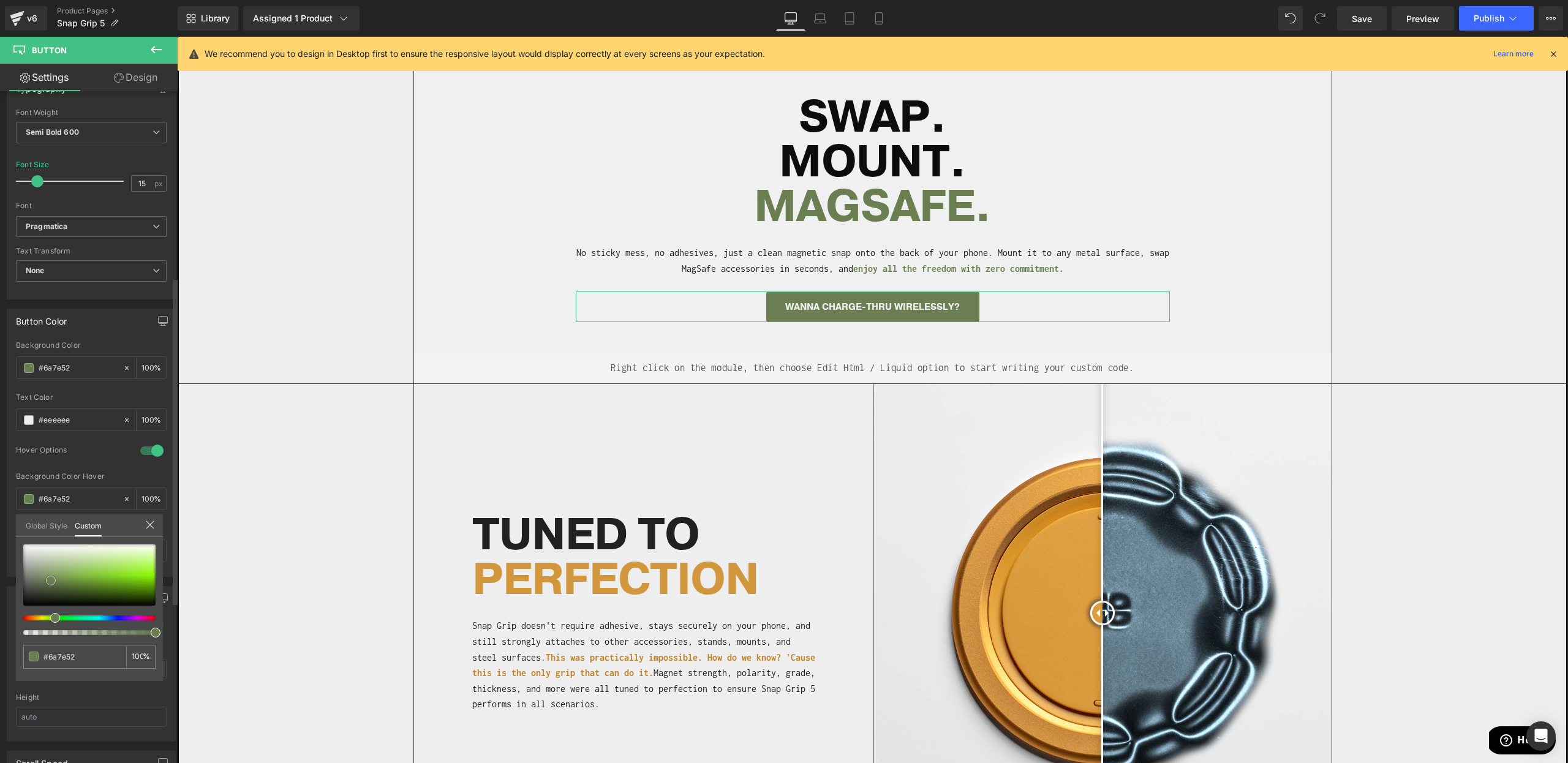
type input "#607546"
type input "#5e7244"
type input "#5c6e43"
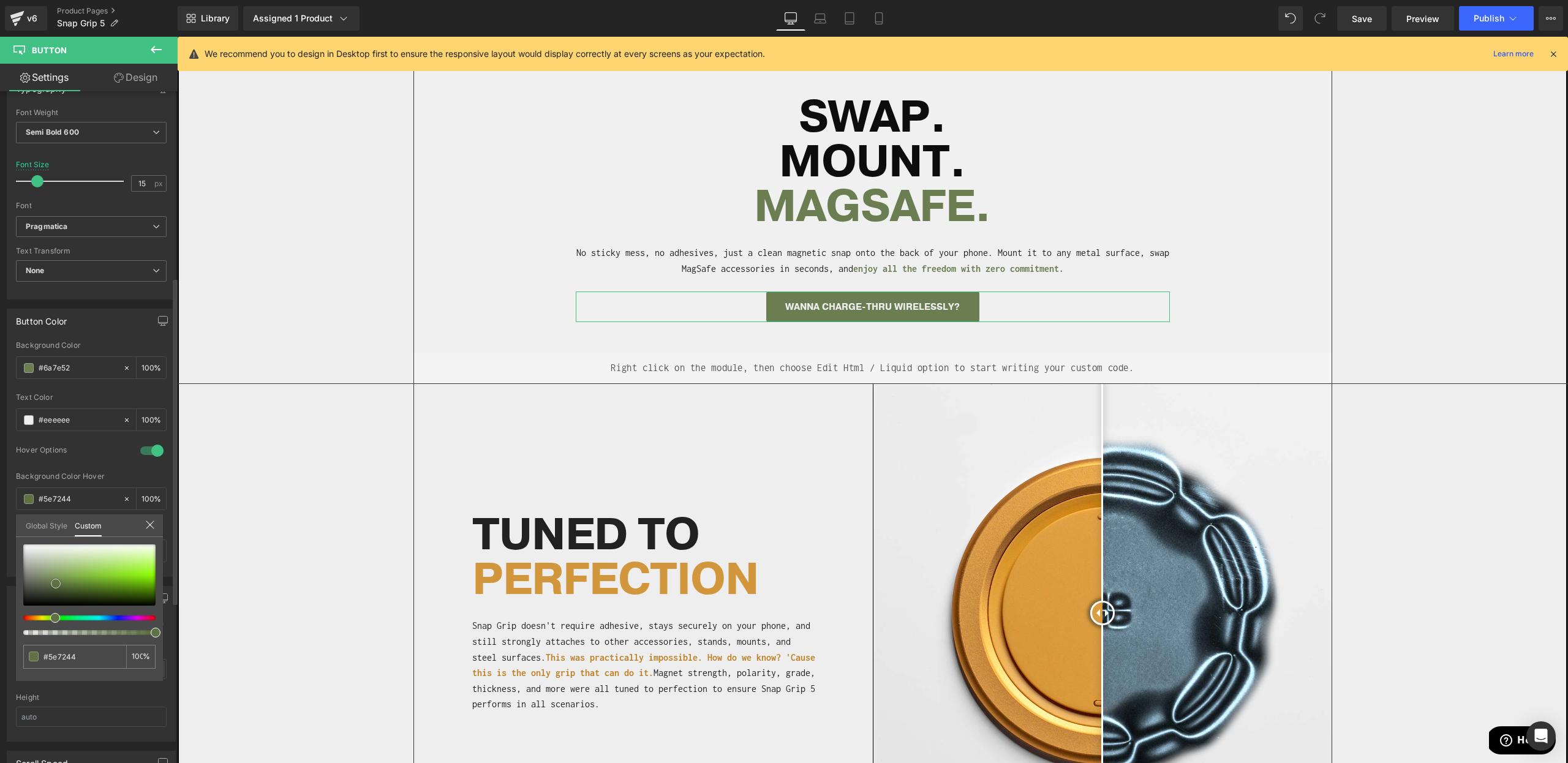
type input "#5c6e43"
click at [55, 584] on div at bounding box center [89, 575] width 133 height 61
type input "#5e6c4b"
type input "#566345"
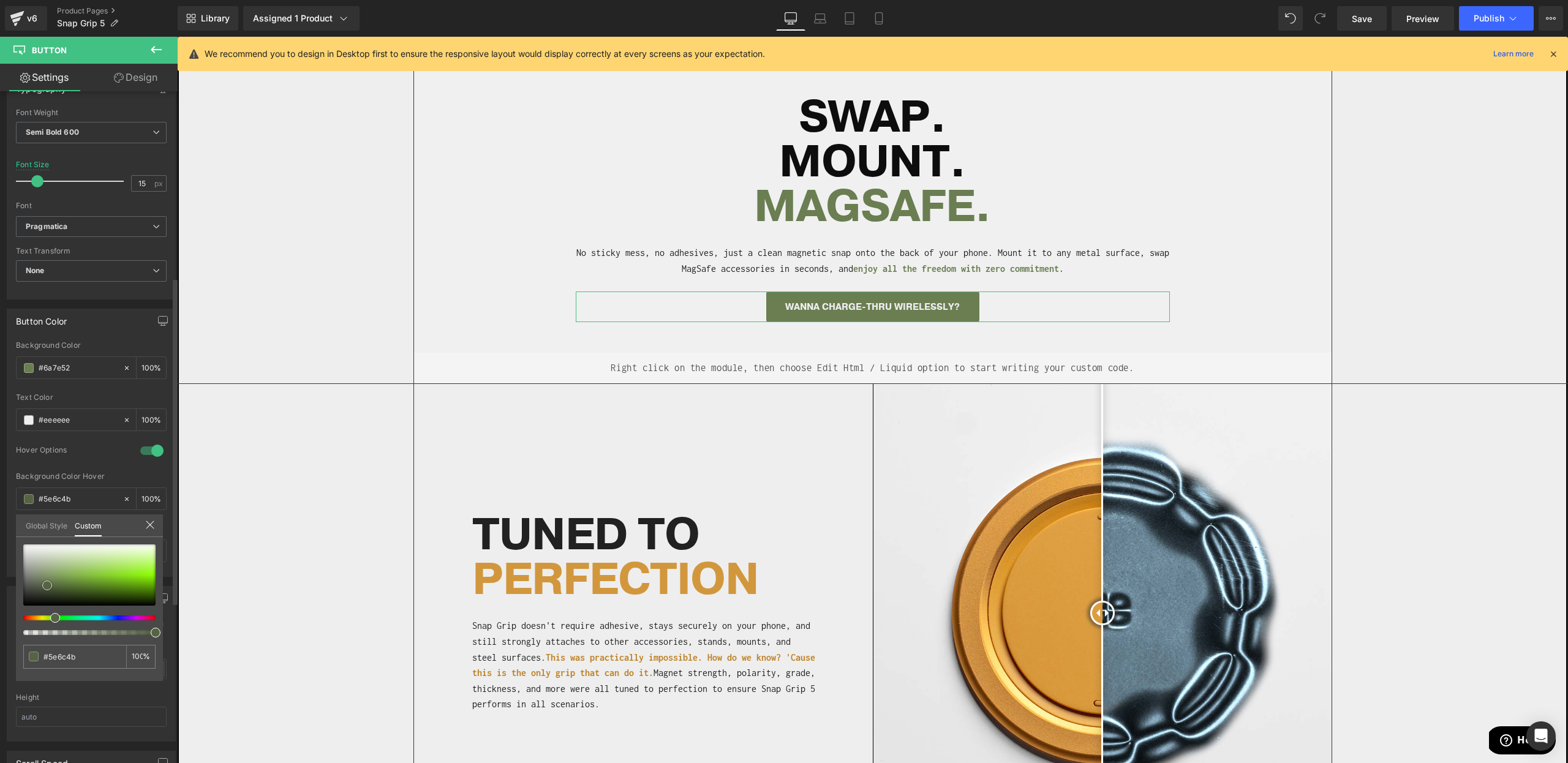
type input "#566345"
drag, startPoint x: 47, startPoint y: 585, endPoint x: 54, endPoint y: 581, distance: 8.1
click at [48, 585] on div at bounding box center [89, 575] width 133 height 61
type input "#566444"
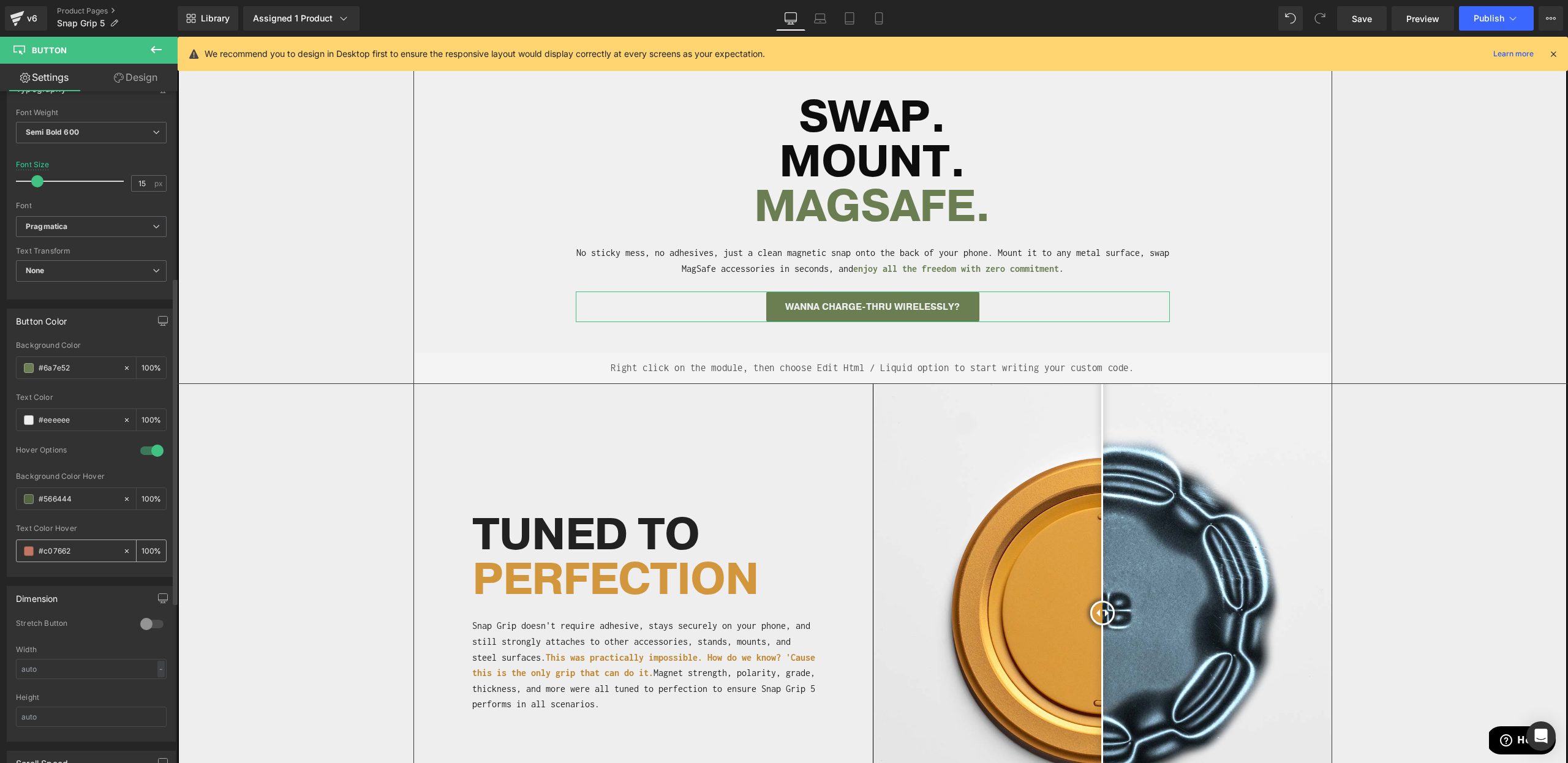
click at [59, 552] on input "#c07662" at bounding box center [78, 551] width 78 height 14
paste input "#6a7e52"
type input "#c076#6a7e5262"
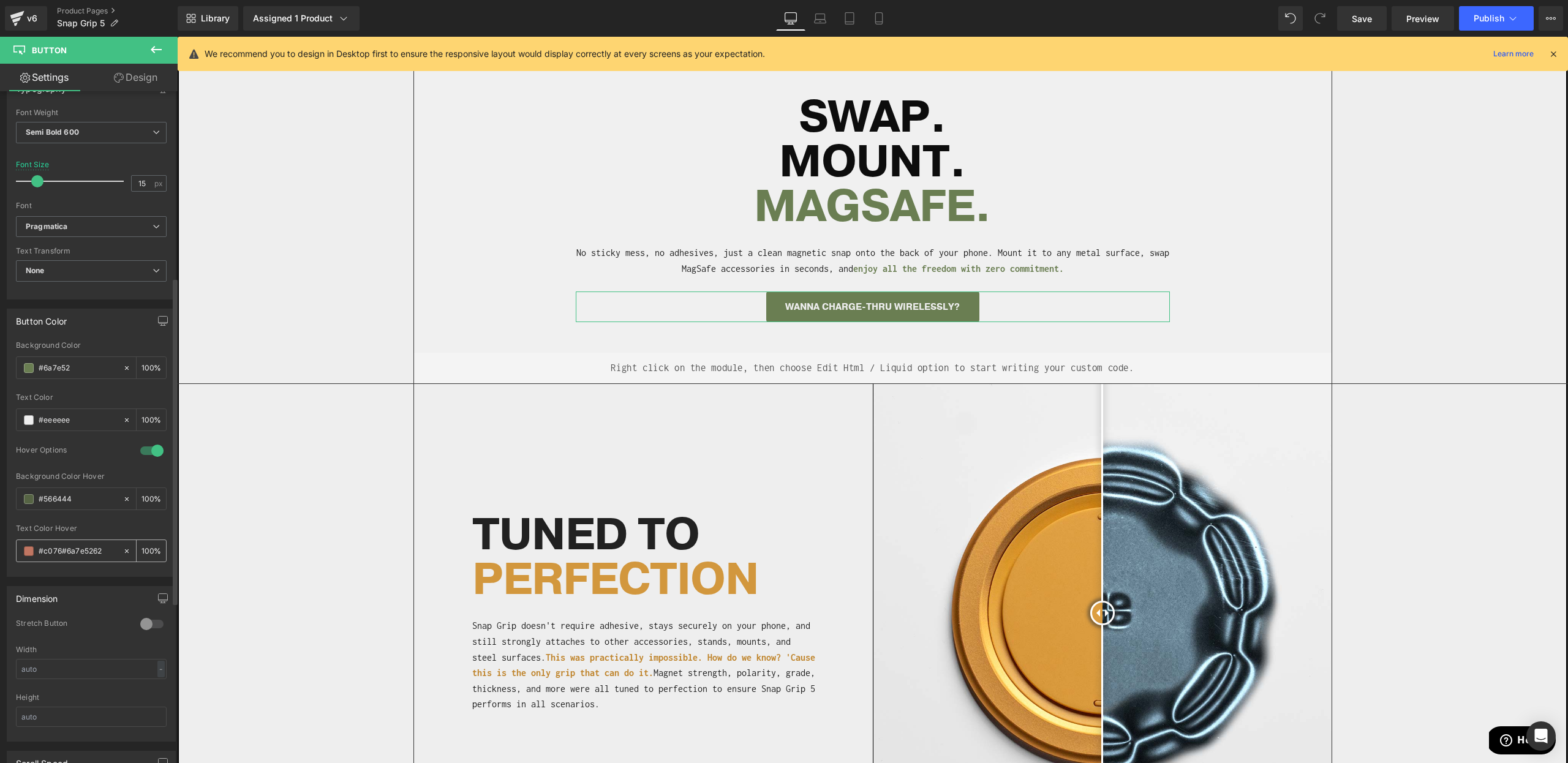
type input "0"
paste input "6a7e5"
type input "#6a7e52"
type input "100"
click at [65, 531] on div "Text Color Hover" at bounding box center [91, 529] width 151 height 9
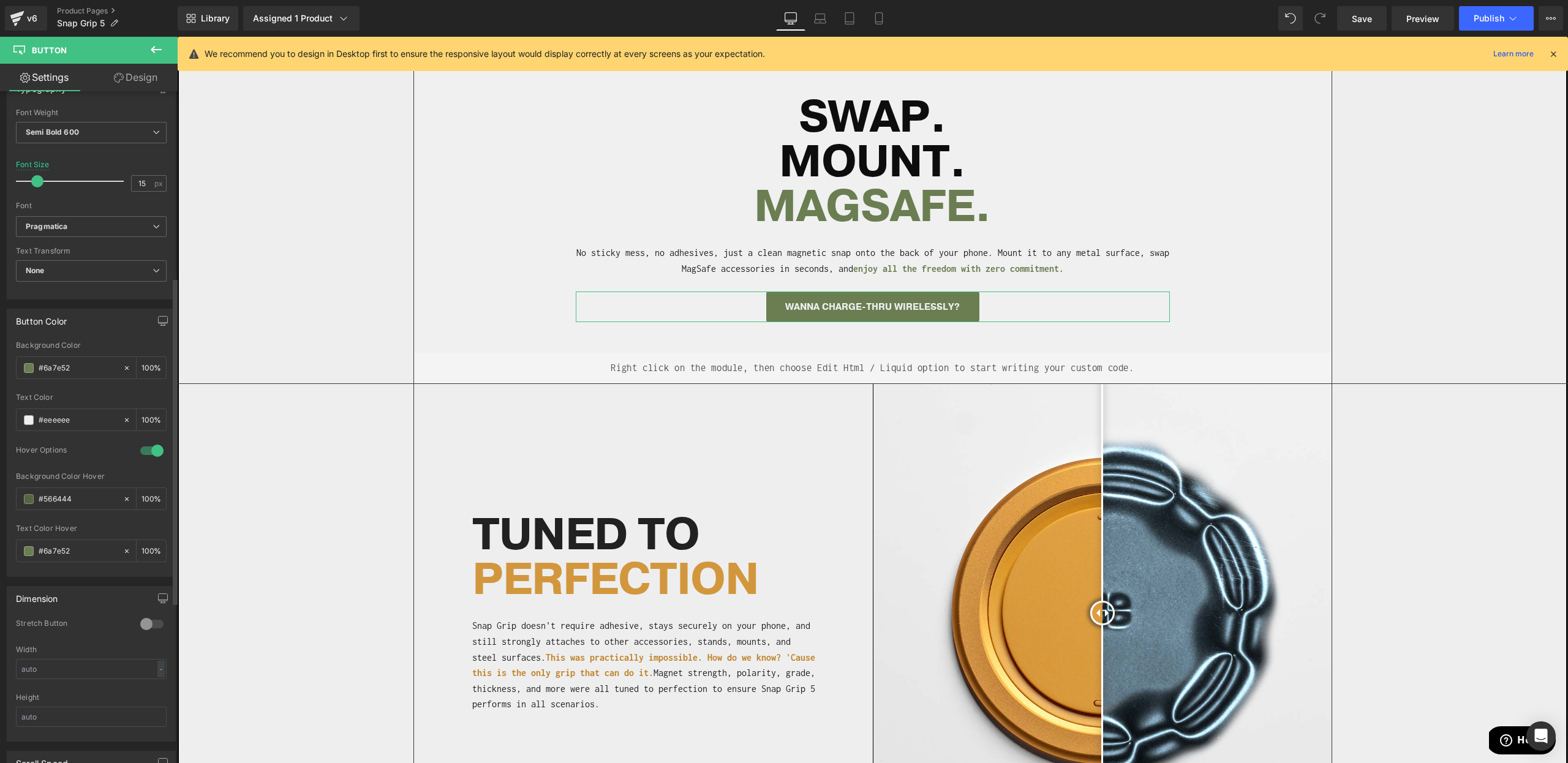
click at [25, 553] on span at bounding box center [29, 551] width 10 height 10
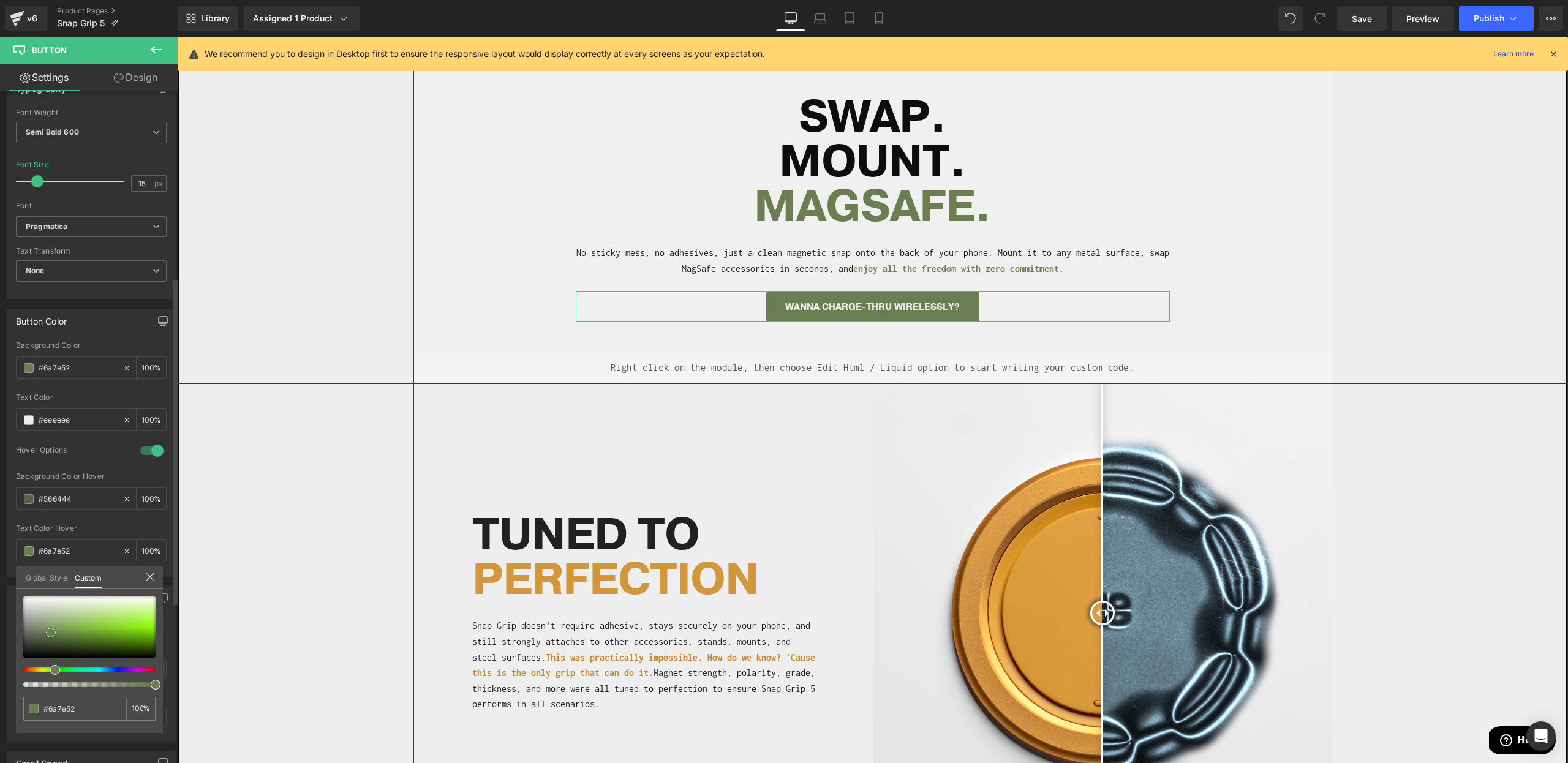
type input "#7e8f6a"
type input "#869375"
type input "#899578"
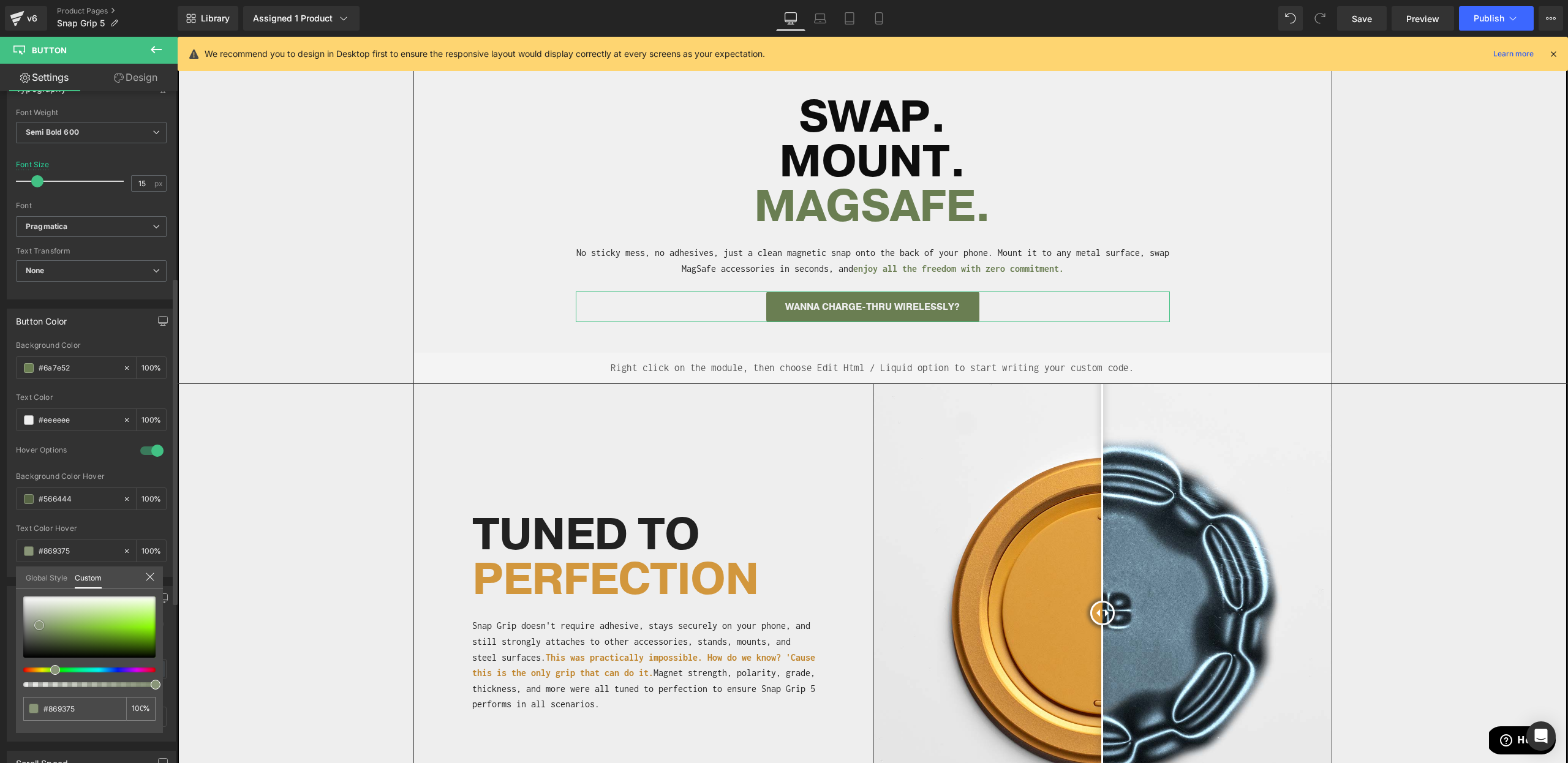
type input "#899578"
click at [39, 625] on div at bounding box center [89, 627] width 133 height 61
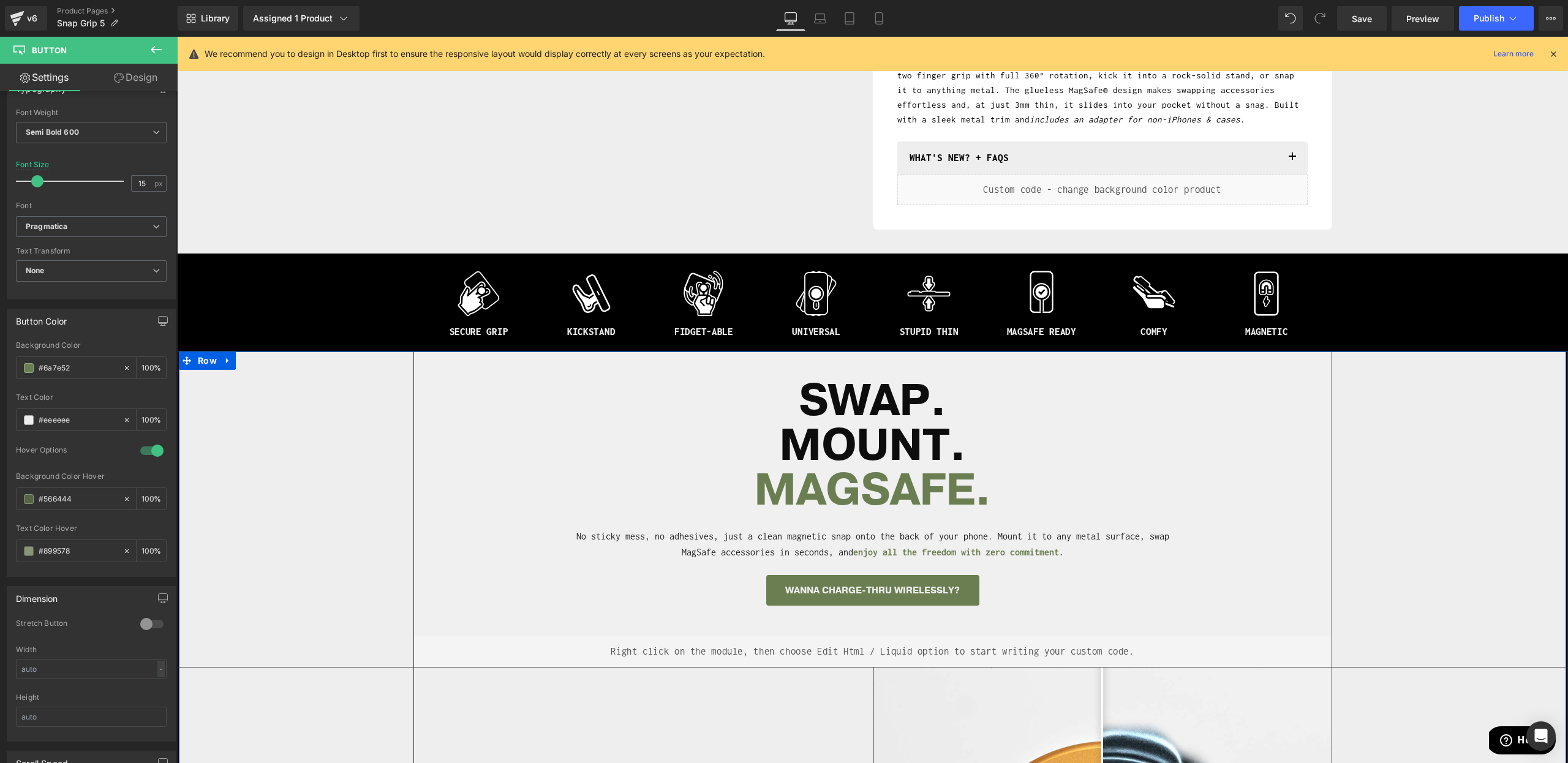
scroll to position [532, 0]
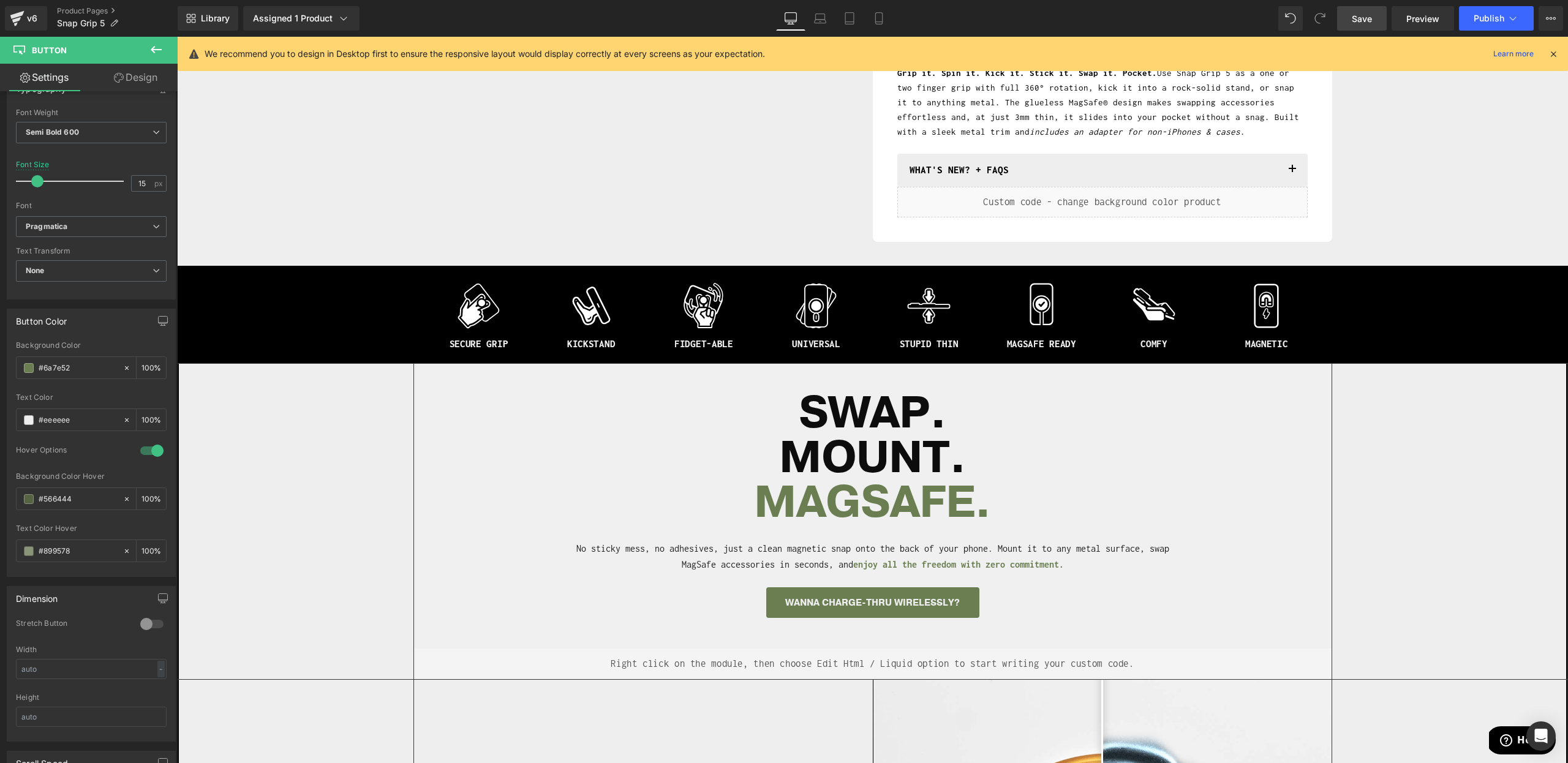
click at [1370, 21] on span "Save" at bounding box center [1362, 19] width 20 height 13
click at [102, 12] on link "Product Pages" at bounding box center [118, 11] width 121 height 10
